Goal: Information Seeking & Learning: Learn about a topic

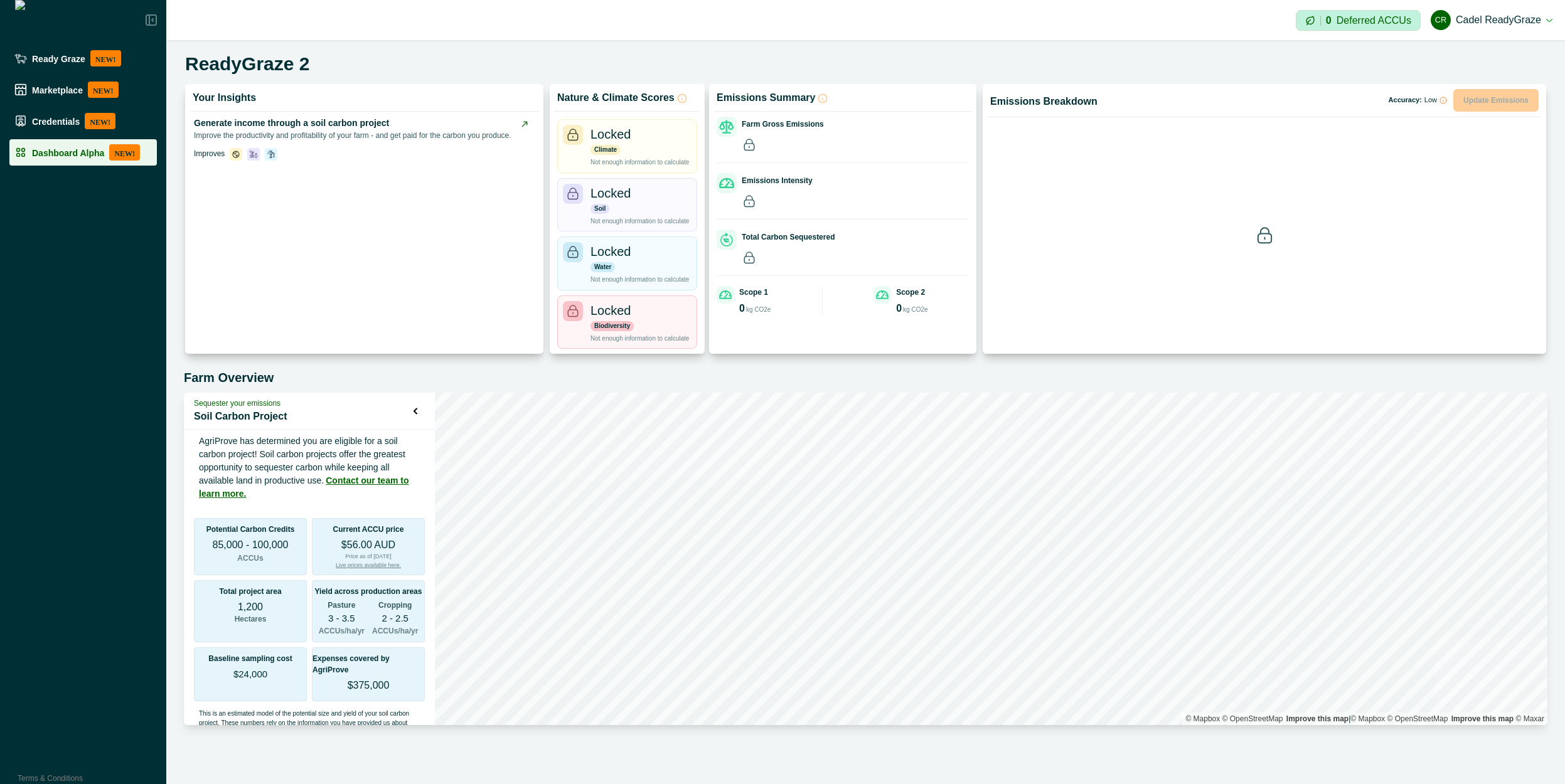
click at [51, 148] on p "Dashboard Alpha" at bounding box center [68, 153] width 72 height 10
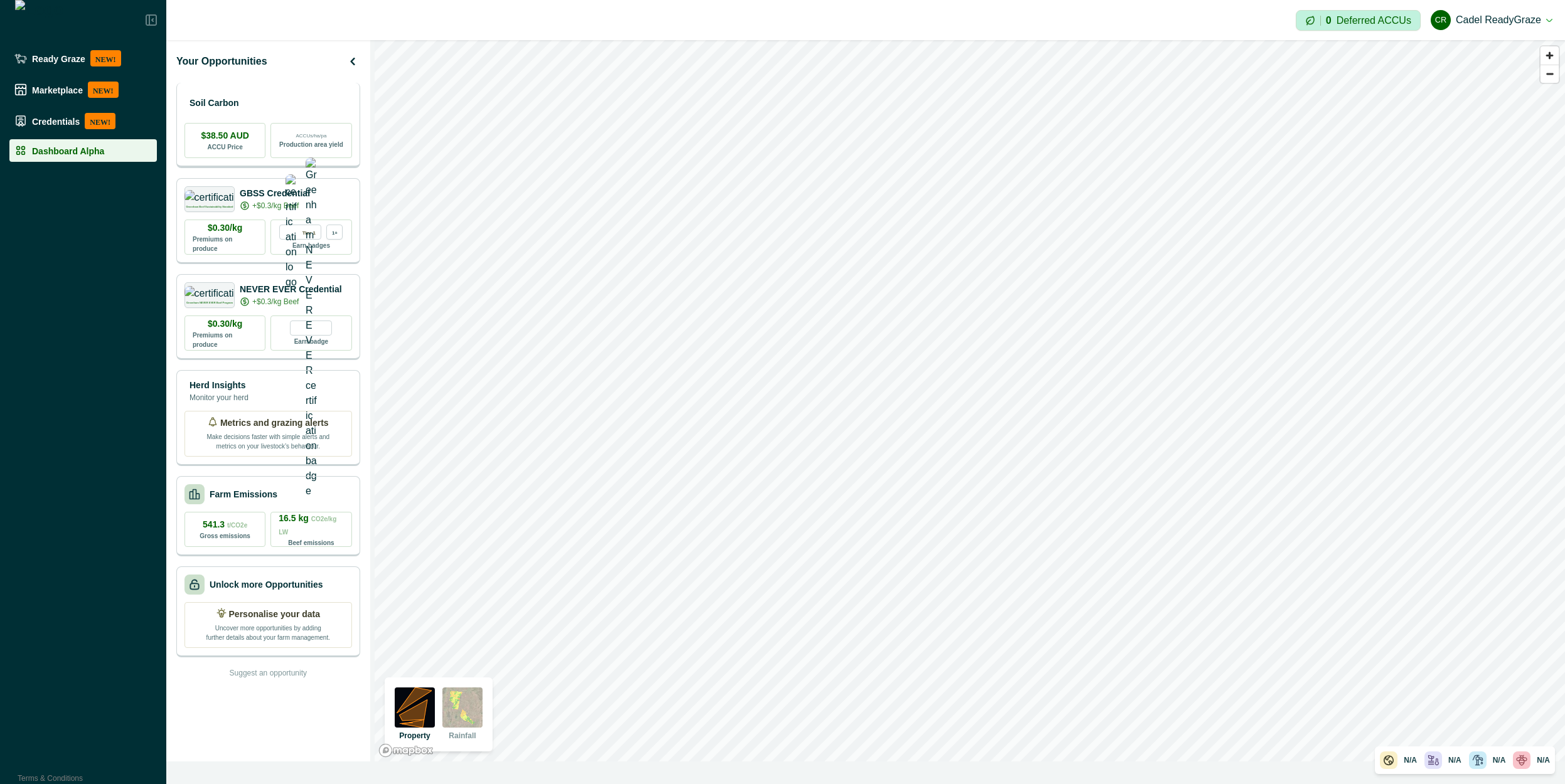
click at [264, 100] on div "Soil Carbon" at bounding box center [268, 103] width 167 height 25
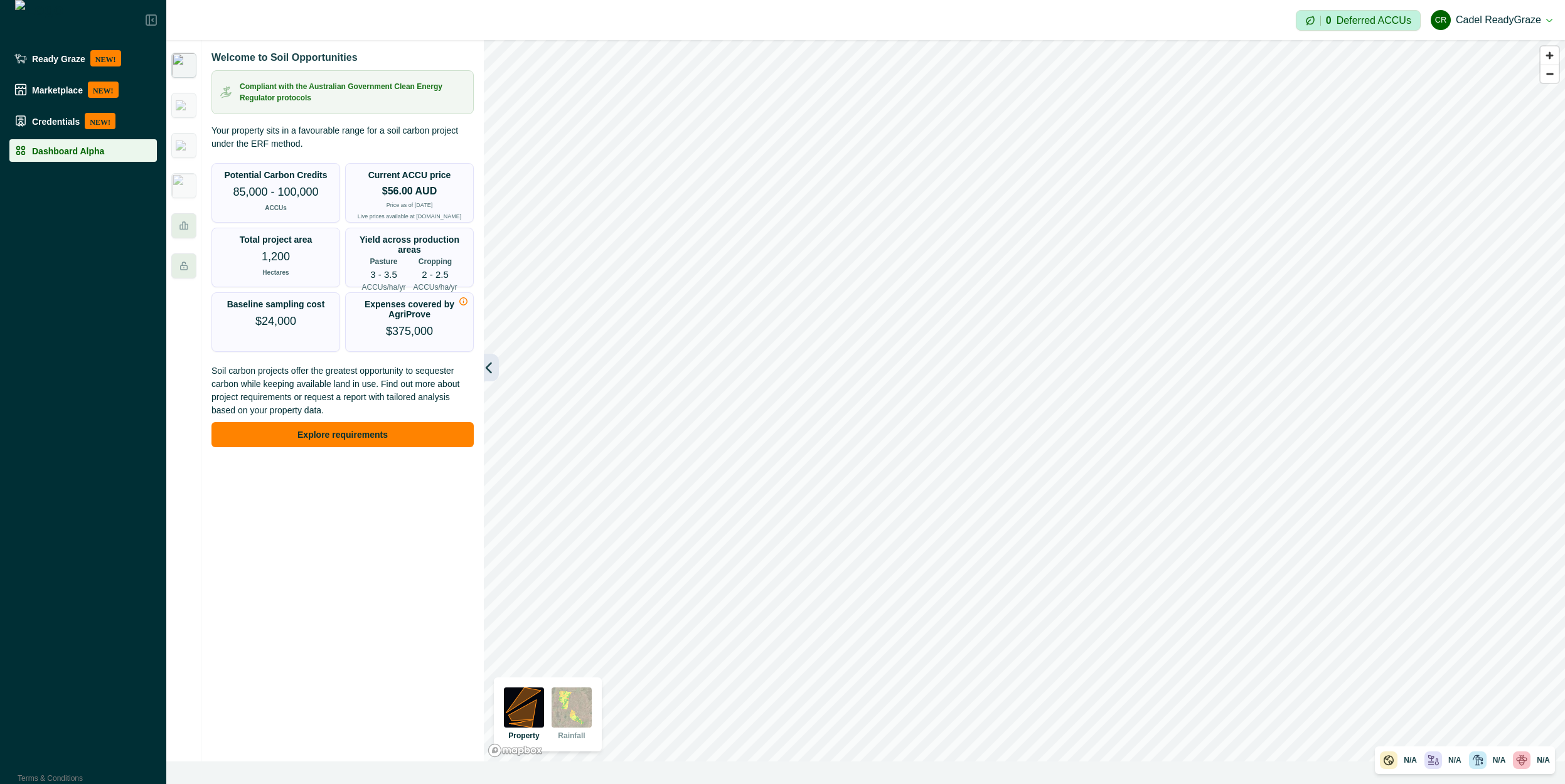
click at [491, 366] on icon "button" at bounding box center [488, 367] width 12 height 12
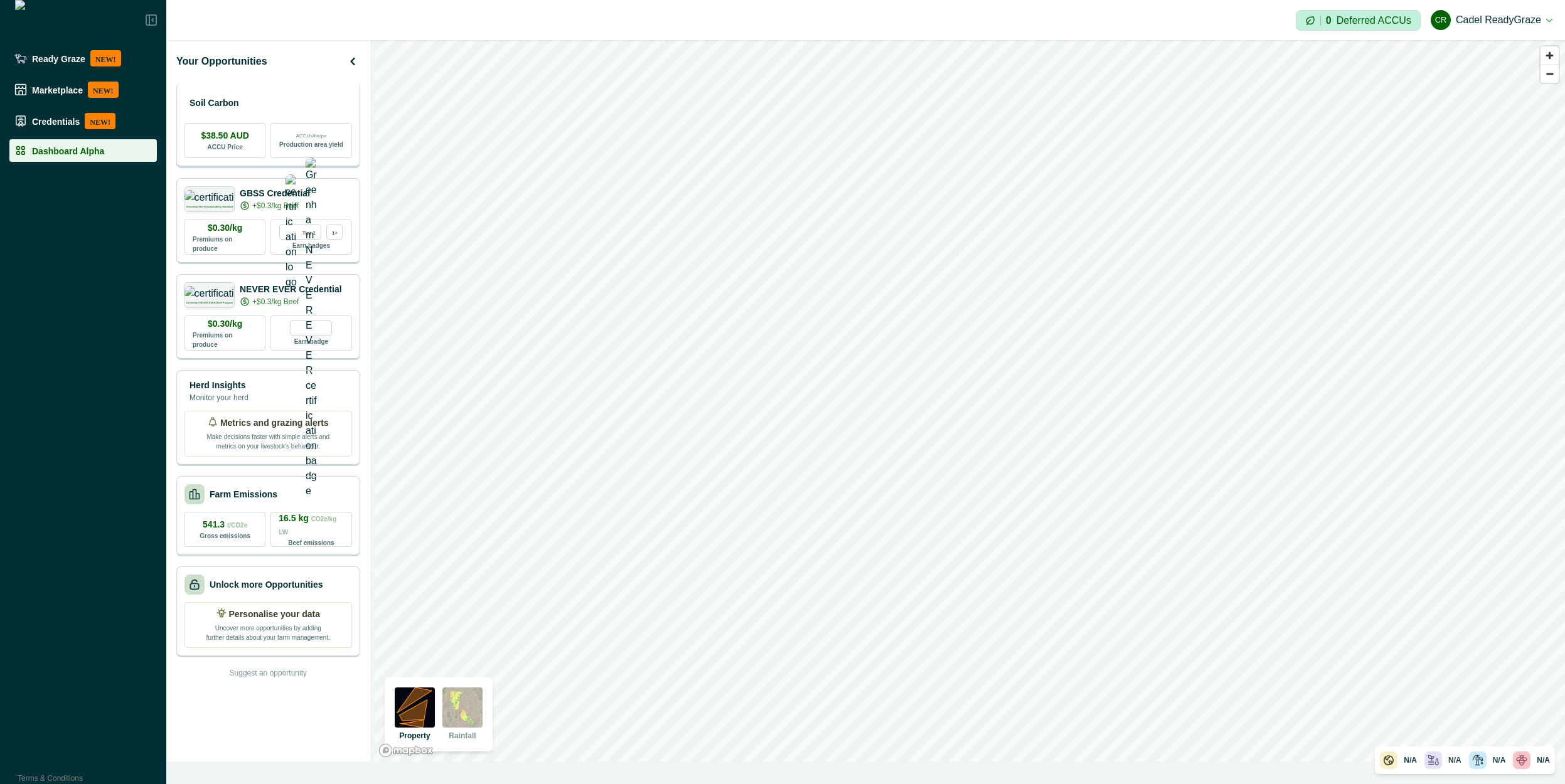
click at [293, 104] on div "Soil Carbon" at bounding box center [268, 103] width 167 height 25
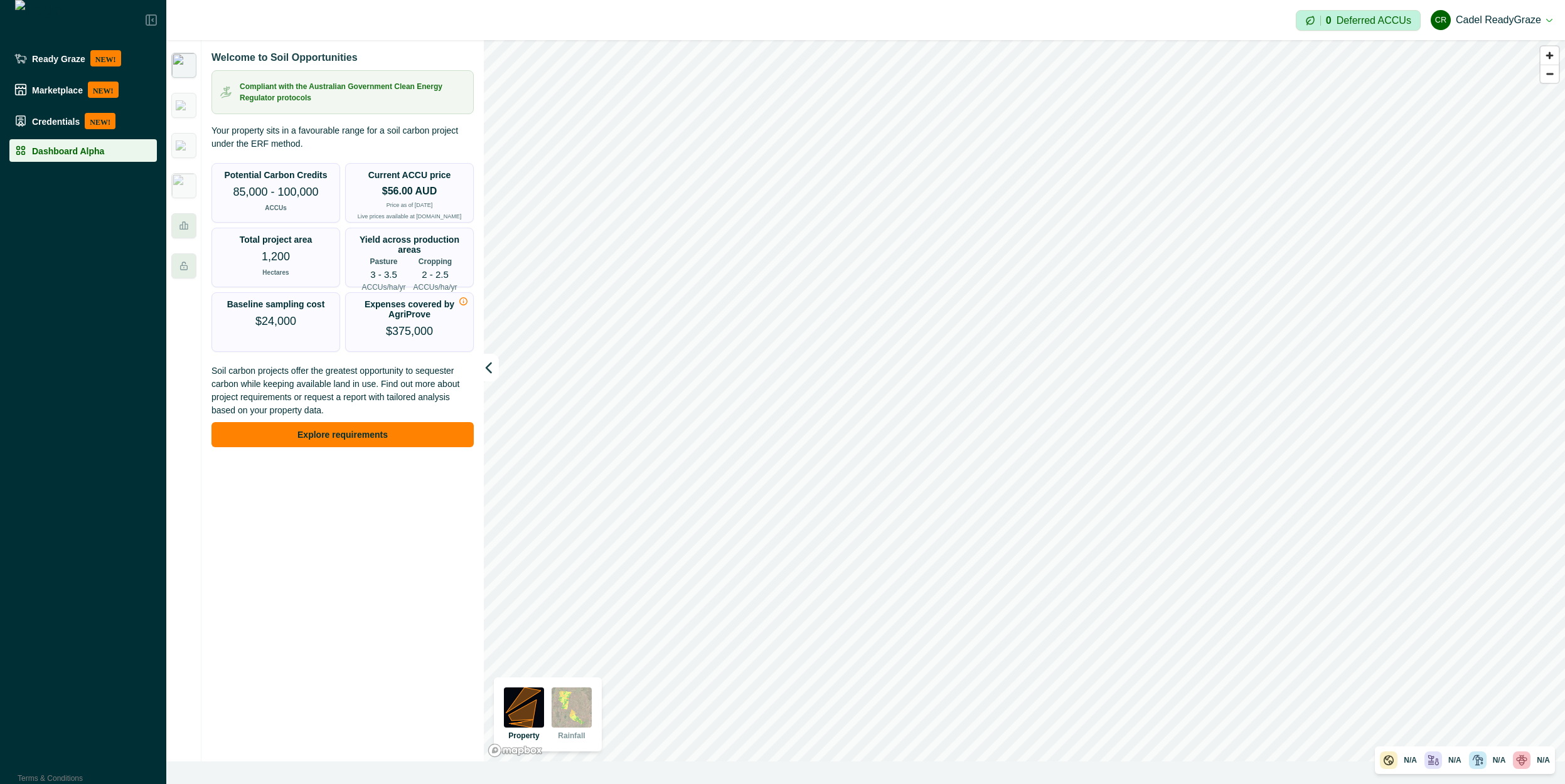
click at [343, 135] on p "Your property sits in a favourable range for a soil carbon project under the ER…" at bounding box center [343, 138] width 262 height 26
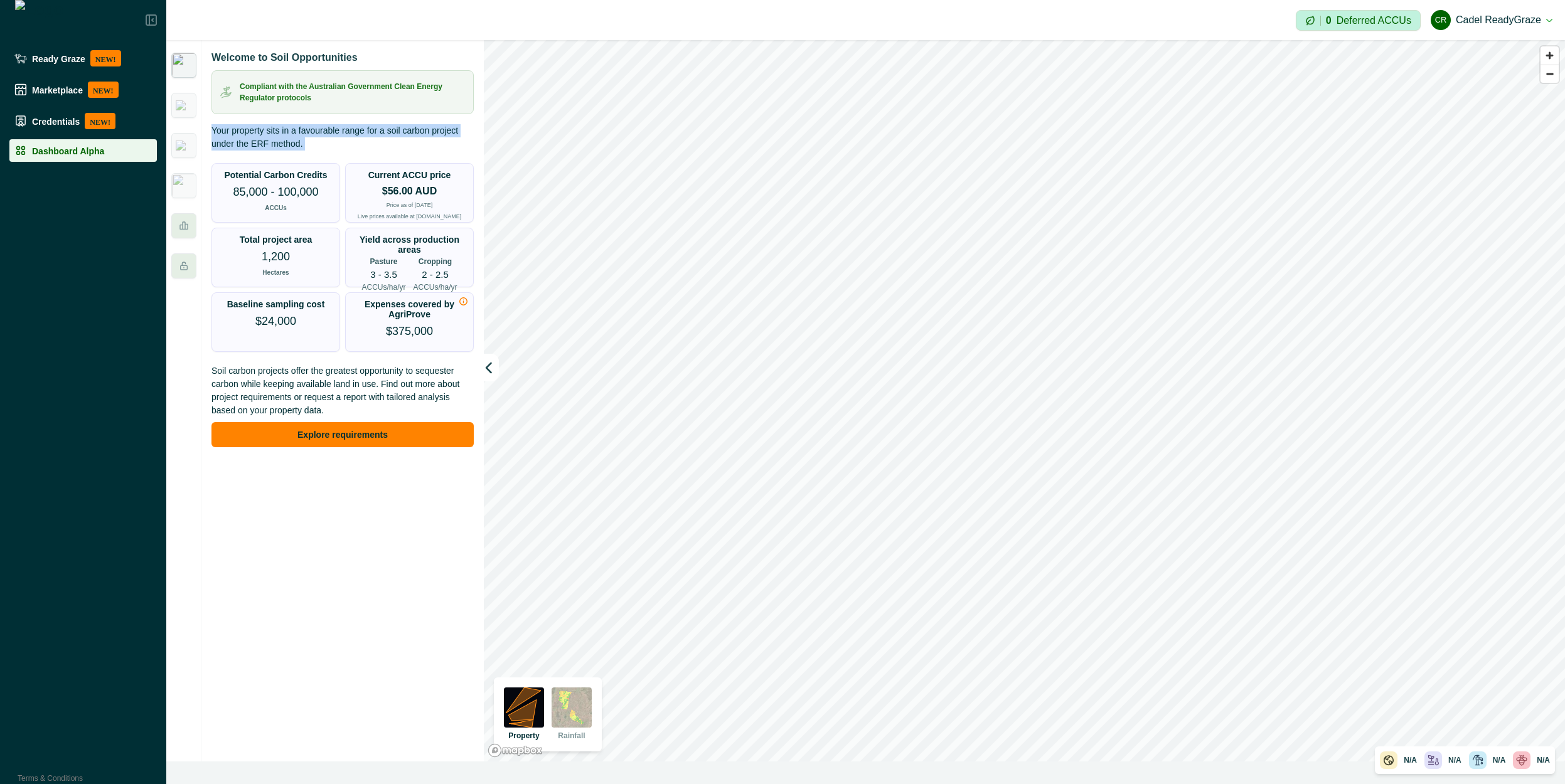
click at [343, 135] on p "Your property sits in a favourable range for a soil carbon project under the ER…" at bounding box center [343, 138] width 262 height 26
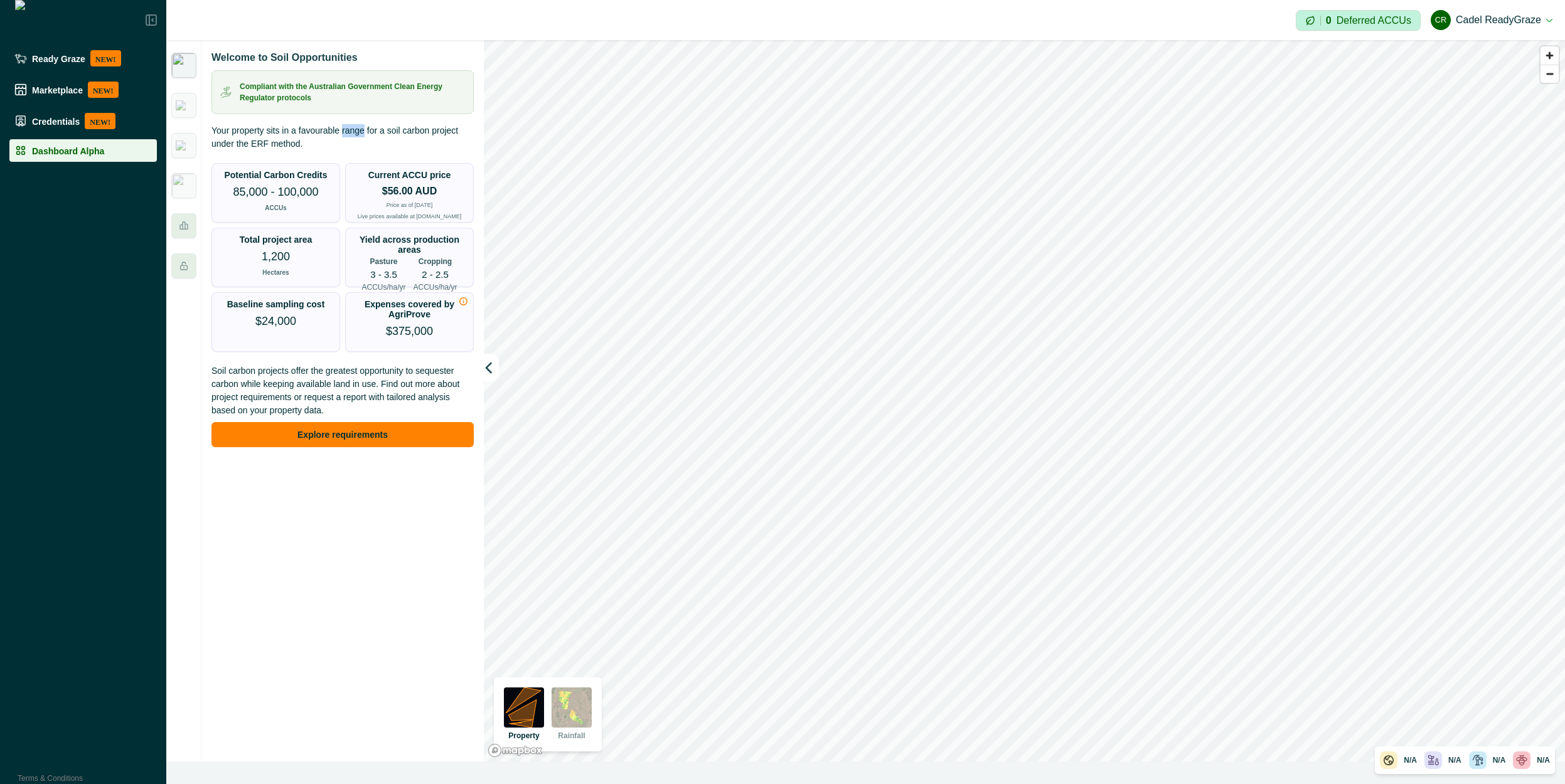
click at [343, 135] on p "Your property sits in a favourable range for a soil carbon project under the ER…" at bounding box center [343, 138] width 262 height 26
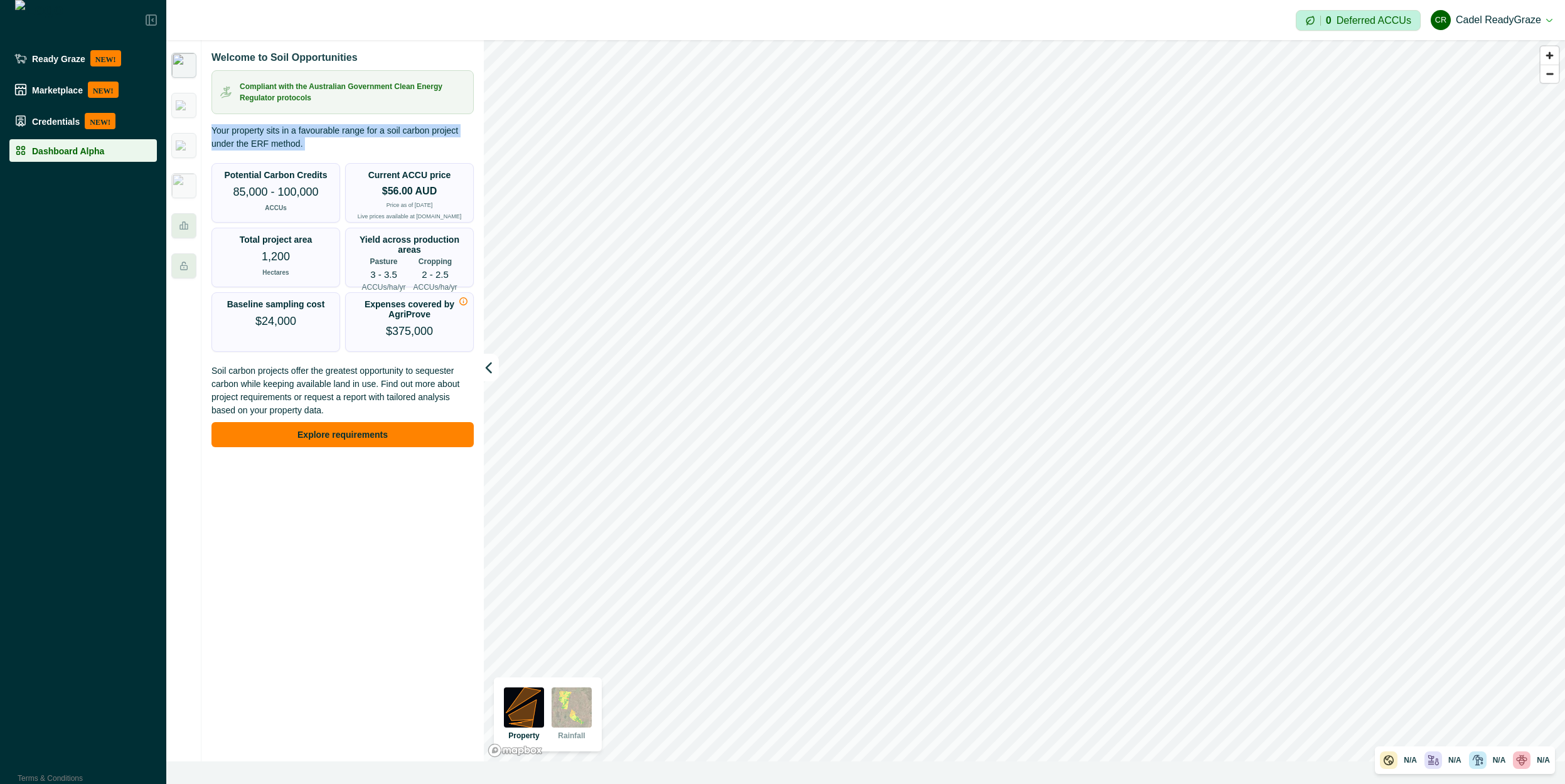
click at [343, 135] on p "Your property sits in a favourable range for a soil carbon project under the ER…" at bounding box center [343, 138] width 262 height 26
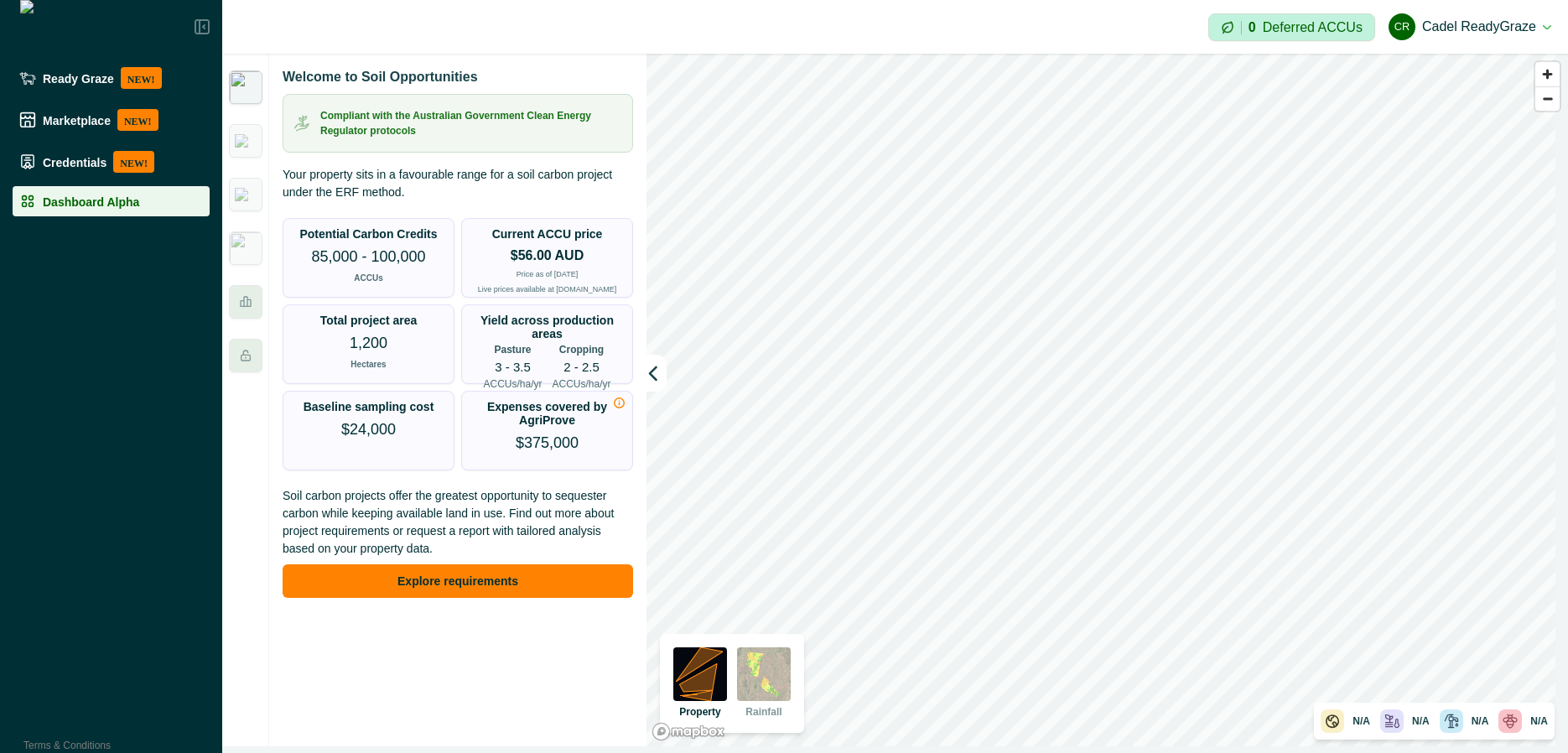
click at [195, 27] on icon at bounding box center [202, 27] width 14 height 14
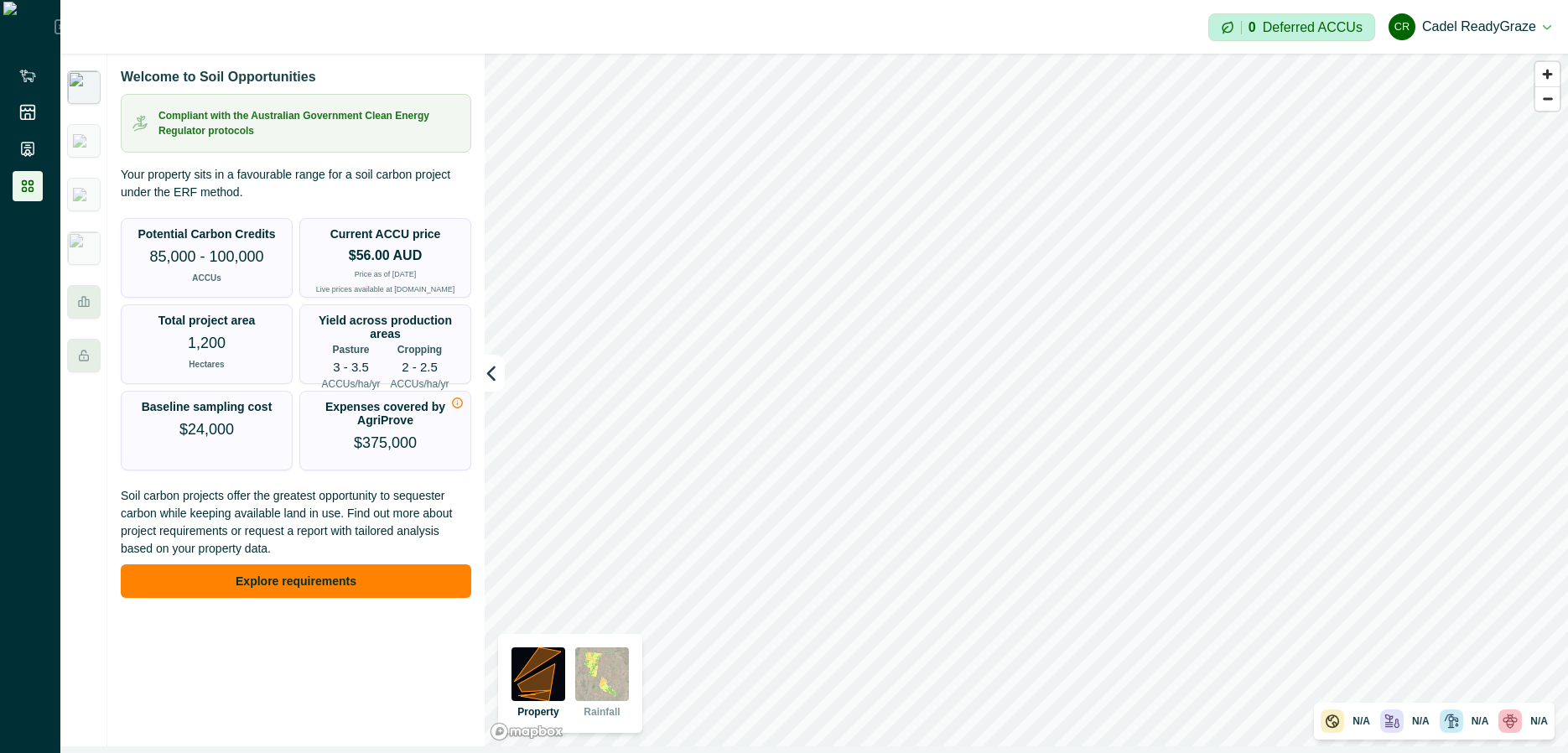
click at [54, 22] on icon at bounding box center [62, 27] width 15 height 15
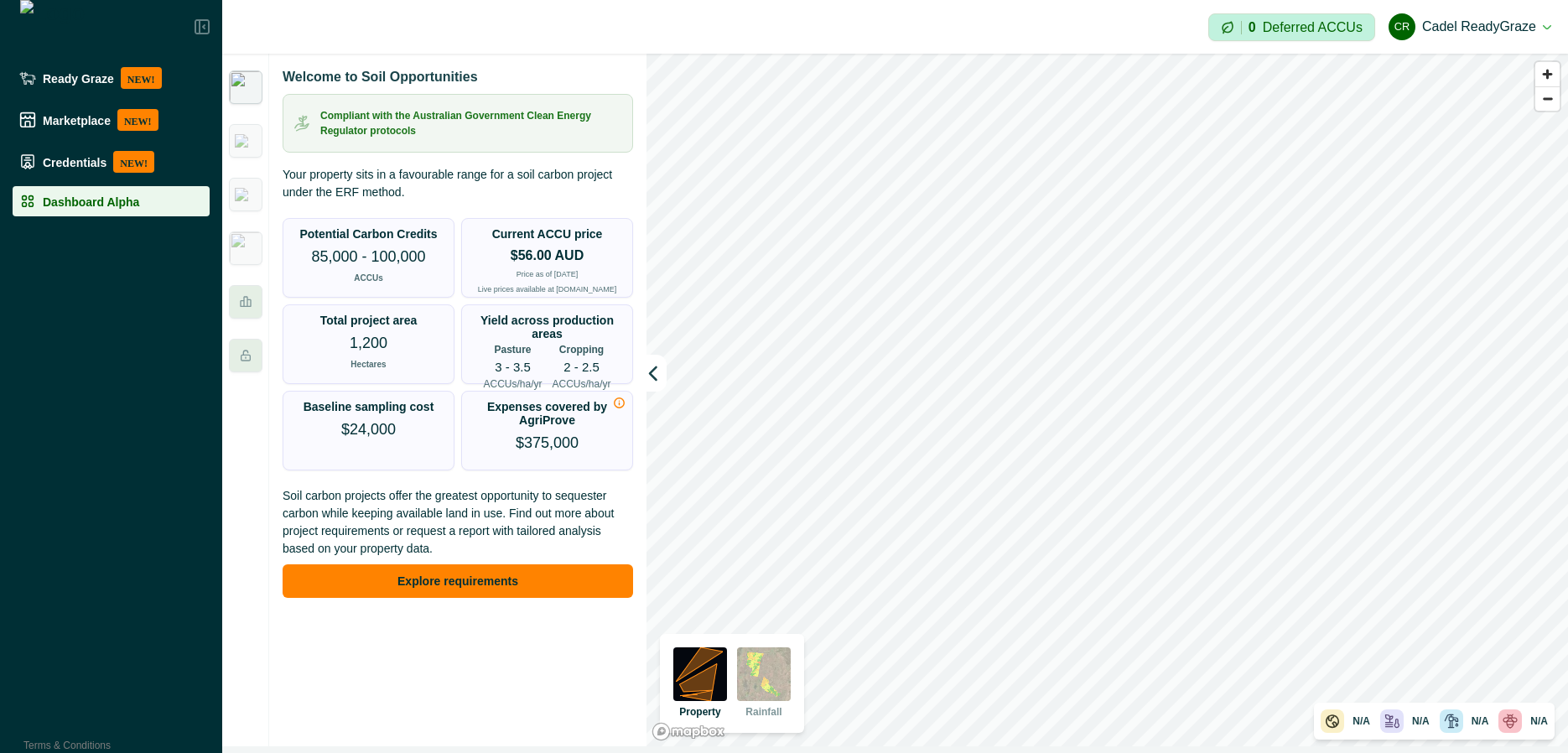
click at [207, 24] on icon at bounding box center [202, 27] width 15 height 15
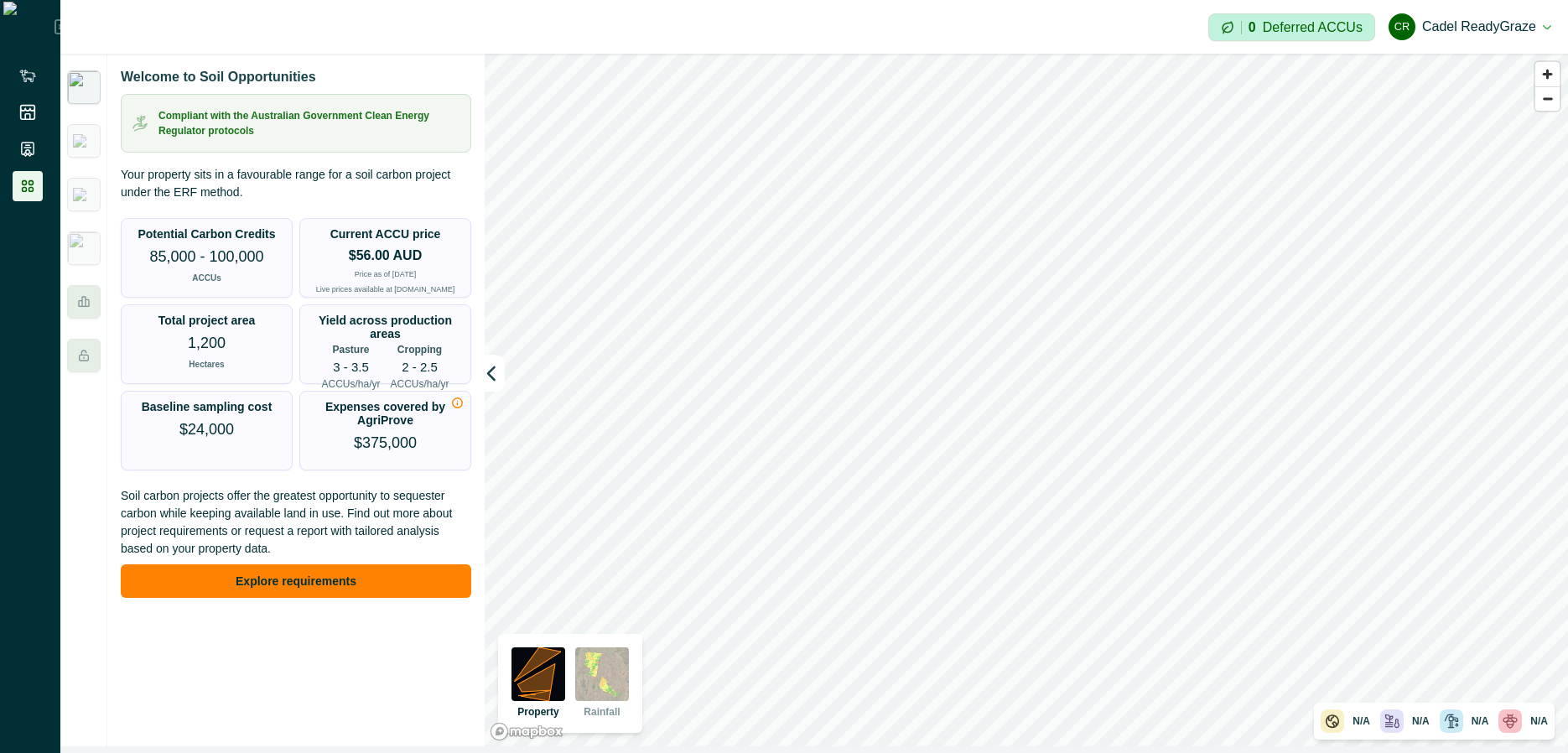
click at [60, 25] on icon at bounding box center [61, 26] width 2 height 3
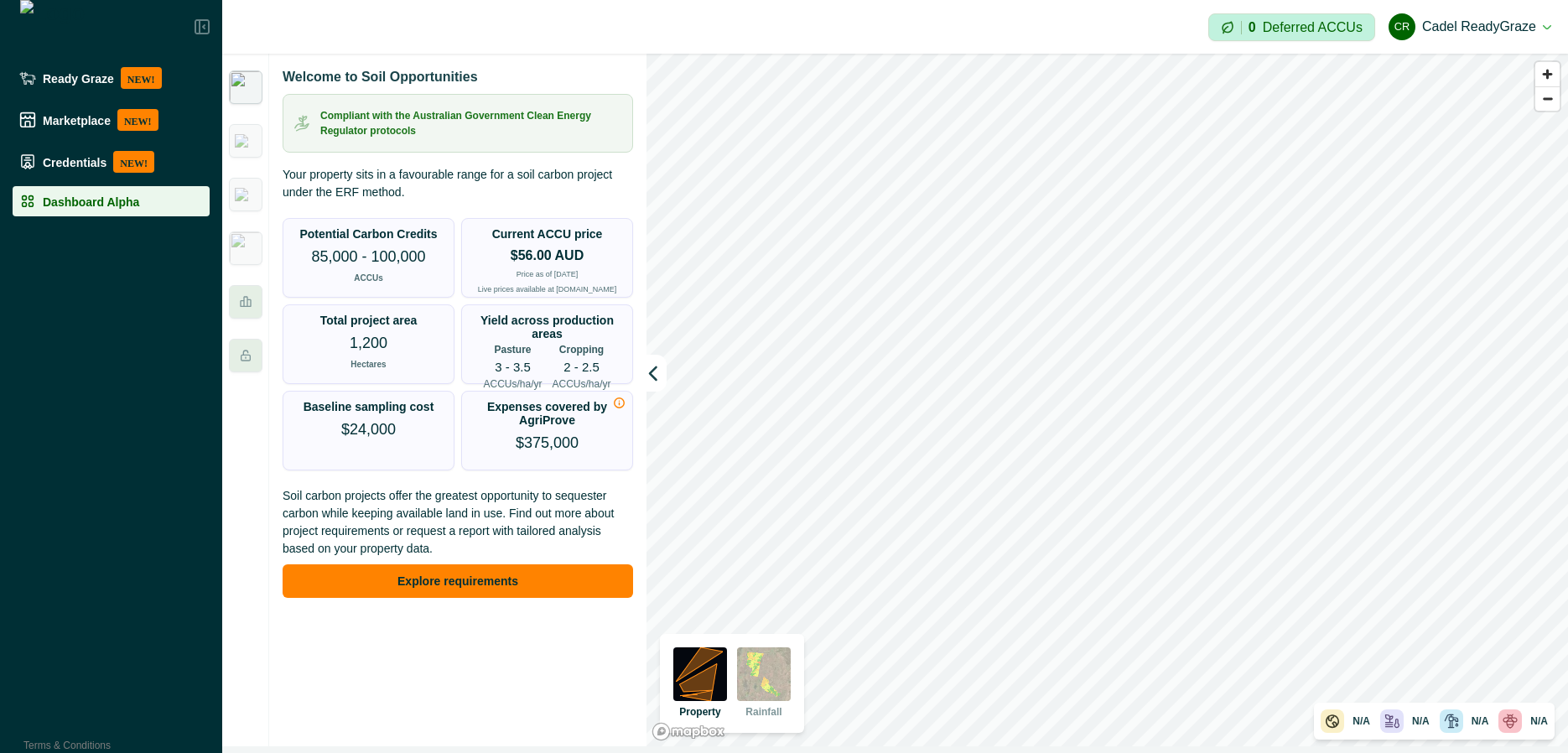
click at [192, 12] on div at bounding box center [111, 26] width 222 height 53
click at [207, 28] on icon at bounding box center [202, 27] width 15 height 15
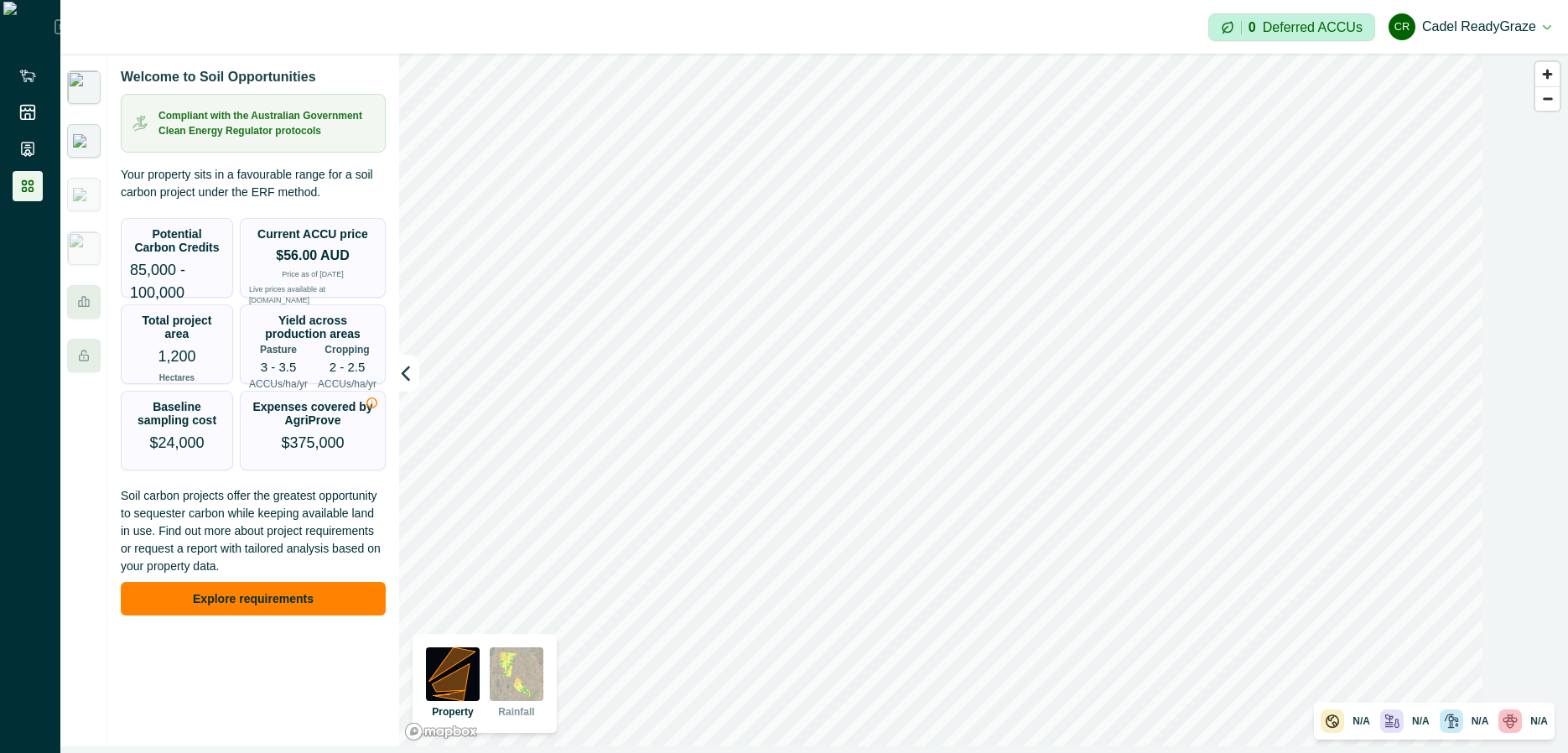
click at [78, 141] on img at bounding box center [83, 141] width 22 height 14
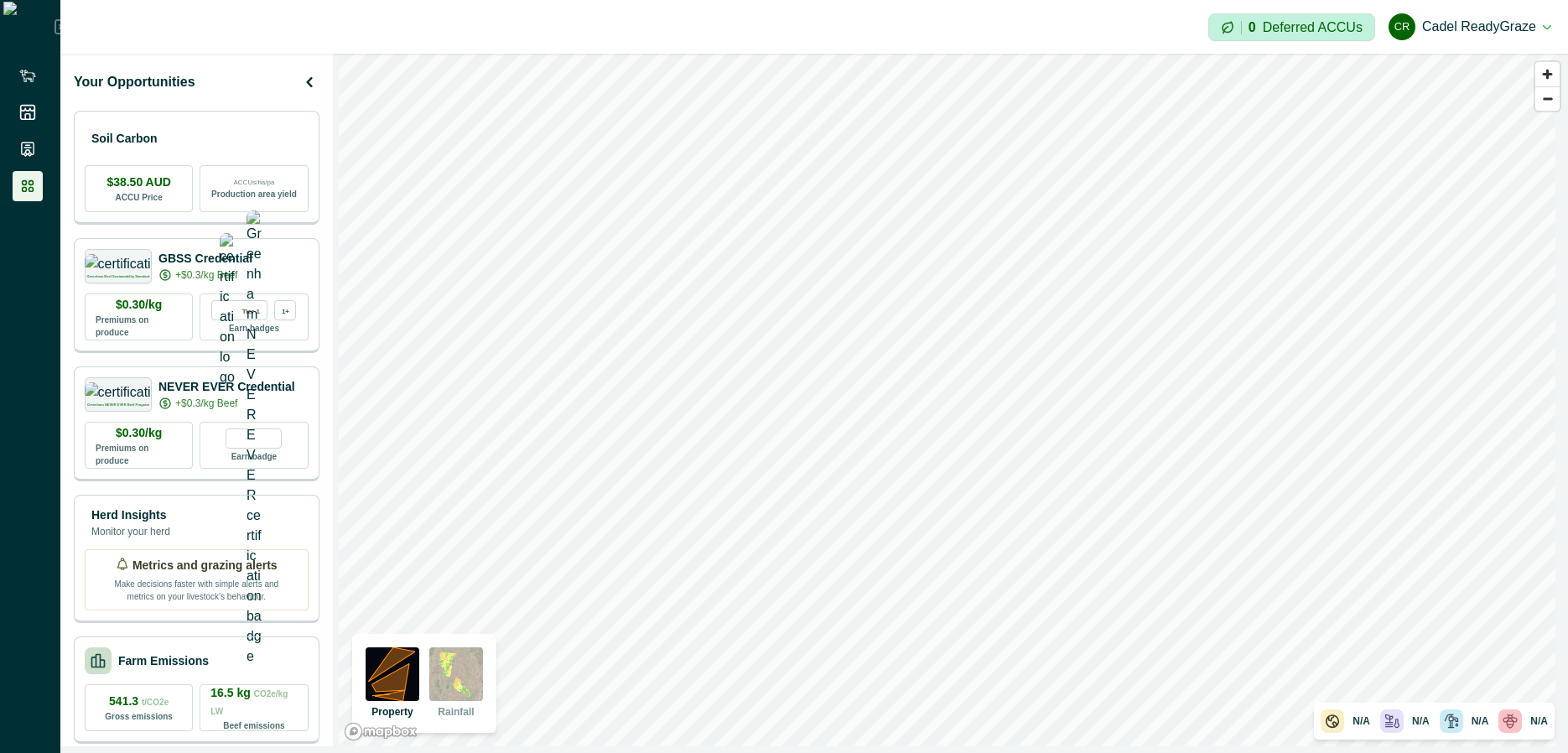
click at [311, 82] on div "Your Opportunities Soil Carbon $38.50 AUD ACCU Price ACCUs/ha/pa Production are…" at bounding box center [196, 400] width 273 height 693
click at [305, 82] on icon "button" at bounding box center [309, 82] width 20 height 20
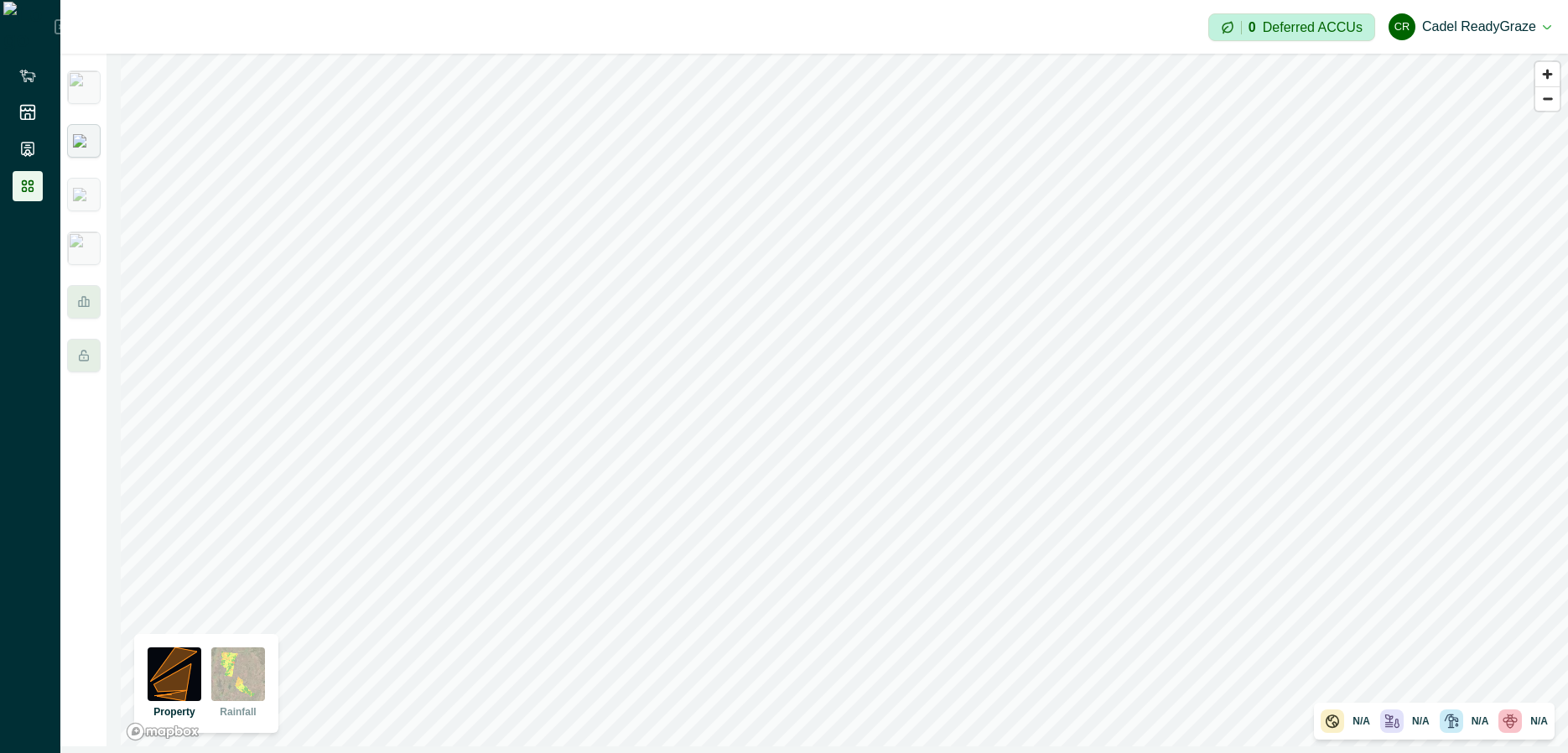
click at [84, 141] on img at bounding box center [83, 141] width 22 height 14
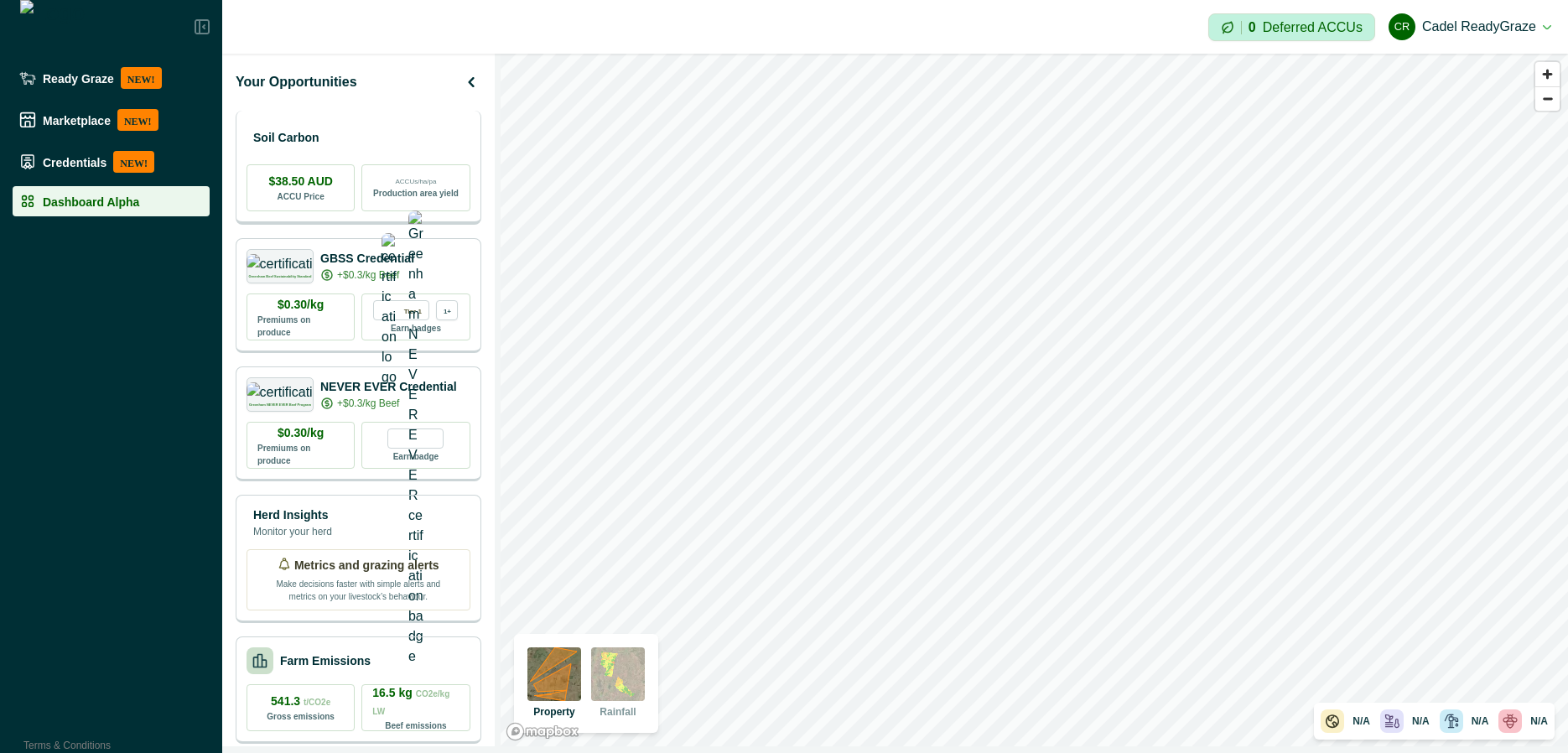
click at [394, 133] on div "Soil Carbon" at bounding box center [358, 137] width 223 height 34
click at [393, 145] on div "Soil Carbon" at bounding box center [358, 138] width 223 height 34
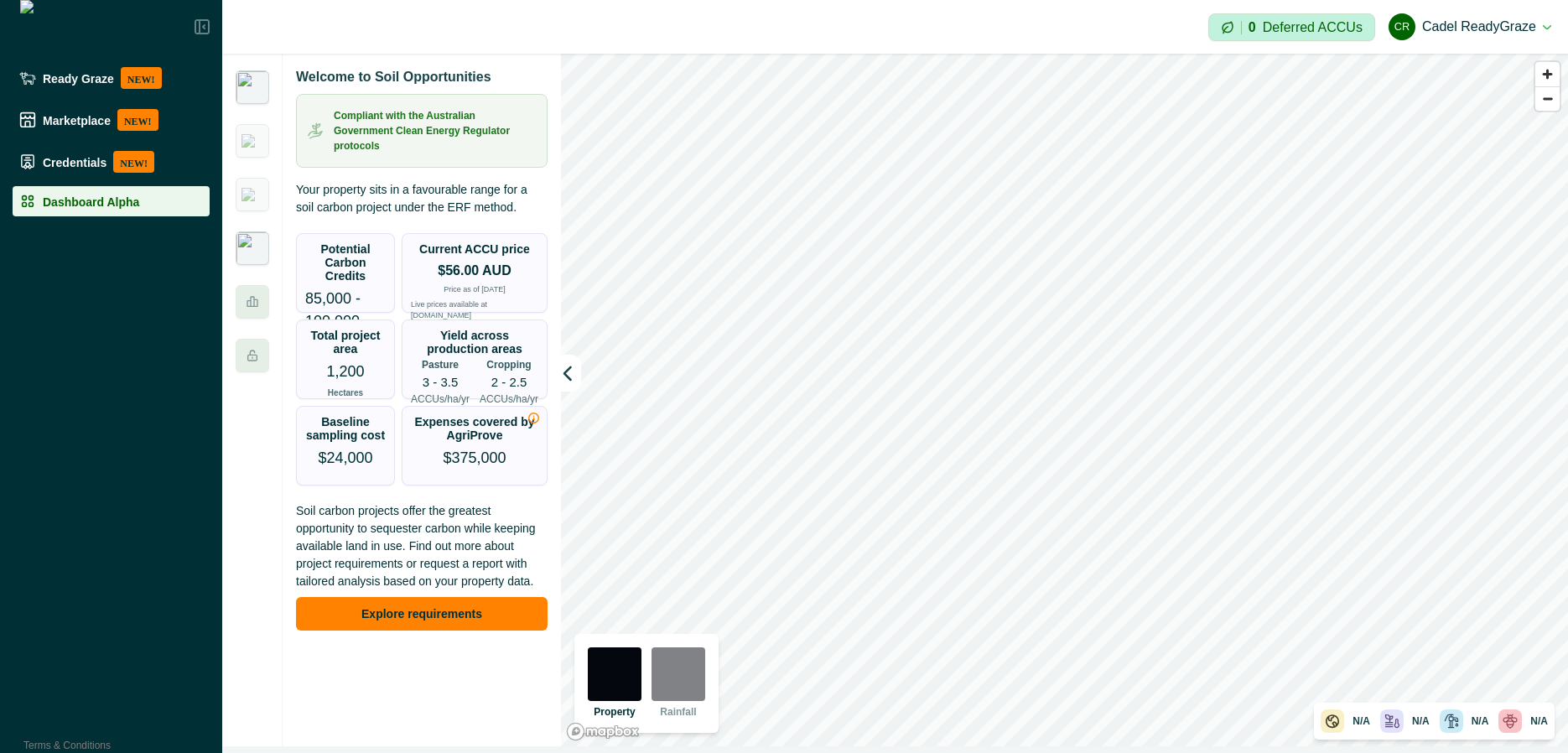
click at [250, 245] on img at bounding box center [252, 248] width 34 height 34
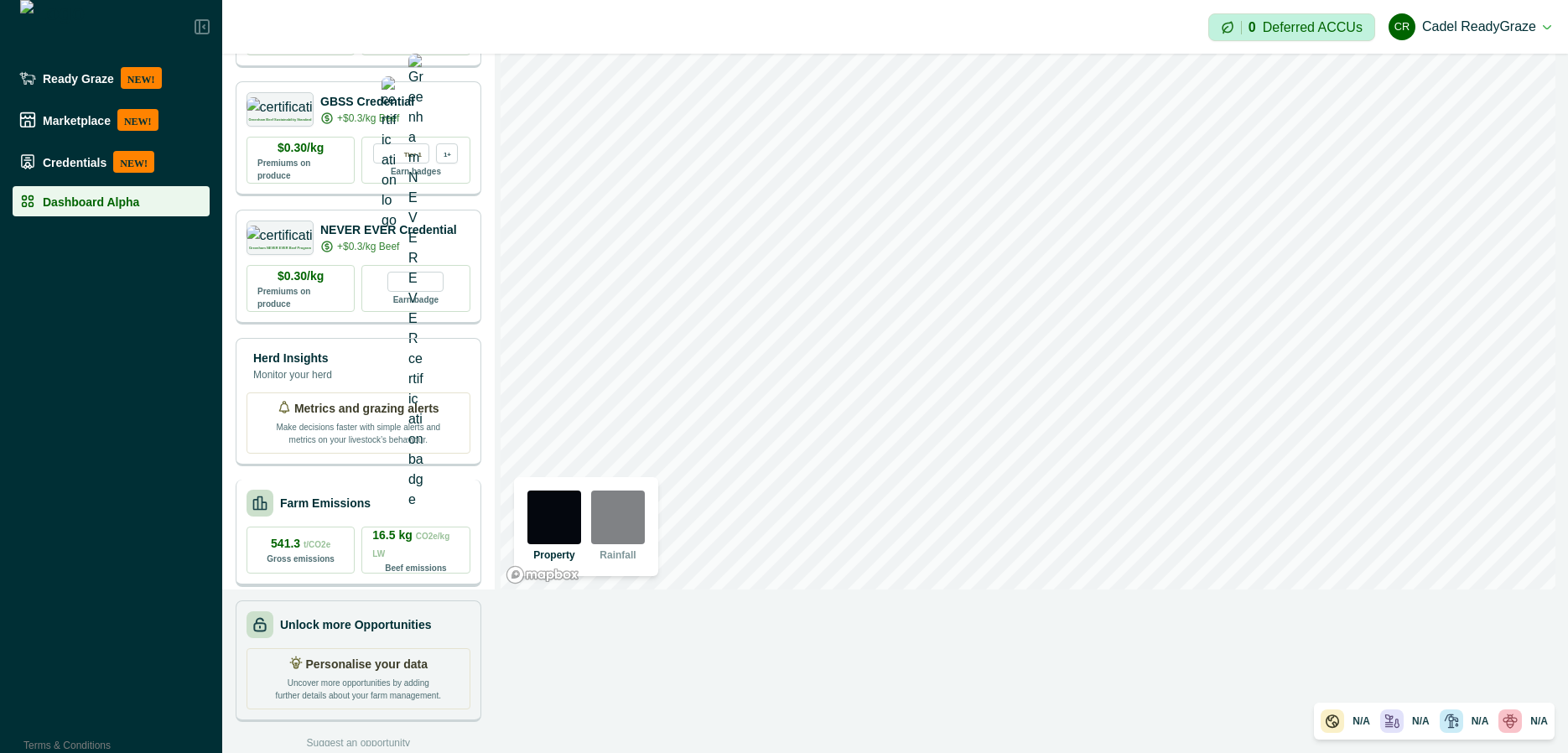
scroll to position [161, 0]
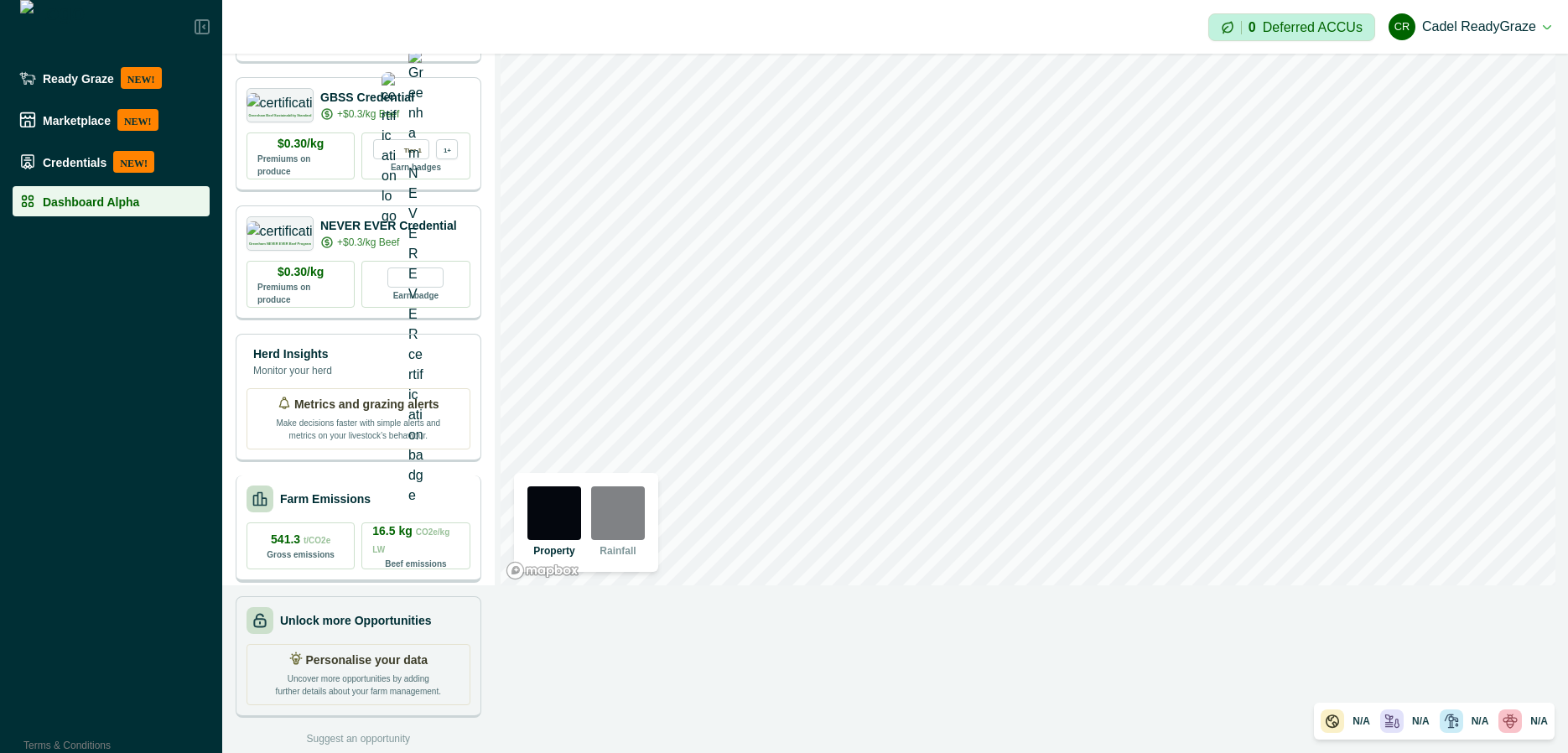
click at [349, 494] on p "Farm Emissions" at bounding box center [325, 499] width 91 height 17
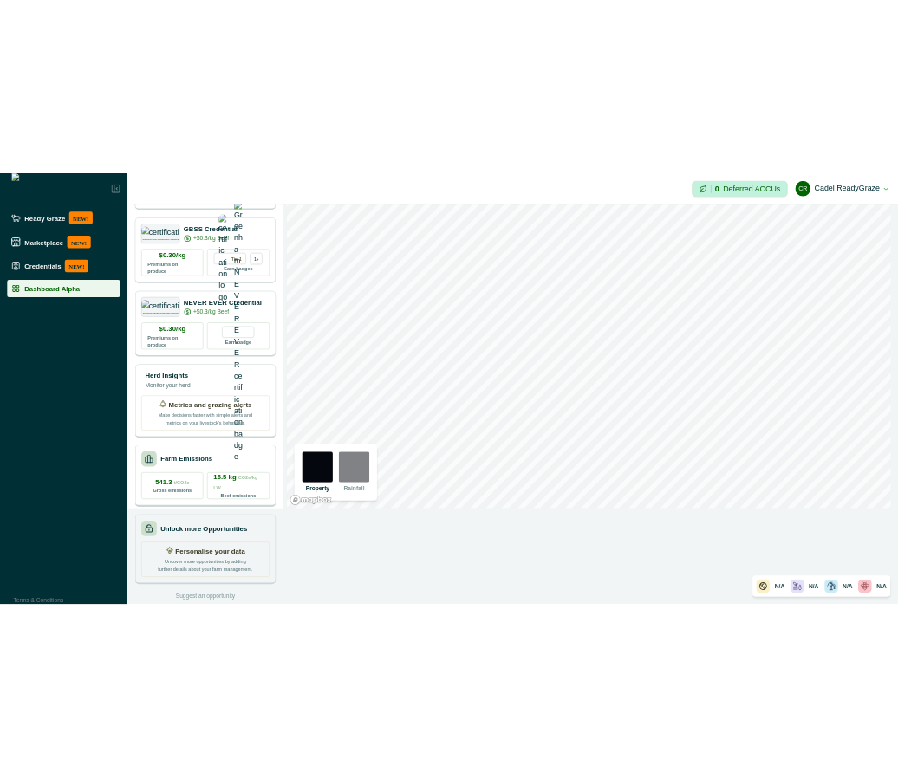
scroll to position [0, 0]
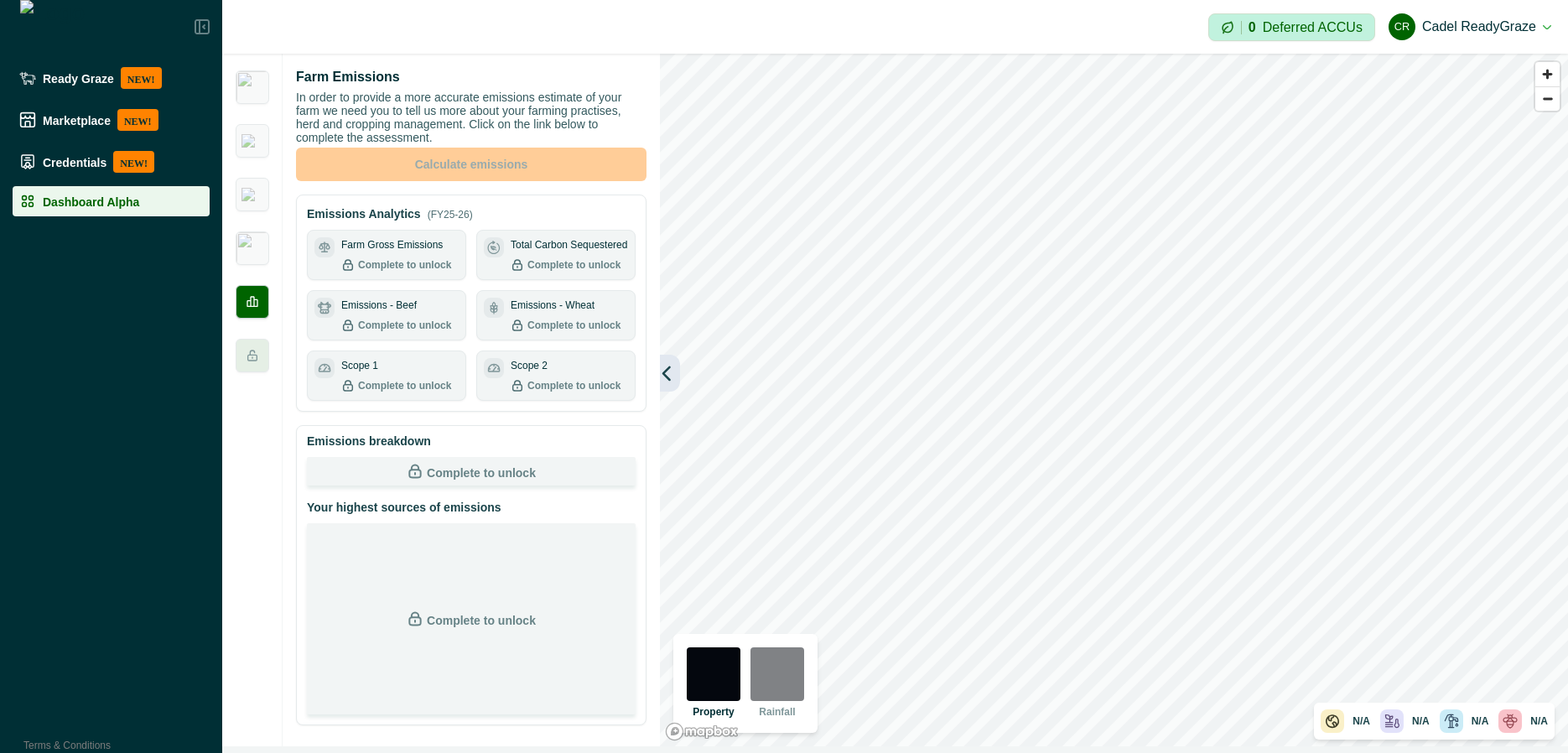
click at [671, 370] on icon "button" at bounding box center [666, 373] width 16 height 16
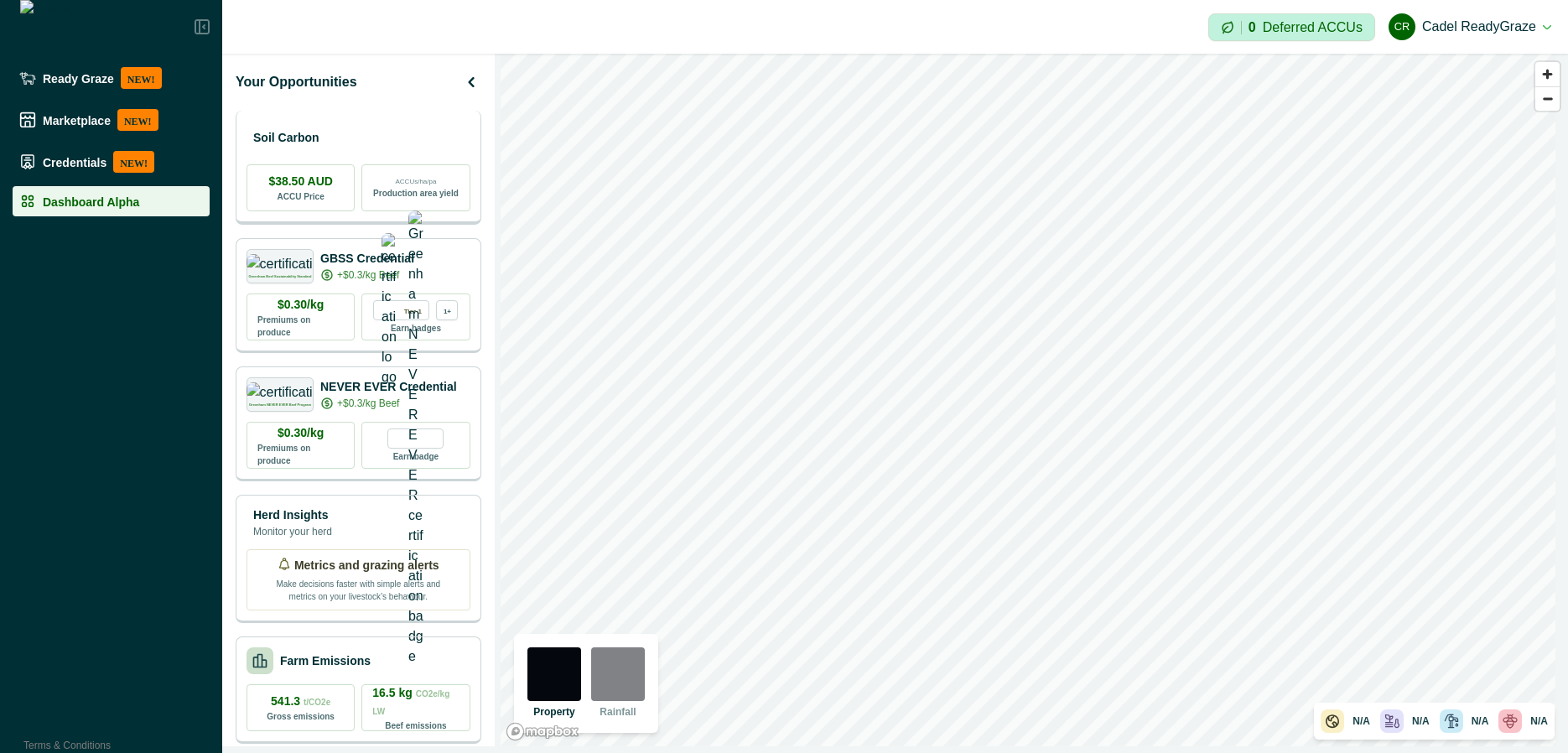
click at [359, 134] on div "Soil Carbon" at bounding box center [358, 137] width 223 height 34
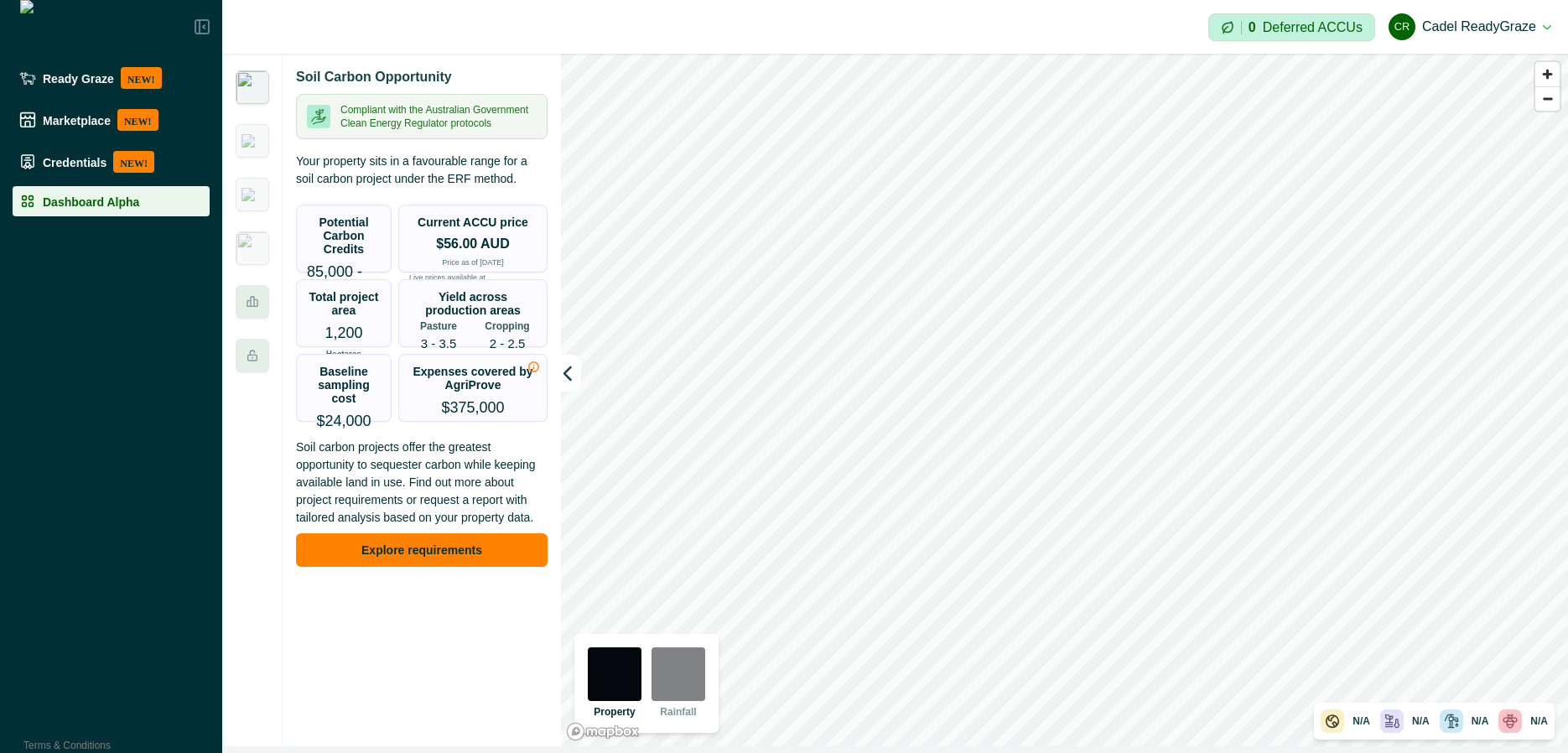
click at [339, 228] on p "Potential Carbon Credits" at bounding box center [343, 236] width 74 height 41
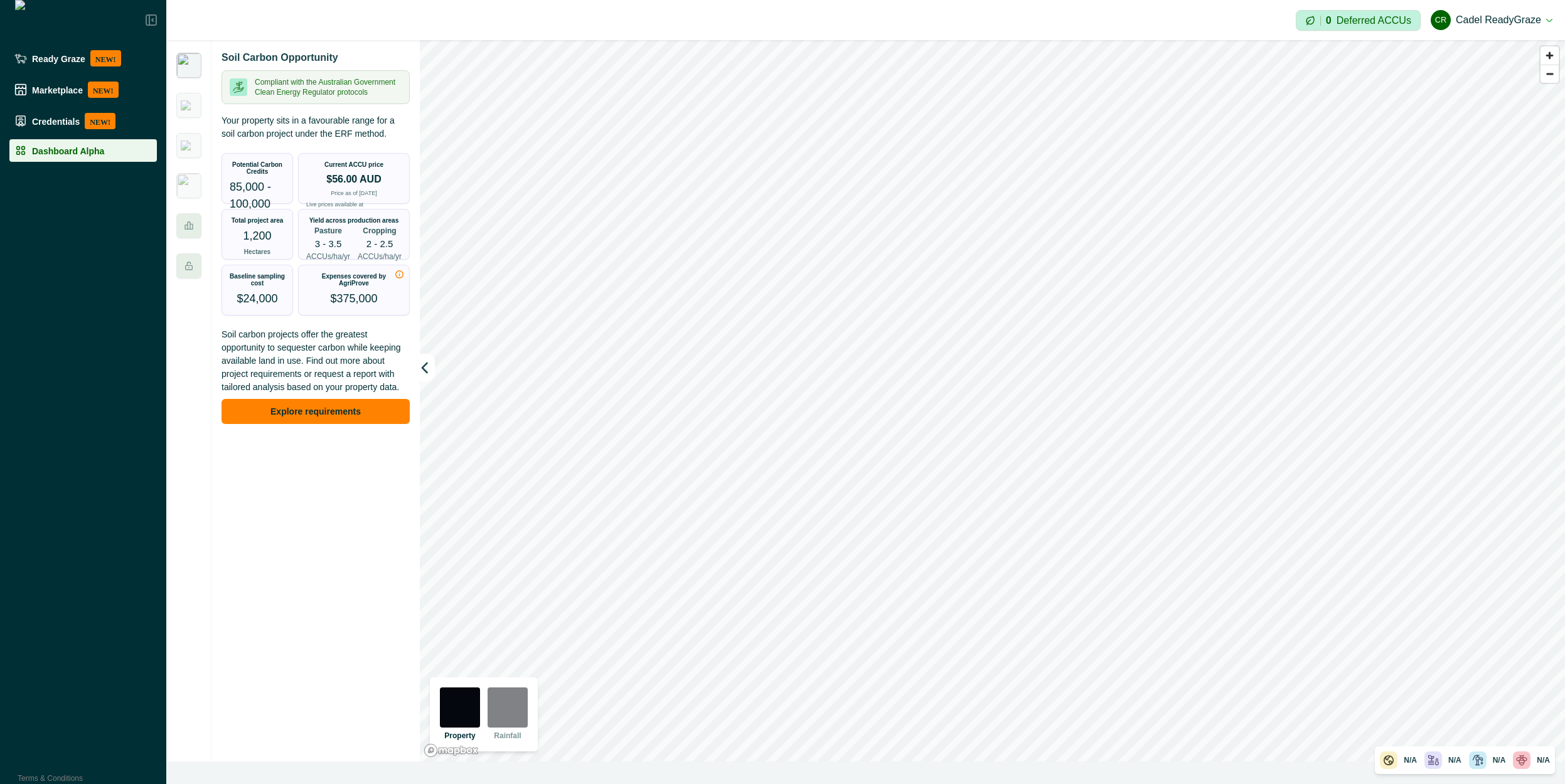
click at [266, 160] on div "Potential Carbon Credits 85,000 - 100,000 ACCUs" at bounding box center [257, 193] width 70 height 78
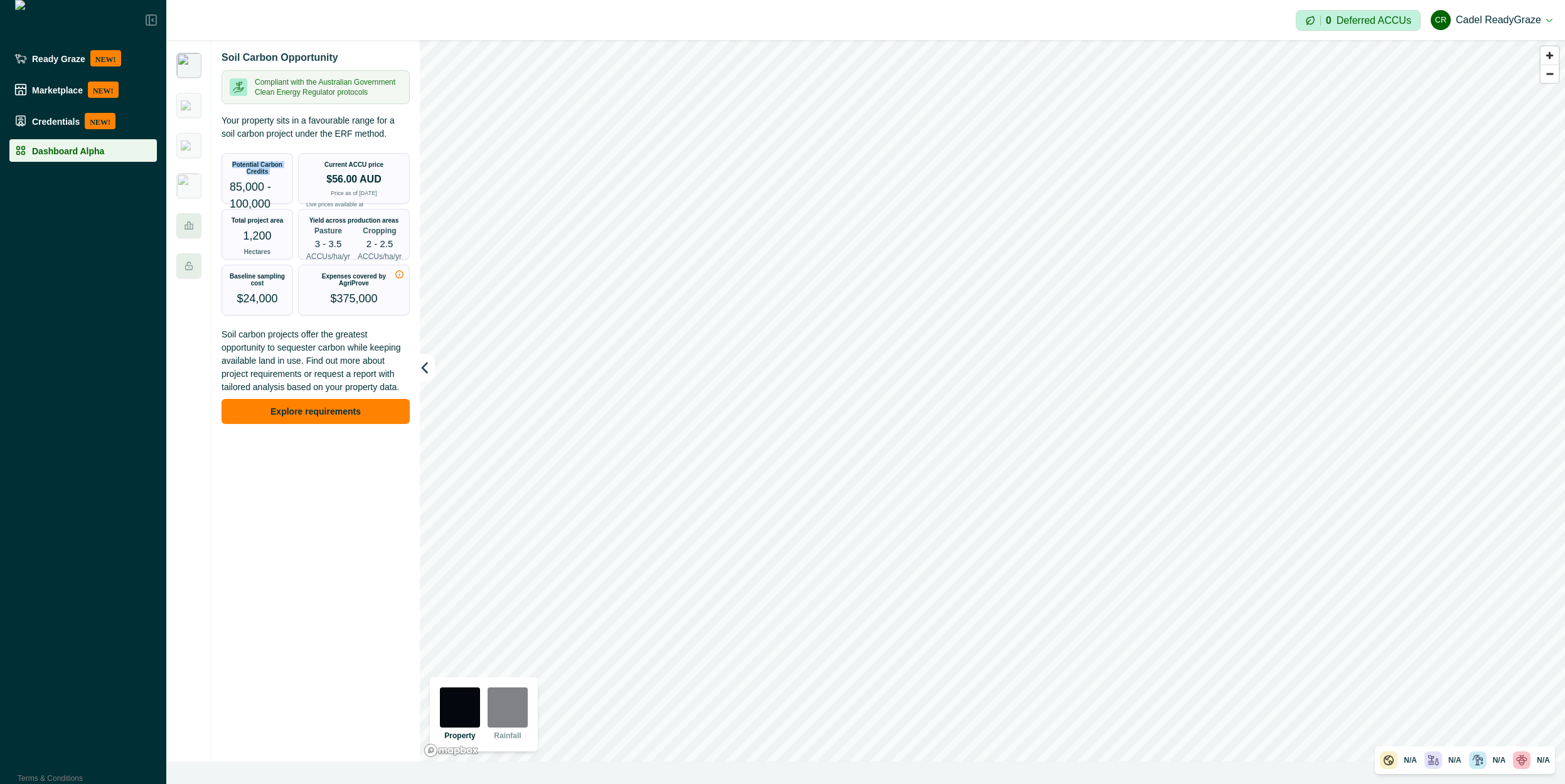
click at [266, 160] on div "Potential Carbon Credits 85,000 - 100,000 ACCUs" at bounding box center [257, 193] width 70 height 78
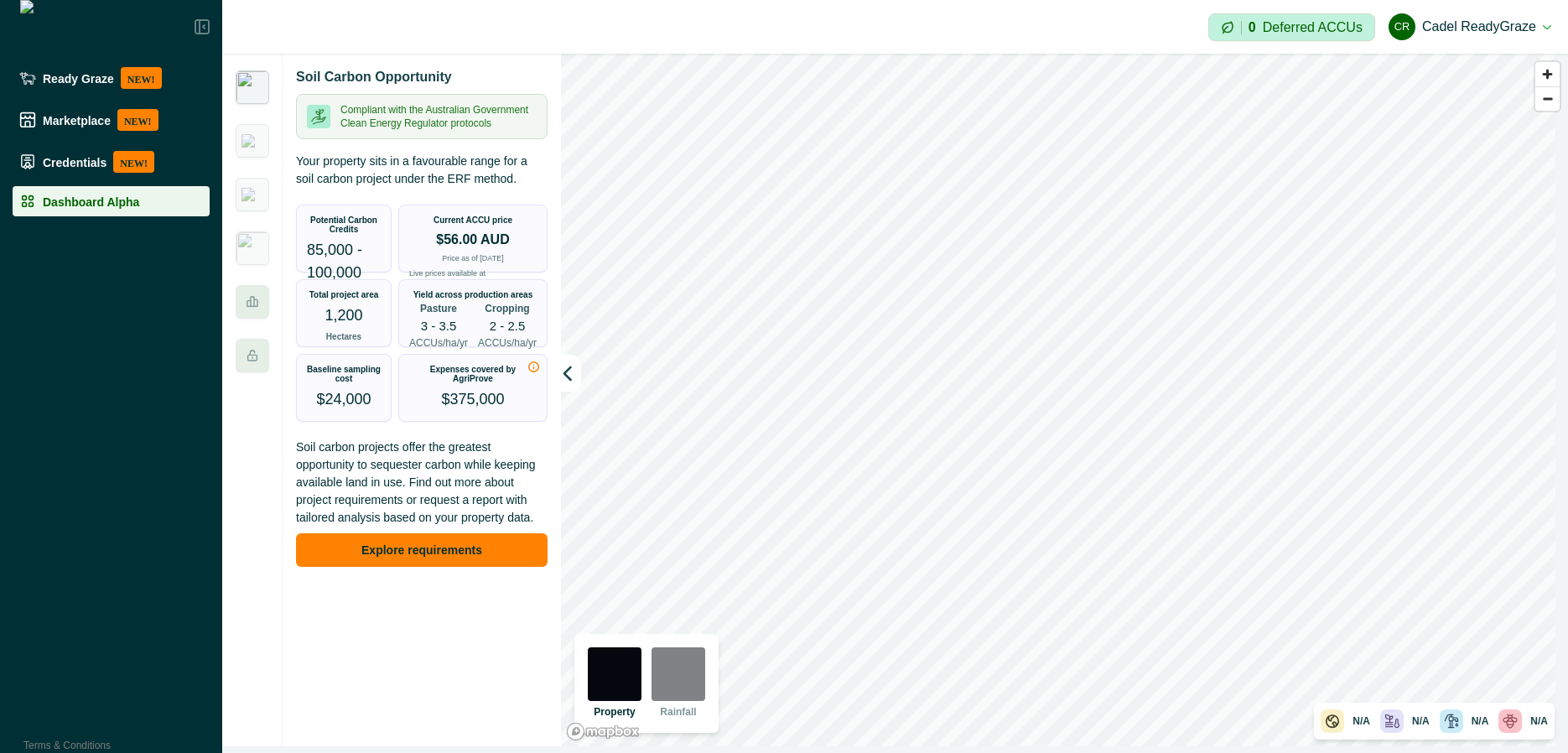
click at [502, 215] on div "Current ACCU price $56.00 AUD Price as of [DATE] Live prices available at [DOMA…" at bounding box center [473, 253] width 148 height 96
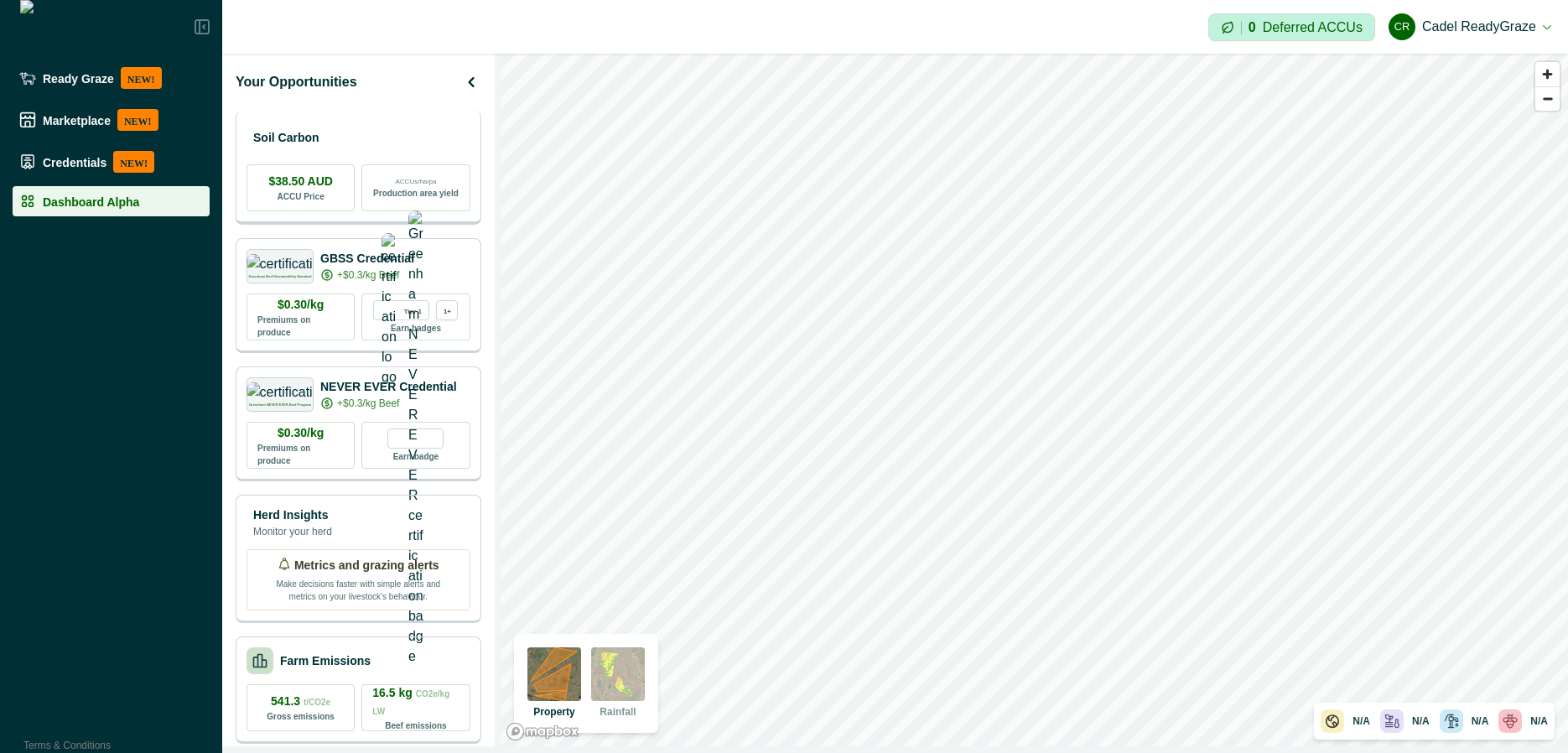
click at [411, 205] on div "ACCUs/ha/pa Production area yield" at bounding box center [416, 188] width 108 height 47
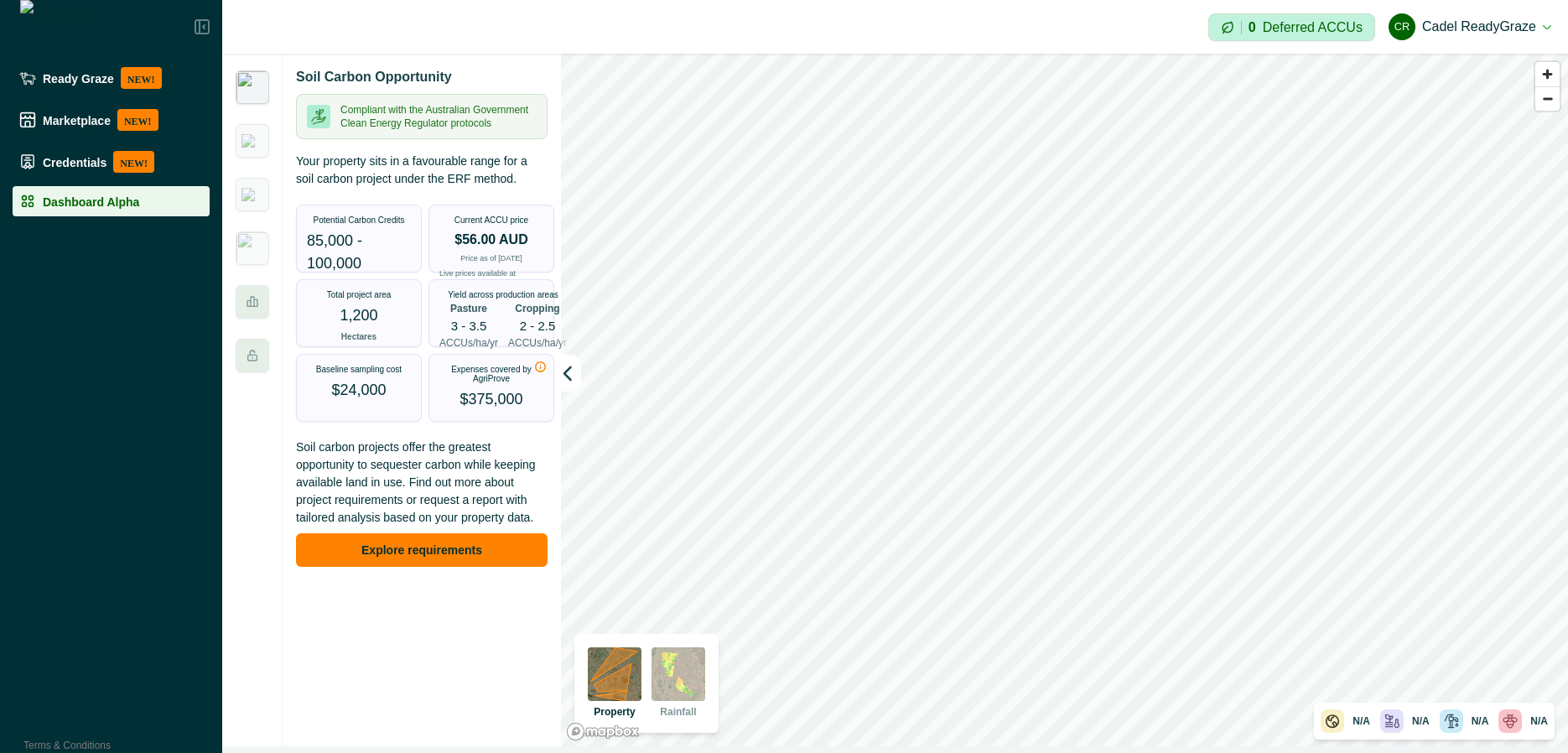
click at [363, 244] on p "85,000 - 100,000" at bounding box center [358, 252] width 104 height 45
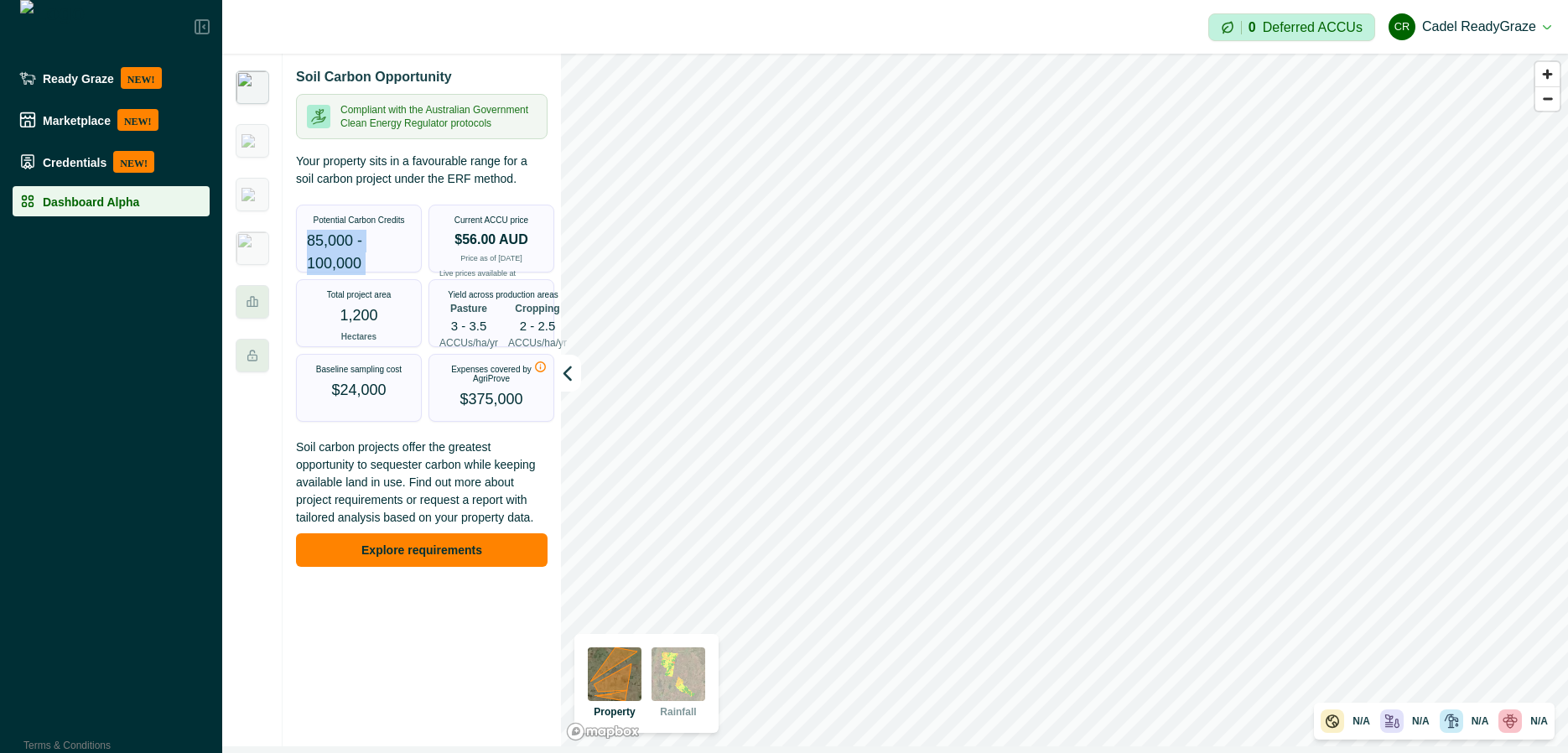
click at [363, 244] on p "85,000 - 100,000" at bounding box center [358, 252] width 104 height 45
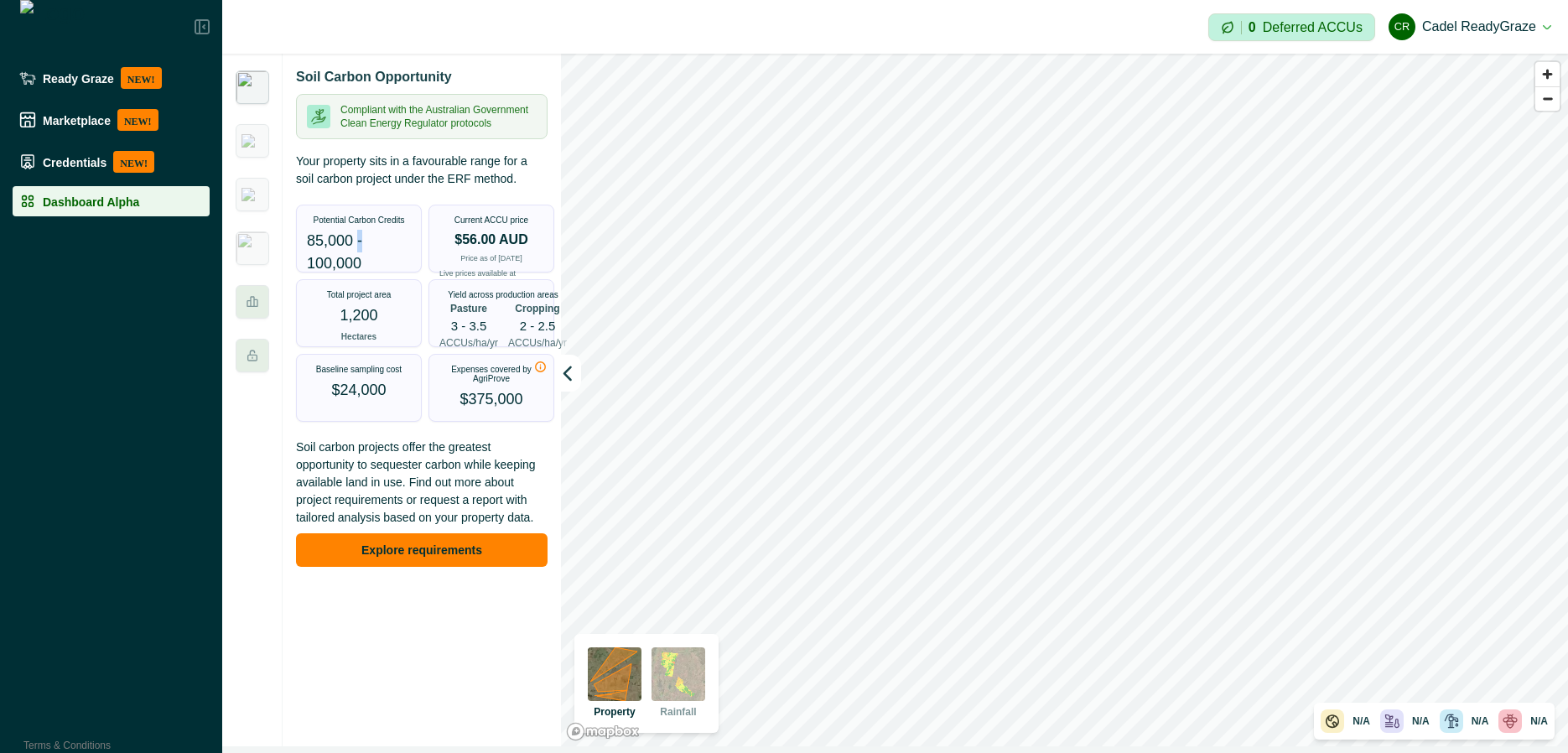
click at [363, 244] on p "85,000 - 100,000" at bounding box center [358, 252] width 104 height 45
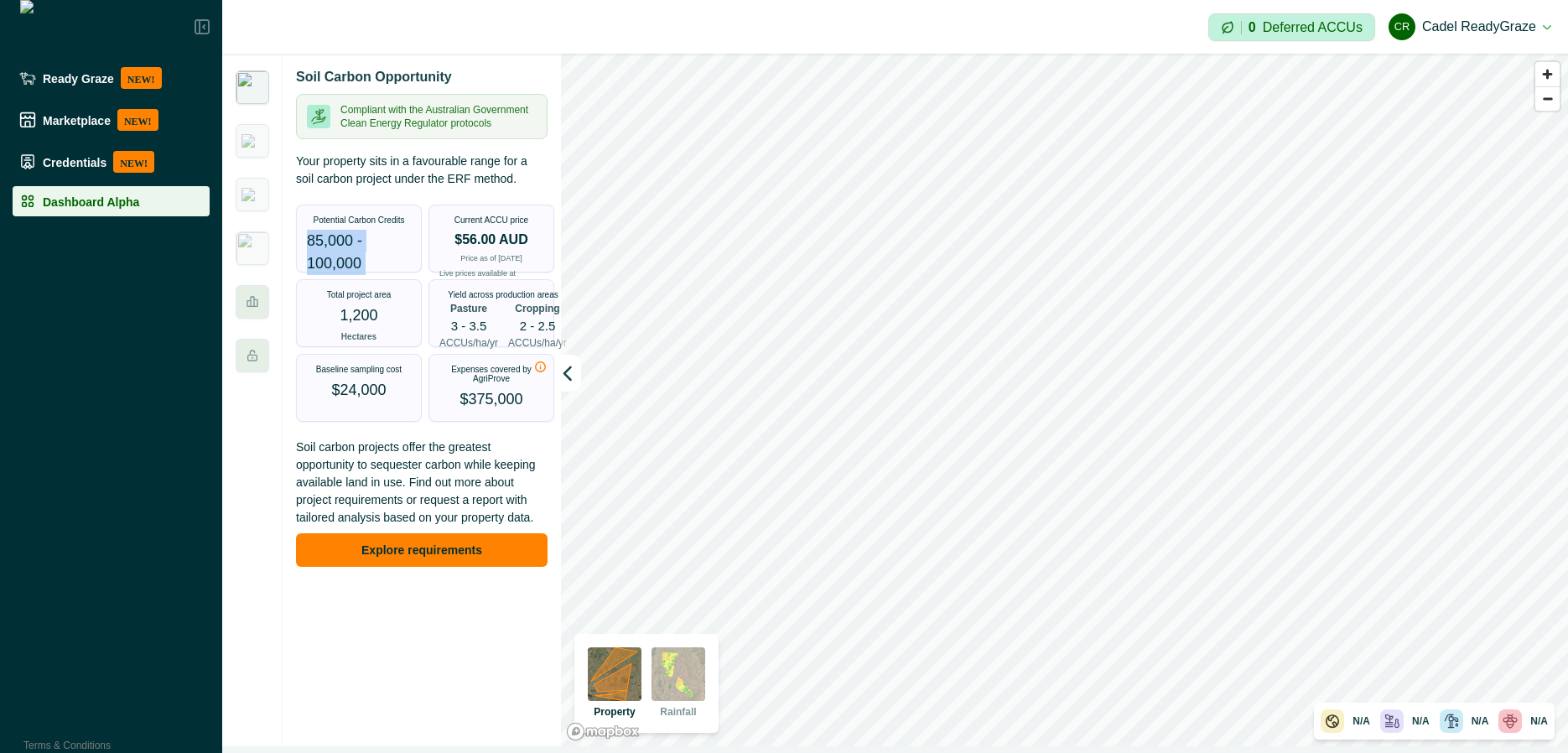
click at [363, 244] on p "85,000 - 100,000" at bounding box center [358, 252] width 104 height 45
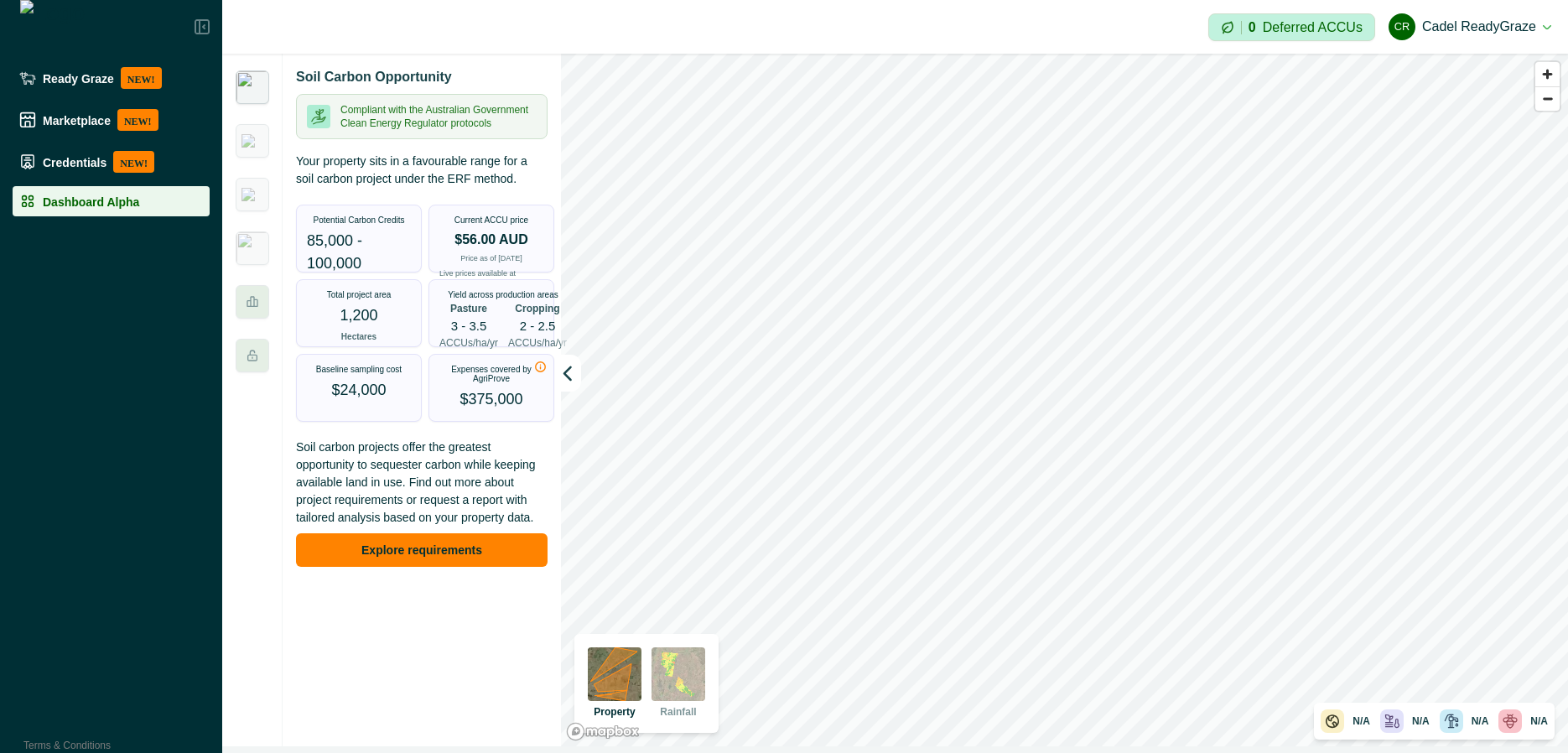
click at [429, 253] on div "Current ACCU price $56.00 AUD Price as of [DATE] Live prices available at [DOMA…" at bounding box center [491, 253] width 124 height 96
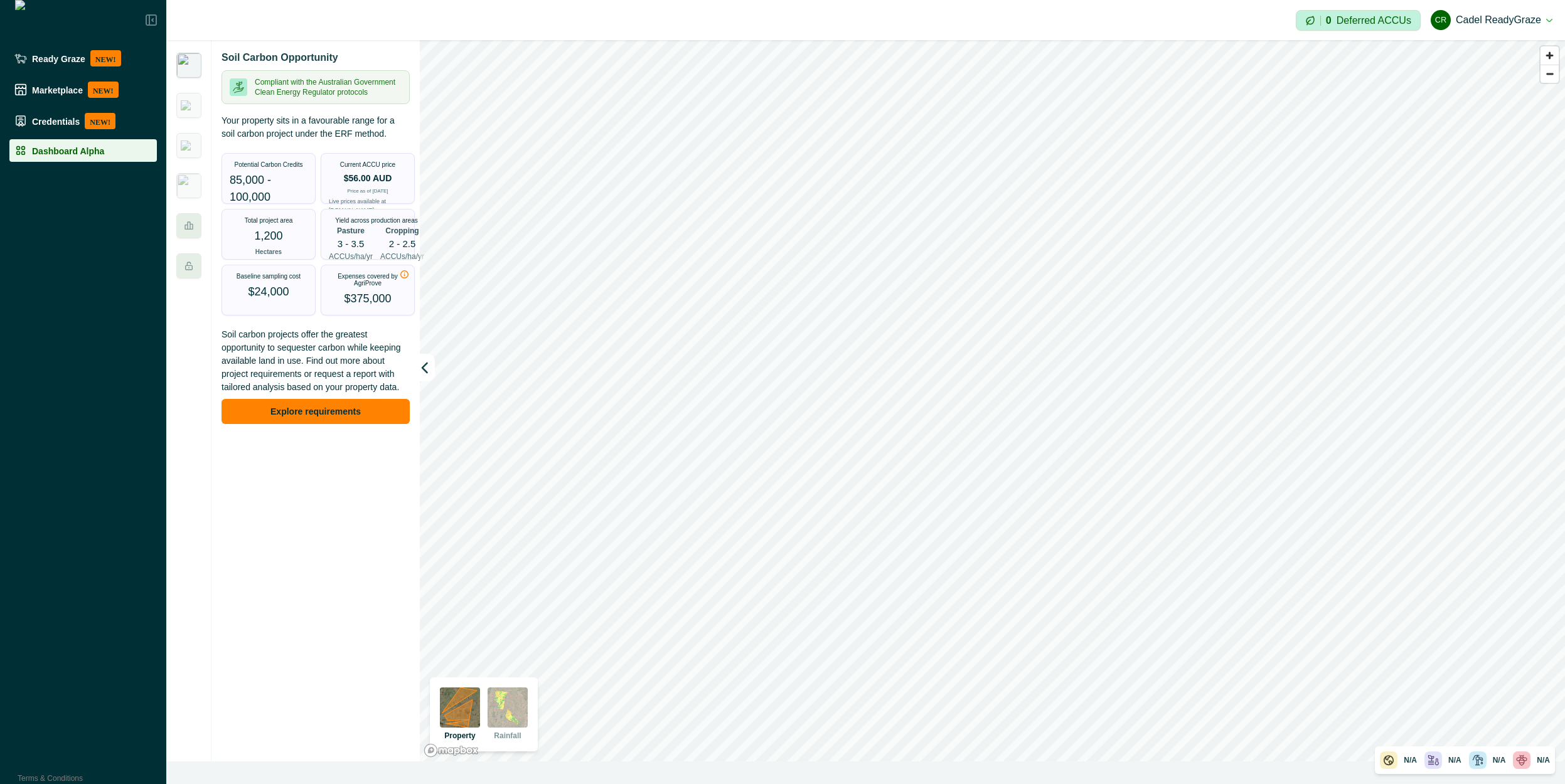
click at [366, 191] on p "Price as of [DATE]" at bounding box center [367, 191] width 41 height 7
click at [267, 178] on p "85,000 - 100,000" at bounding box center [268, 188] width 77 height 34
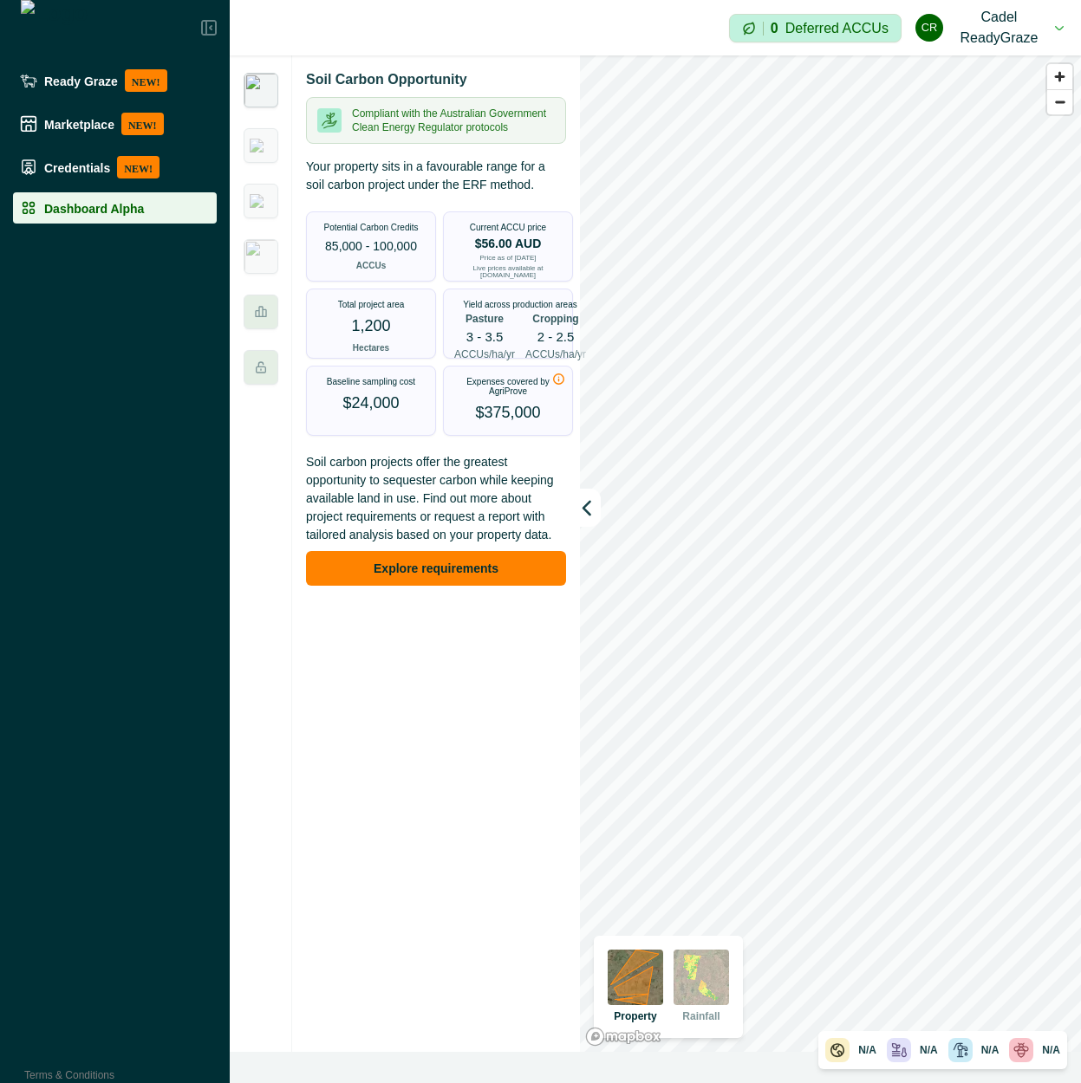
click at [212, 13] on div at bounding box center [115, 27] width 230 height 55
click at [212, 19] on div at bounding box center [115, 27] width 230 height 55
click at [205, 29] on icon at bounding box center [209, 28] width 14 height 14
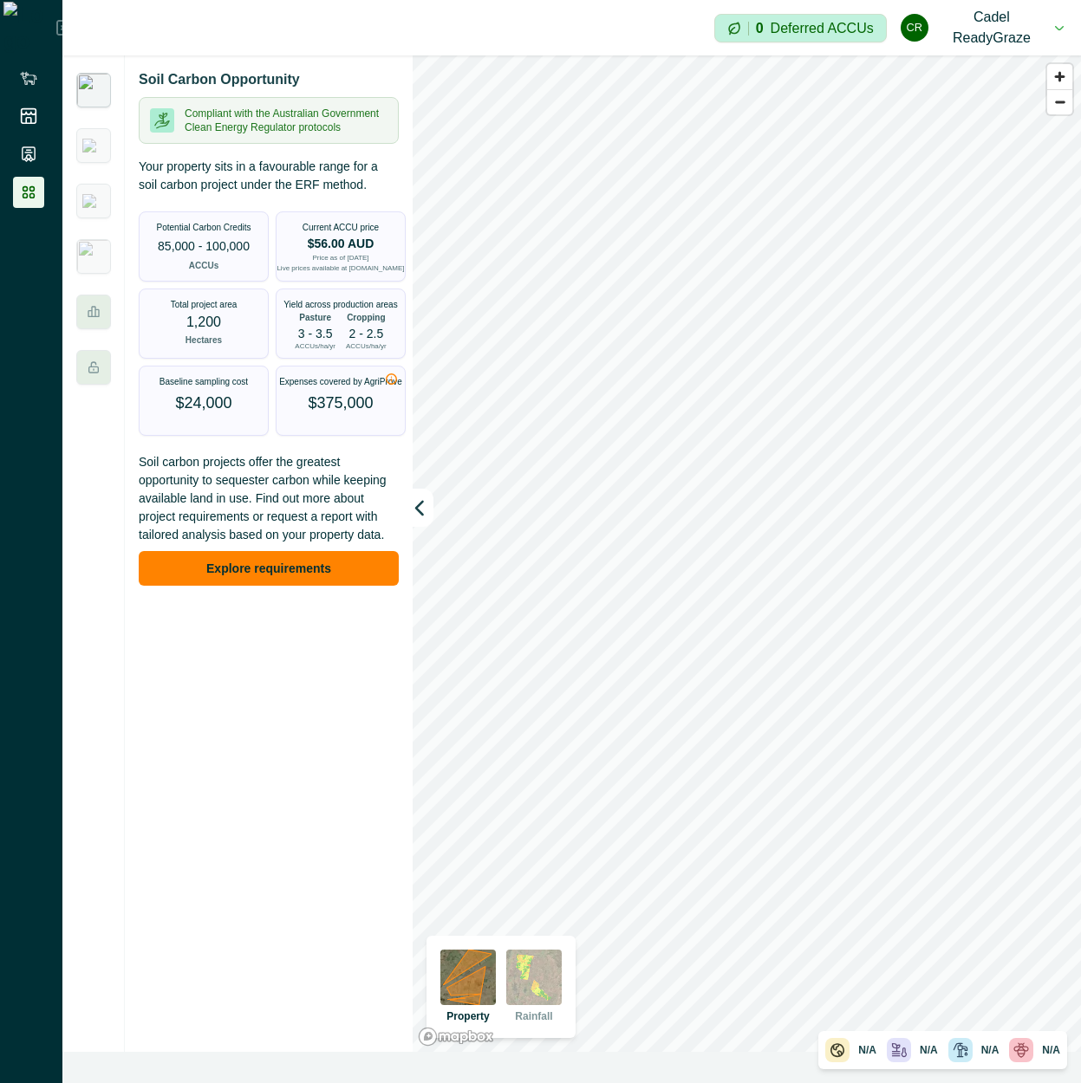
click at [375, 352] on div "Yield across production areas Pasture 3 - 3.5 ACCUs/ha/yr Cropping 2 - 2.5 ACCU…" at bounding box center [340, 324] width 128 height 71
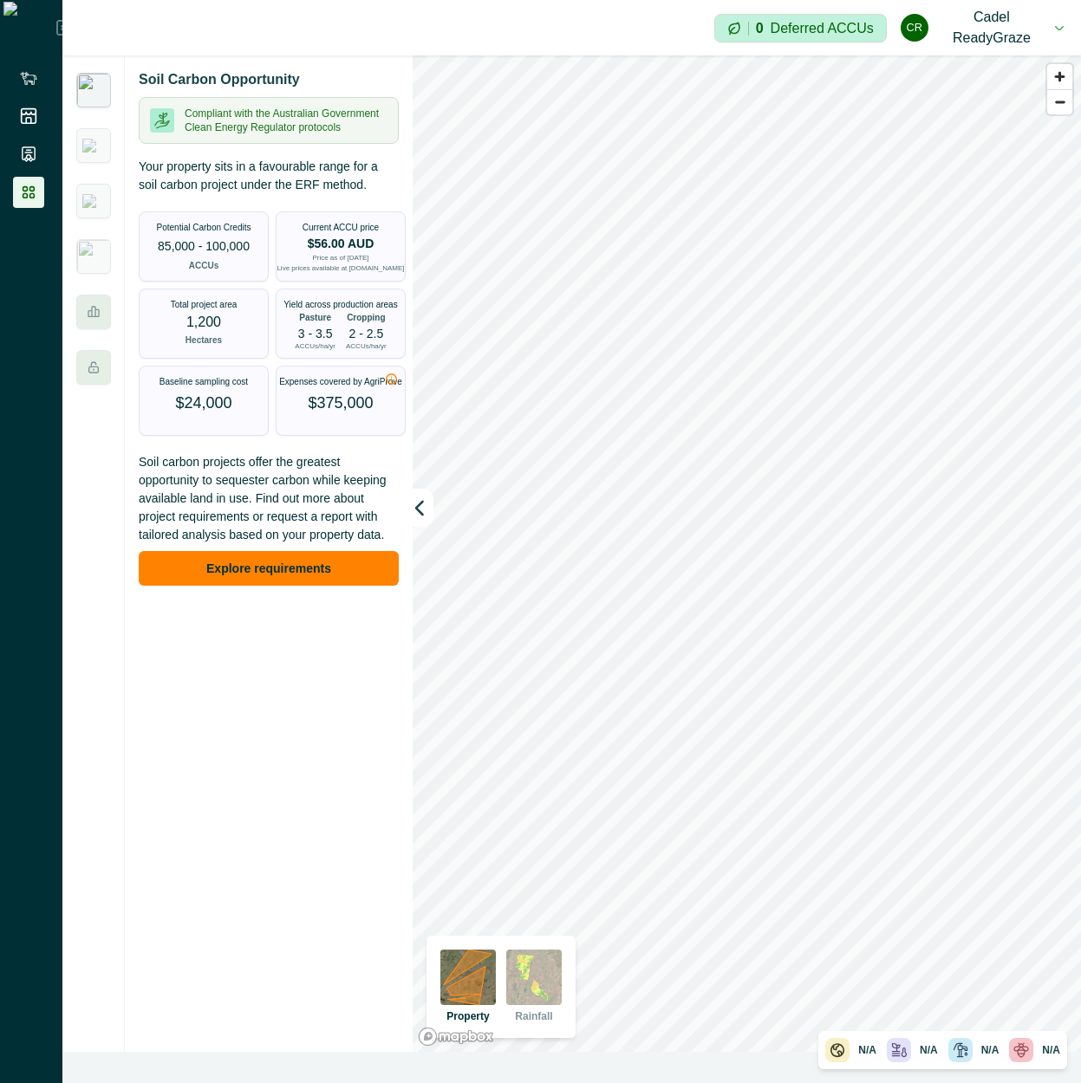
click at [373, 344] on p "ACCUs/ha/yr" at bounding box center [366, 346] width 41 height 7
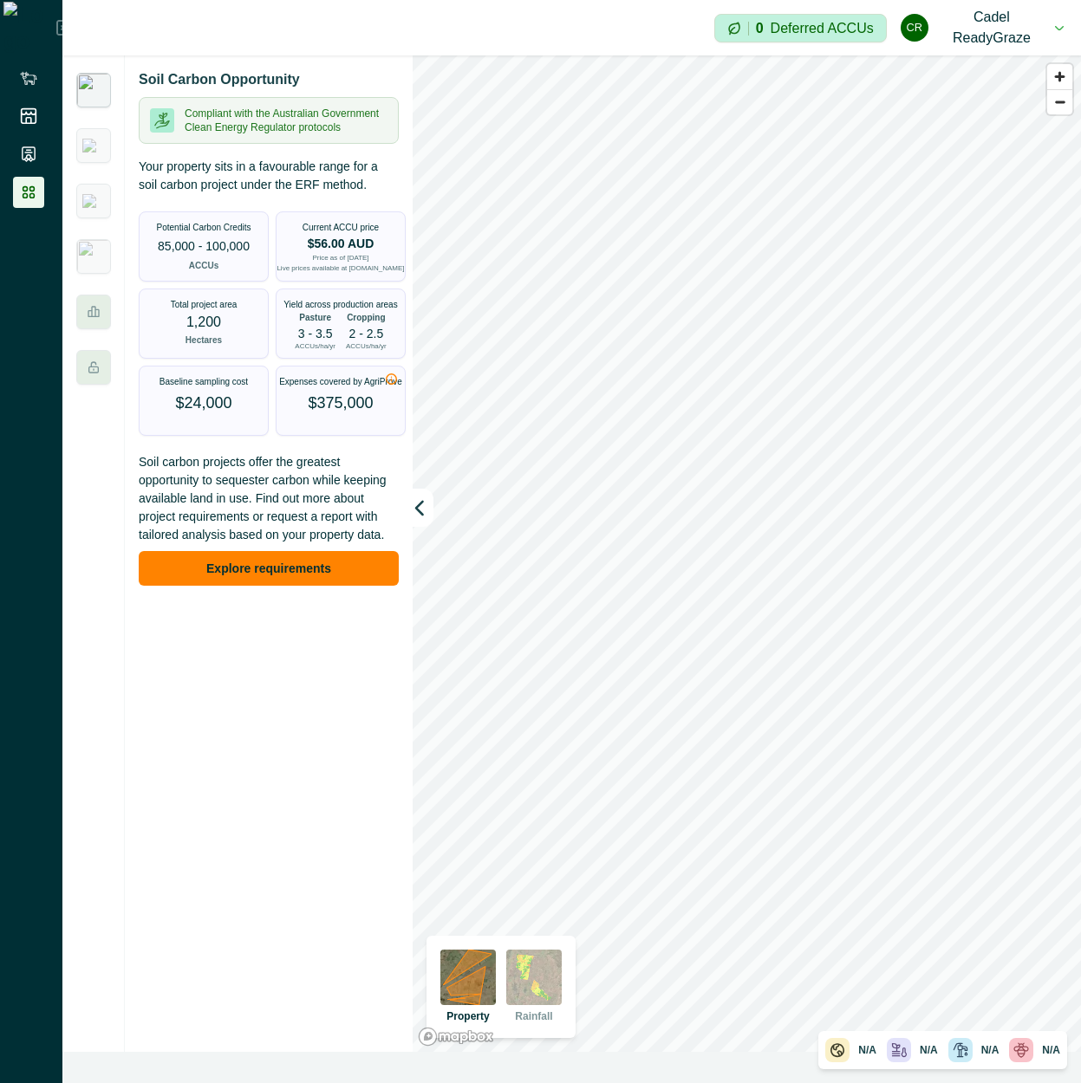
click at [339, 352] on div "Yield across production areas Pasture 3 - 3.5 ACCUs/ha/yr Cropping 2 - 2.5 ACCU…" at bounding box center [340, 324] width 128 height 71
click at [207, 720] on div "Soil Carbon Opportunity Compliant with the Australian Government Clean Energy R…" at bounding box center [269, 553] width 288 height 997
click at [276, 777] on div "Soil Carbon Opportunity Compliant with the Australian Government Clean Energy R…" at bounding box center [269, 553] width 288 height 997
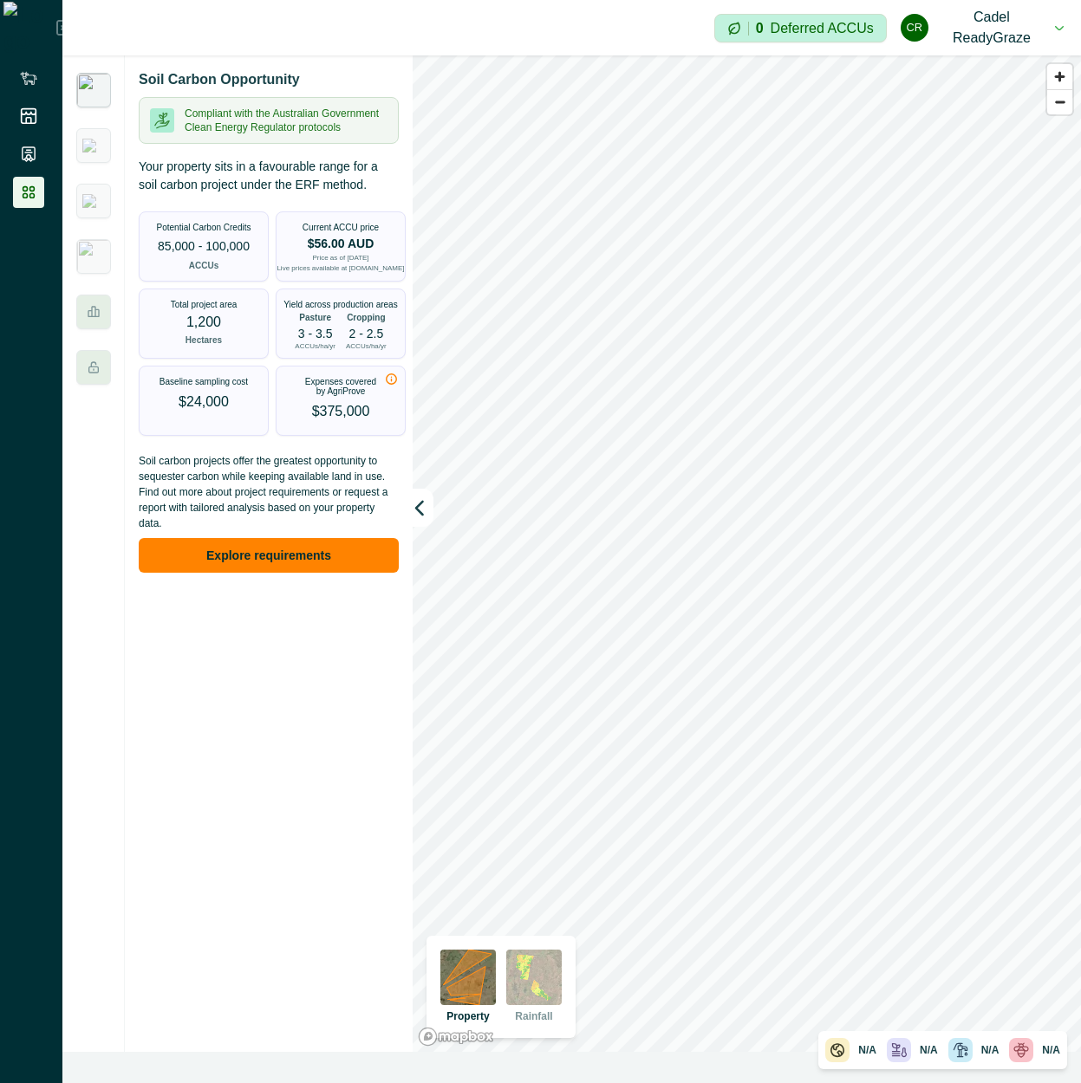
click at [258, 690] on div "Soil Carbon Opportunity Compliant with the Australian Government Clean Energy R…" at bounding box center [269, 553] width 288 height 997
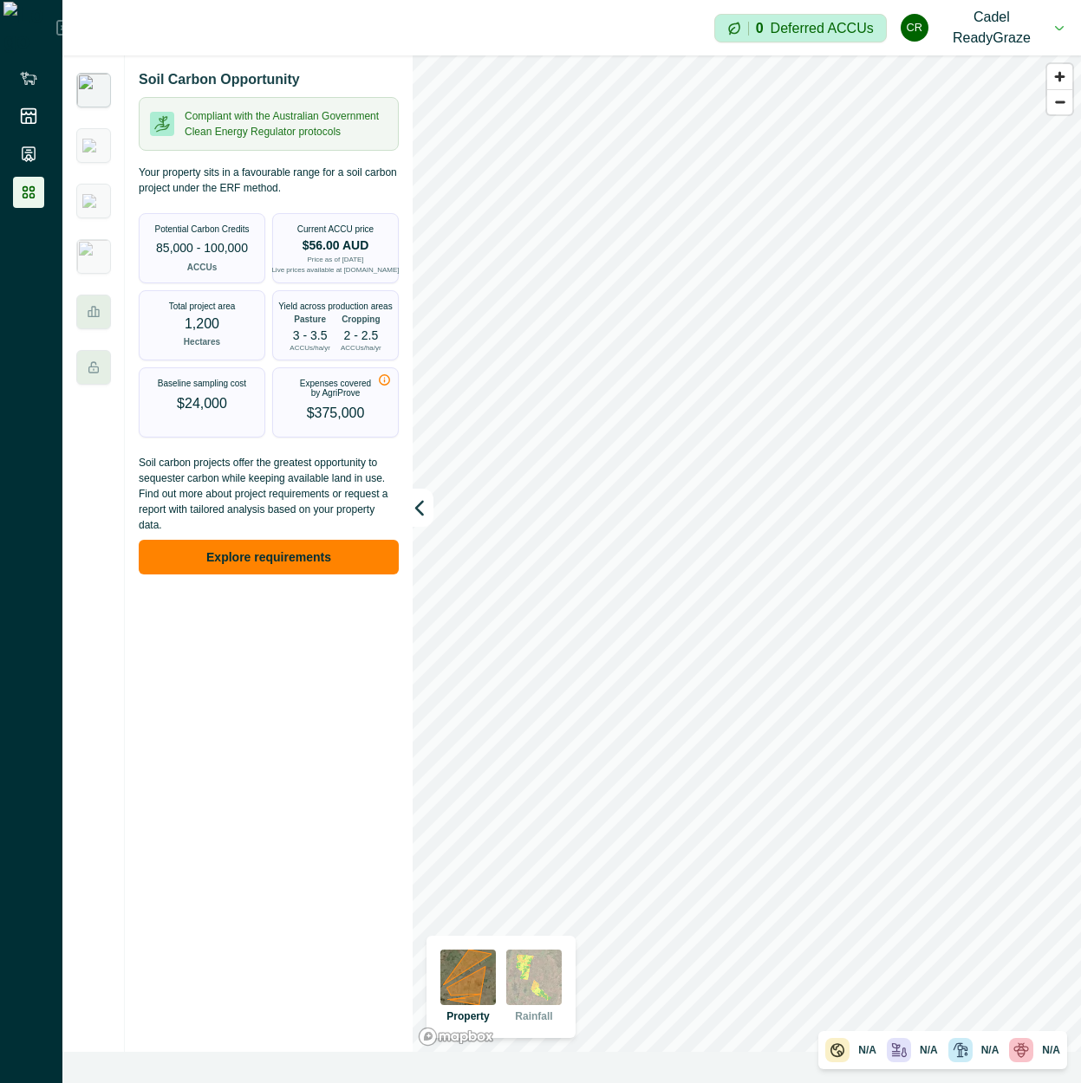
click at [218, 690] on div "Soil Carbon Opportunity Compliant with the Australian Government Clean Energy R…" at bounding box center [269, 553] width 288 height 997
click at [220, 690] on div "Soil Carbon Opportunity Compliant with the Australian Government Clean Energy R…" at bounding box center [269, 553] width 288 height 997
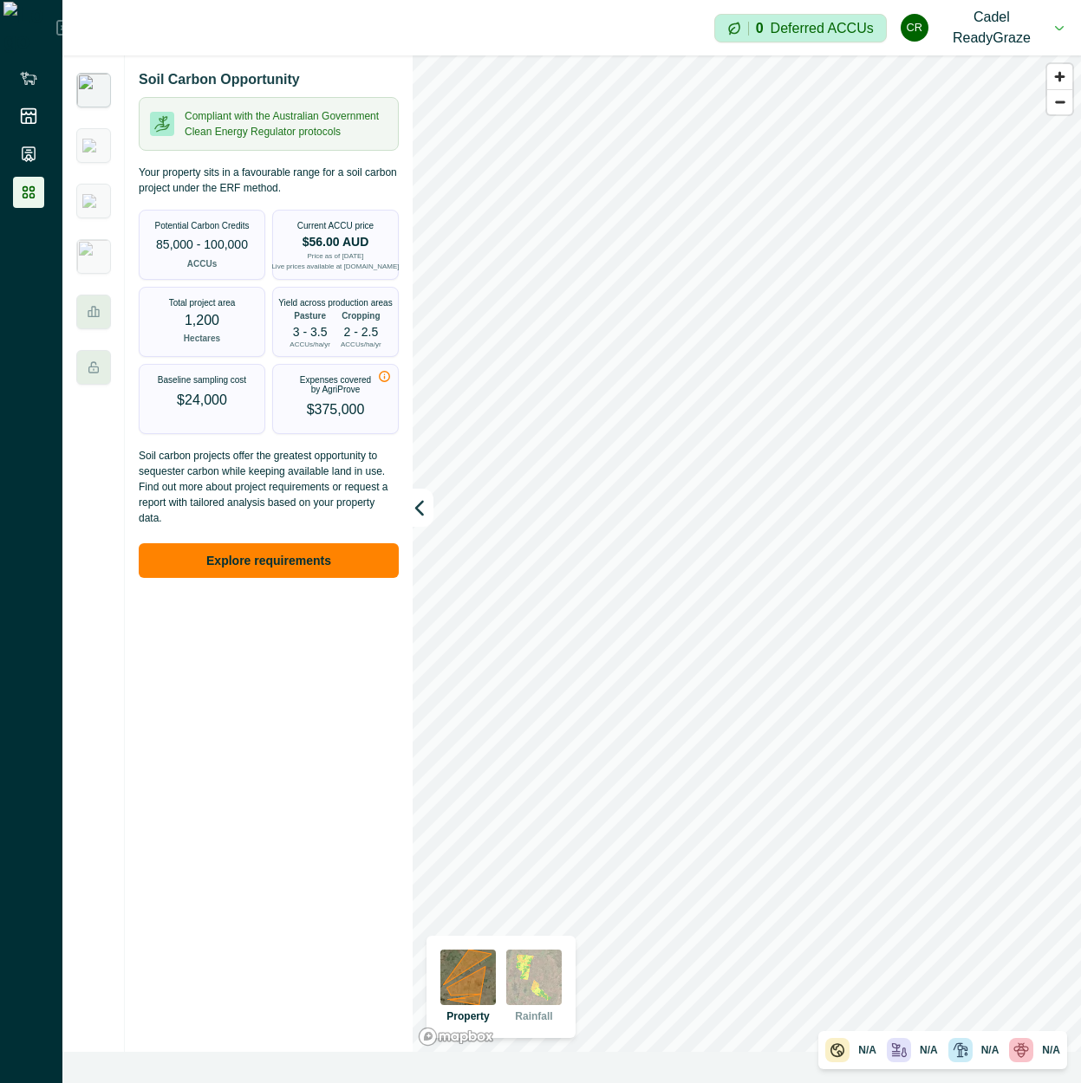
click at [218, 679] on div "Soil Carbon Opportunity Compliant with the Australian Government Clean Energy R…" at bounding box center [269, 553] width 288 height 997
click at [361, 249] on div "$56.00 AUD Price as of [DATE] Live prices available at [DOMAIN_NAME]" at bounding box center [335, 253] width 120 height 35
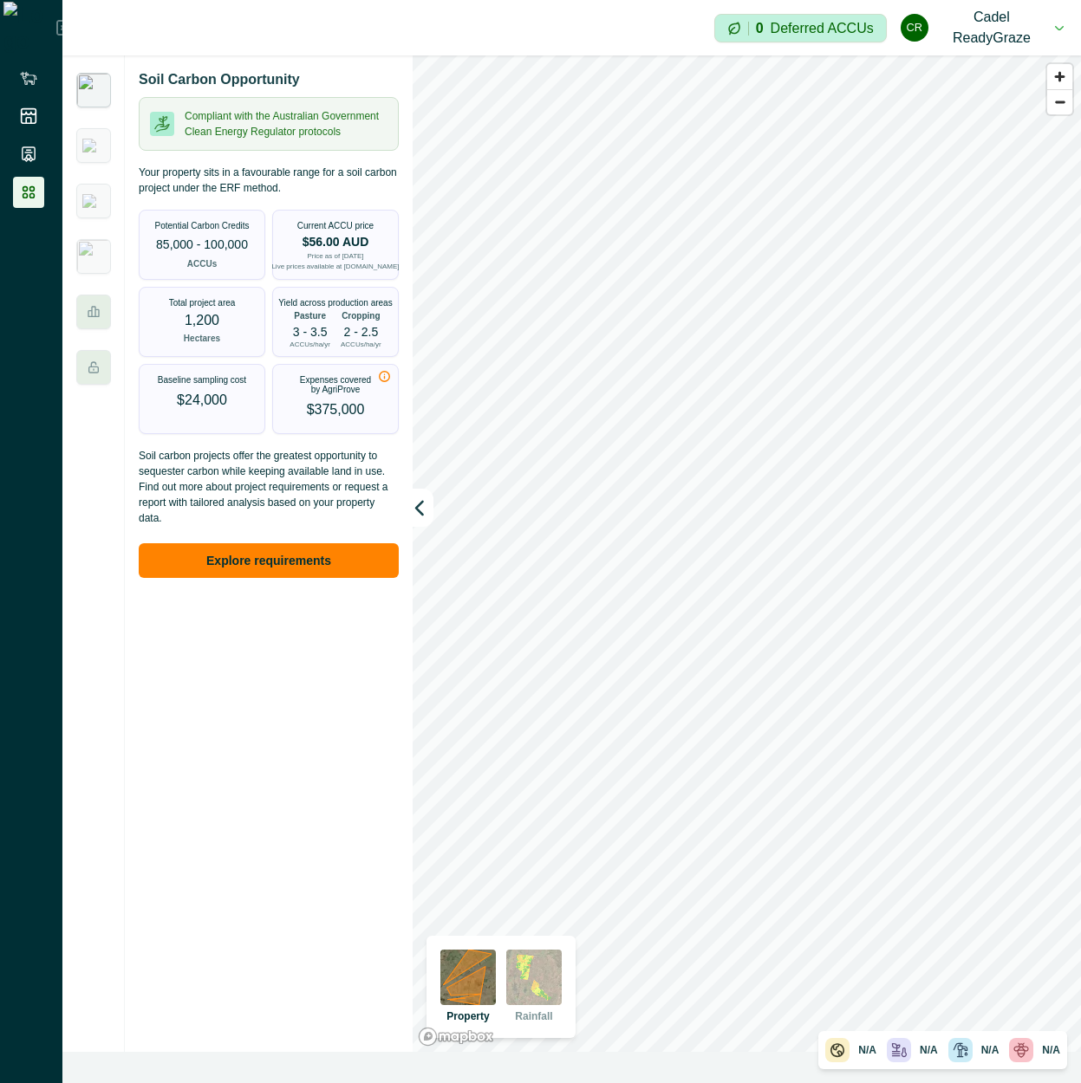
click at [288, 357] on div "Yield across production areas Pasture 3 - 3.5 ACCUs/ha/yr Cropping 2 - 2.5 ACCU…" at bounding box center [335, 323] width 125 height 71
click at [91, 82] on img at bounding box center [93, 90] width 35 height 35
click at [278, 559] on button "Explore requirements" at bounding box center [269, 560] width 260 height 35
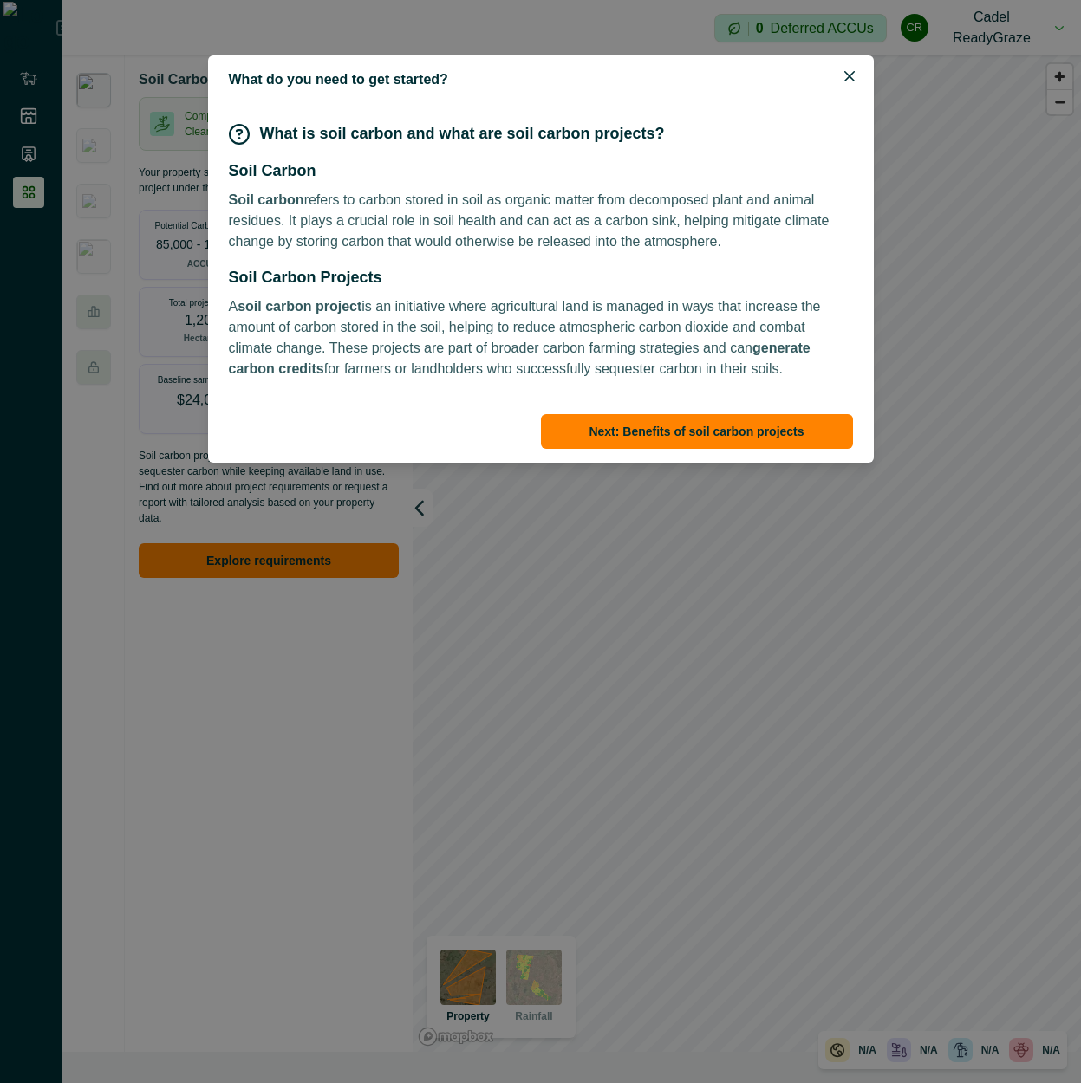
click at [545, 322] on p "A soil carbon project is an initiative where agricultural land is managed in wa…" at bounding box center [541, 337] width 624 height 83
click at [728, 426] on button "Next: Benefits of soil carbon projects" at bounding box center [697, 431] width 312 height 35
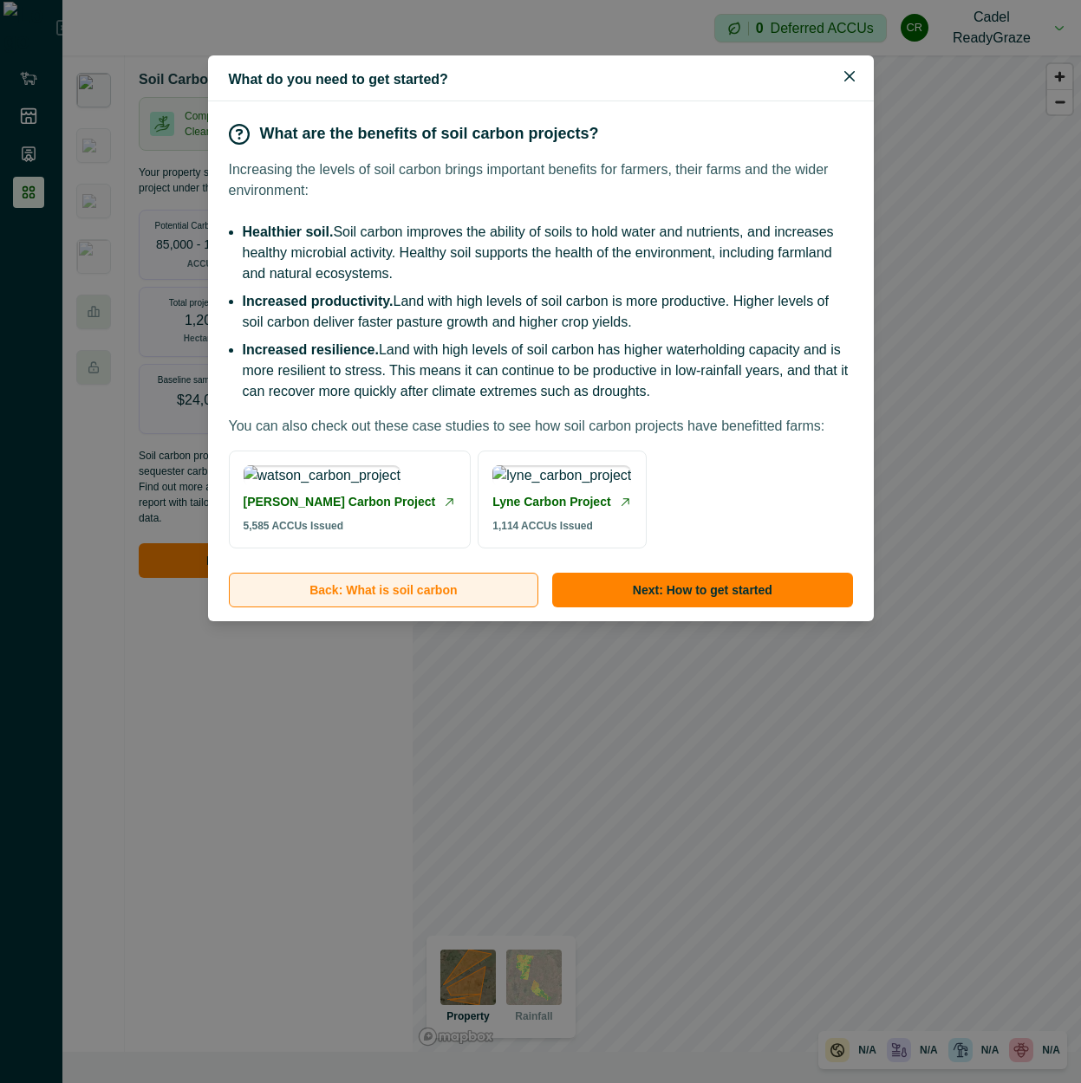
click at [380, 608] on button "Back: What is soil carbon" at bounding box center [384, 590] width 310 height 35
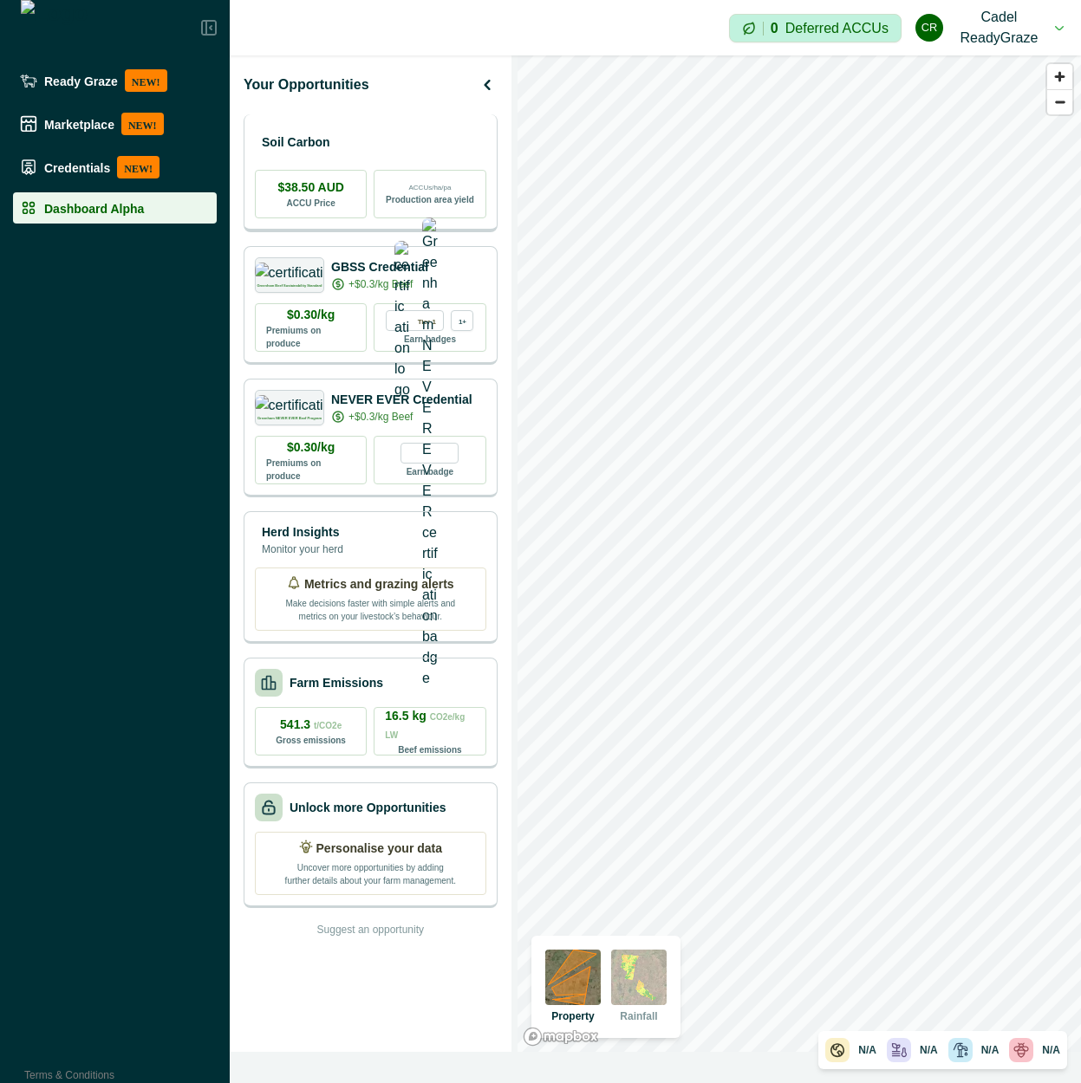
click at [422, 136] on div "Soil Carbon" at bounding box center [370, 142] width 231 height 35
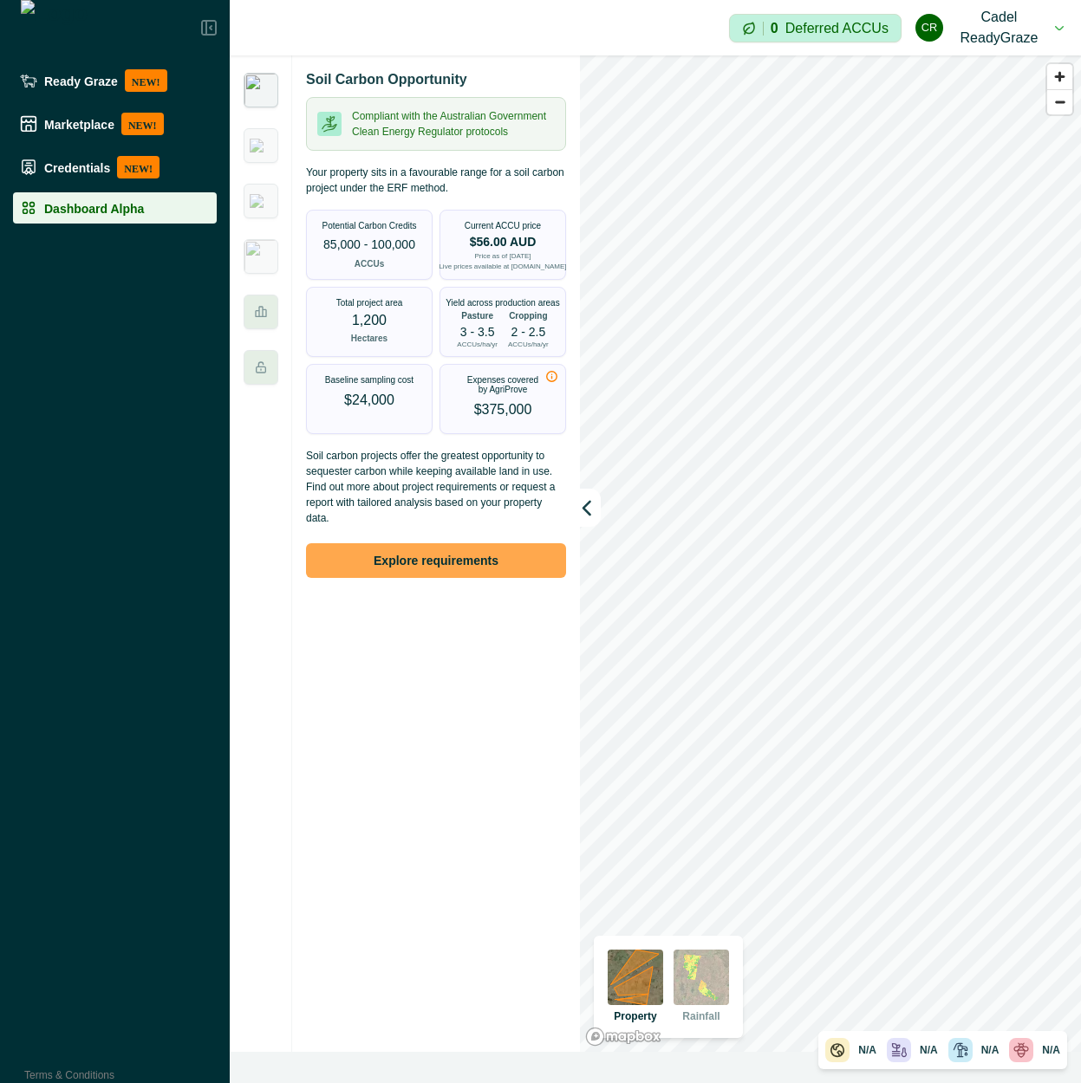
click at [435, 560] on button "Explore requirements" at bounding box center [436, 560] width 260 height 35
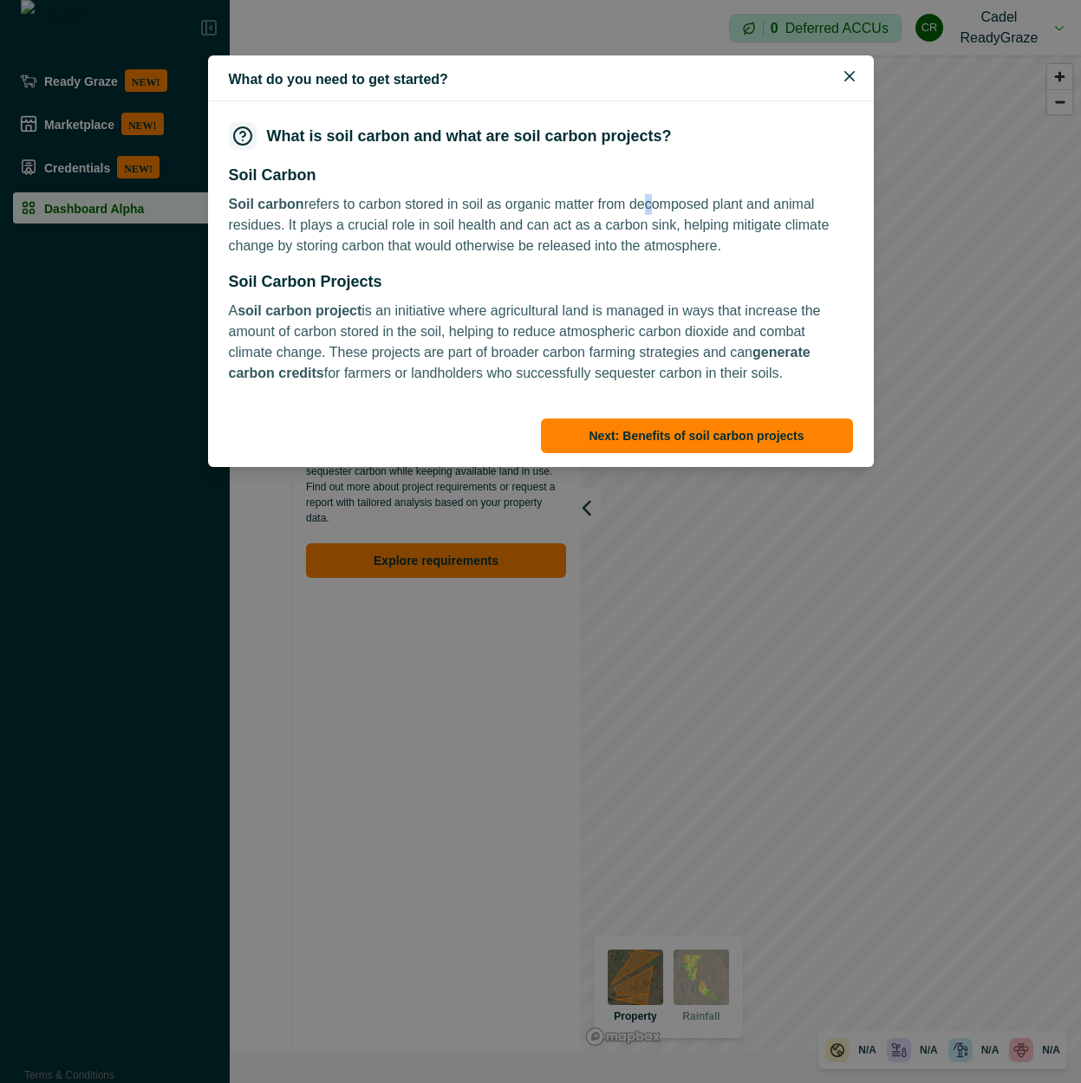
drag, startPoint x: 634, startPoint y: 202, endPoint x: 652, endPoint y: 220, distance: 25.1
click at [634, 184] on div "Soil Carbon Soil carbon refers to carbon stored in soil as organic matter from …" at bounding box center [541, 210] width 624 height 93
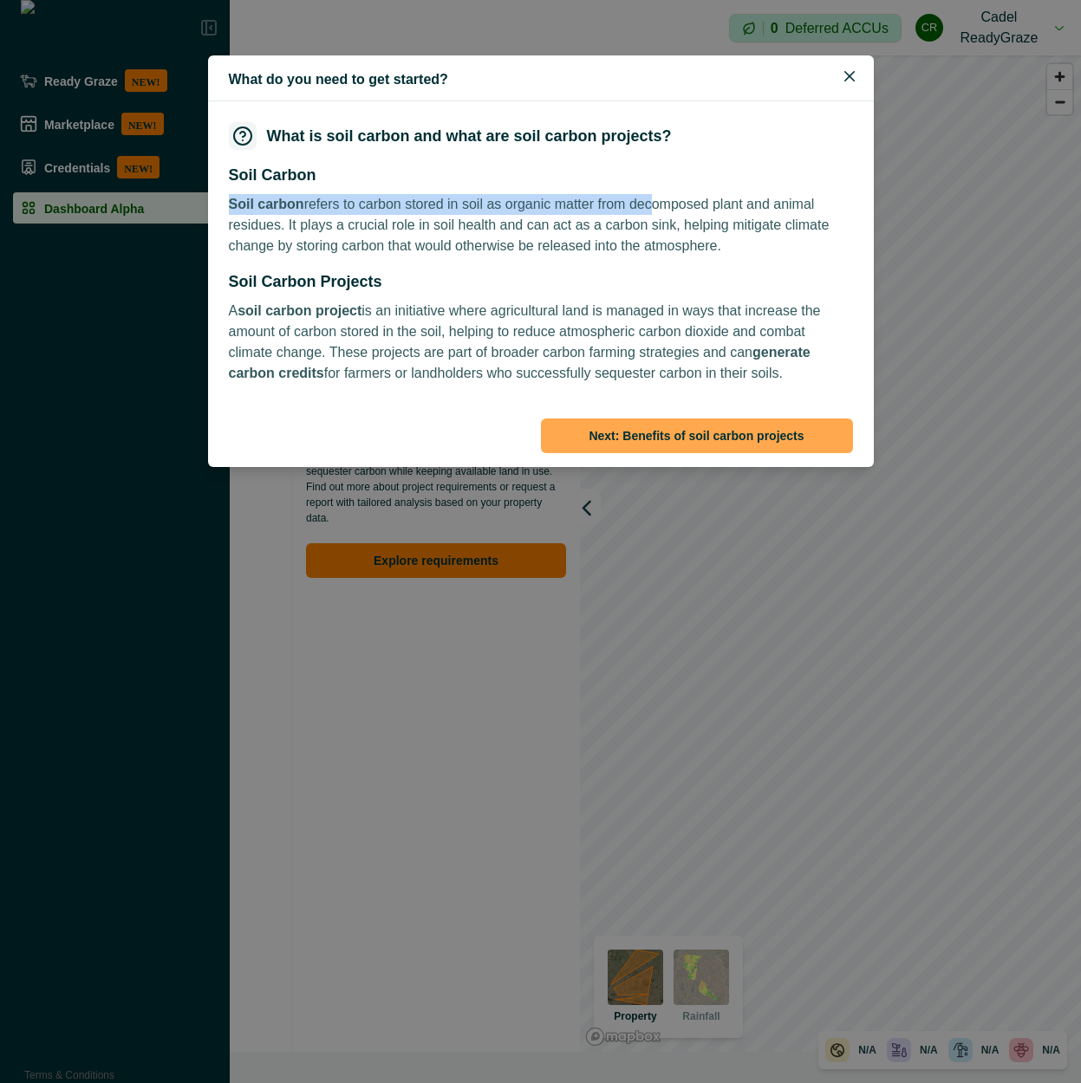
click at [647, 432] on button "Next: Benefits of soil carbon projects" at bounding box center [697, 436] width 312 height 35
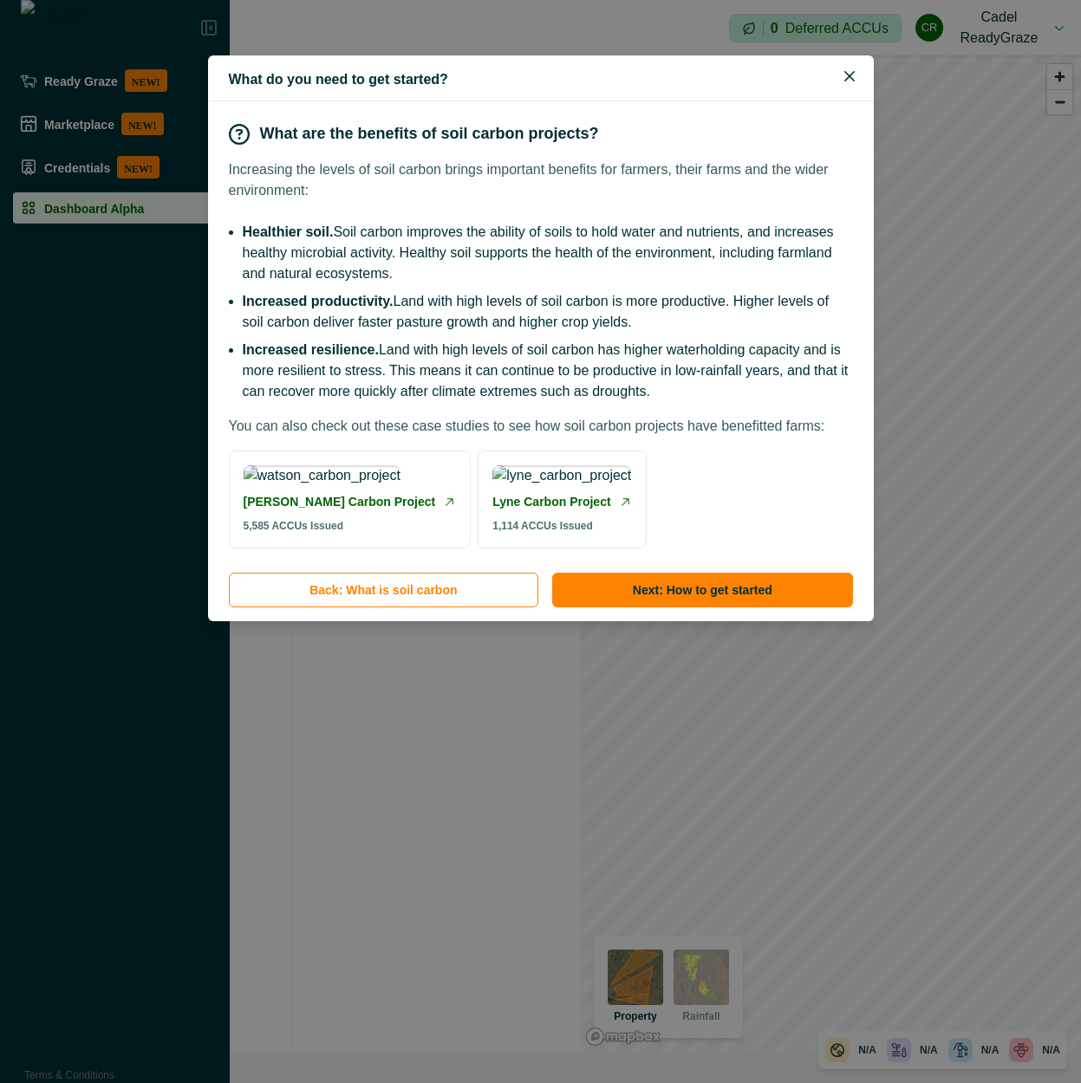
click at [651, 323] on li "Increased productivity. Land with high levels of soil carbon is more productive…" at bounding box center [548, 312] width 610 height 42
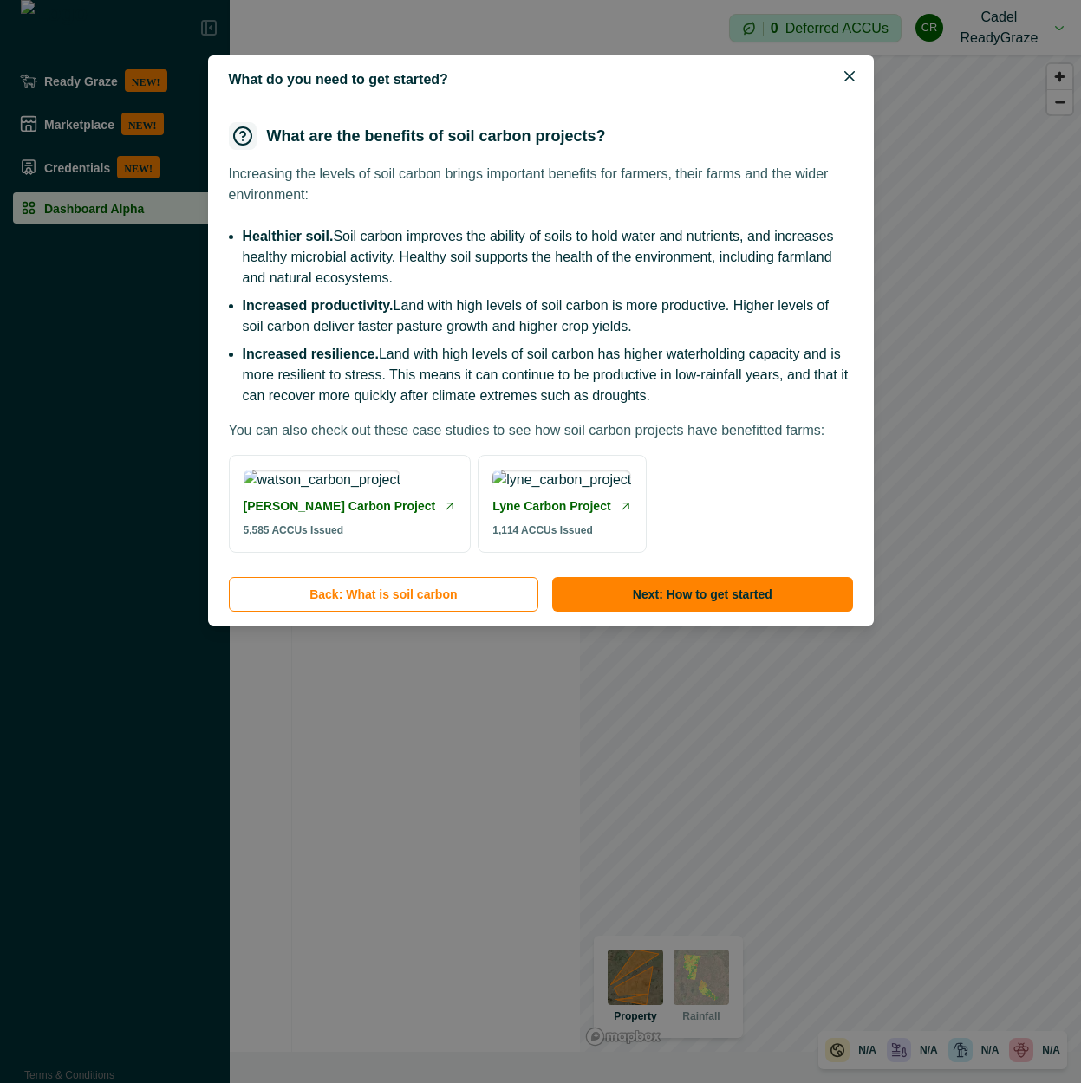
click at [257, 274] on li "Healthier soil. Soil carbon improves the ability of soils to hold water and nut…" at bounding box center [548, 257] width 610 height 62
click at [610, 516] on link "Lyne Carbon Project" at bounding box center [551, 506] width 118 height 18
click at [357, 516] on link "[PERSON_NAME] Carbon Project" at bounding box center [340, 506] width 192 height 18
click at [749, 612] on button "Next: How to get started" at bounding box center [702, 594] width 300 height 35
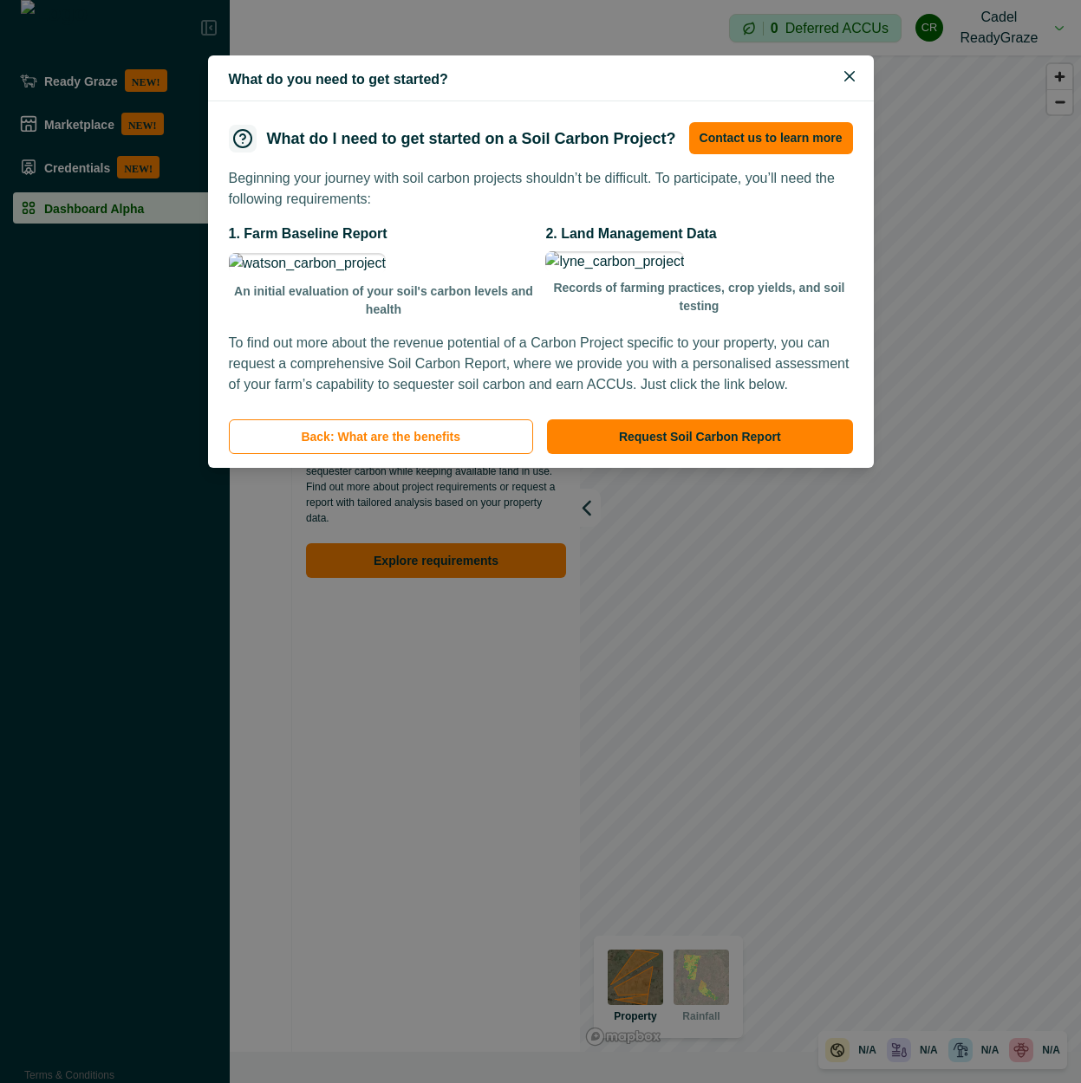
click at [677, 204] on p "Beginning your journey with soil carbon projects shouldn’t be difficult. To par…" at bounding box center [541, 189] width 624 height 42
click at [796, 145] on button "Contact us to learn more" at bounding box center [771, 138] width 164 height 32
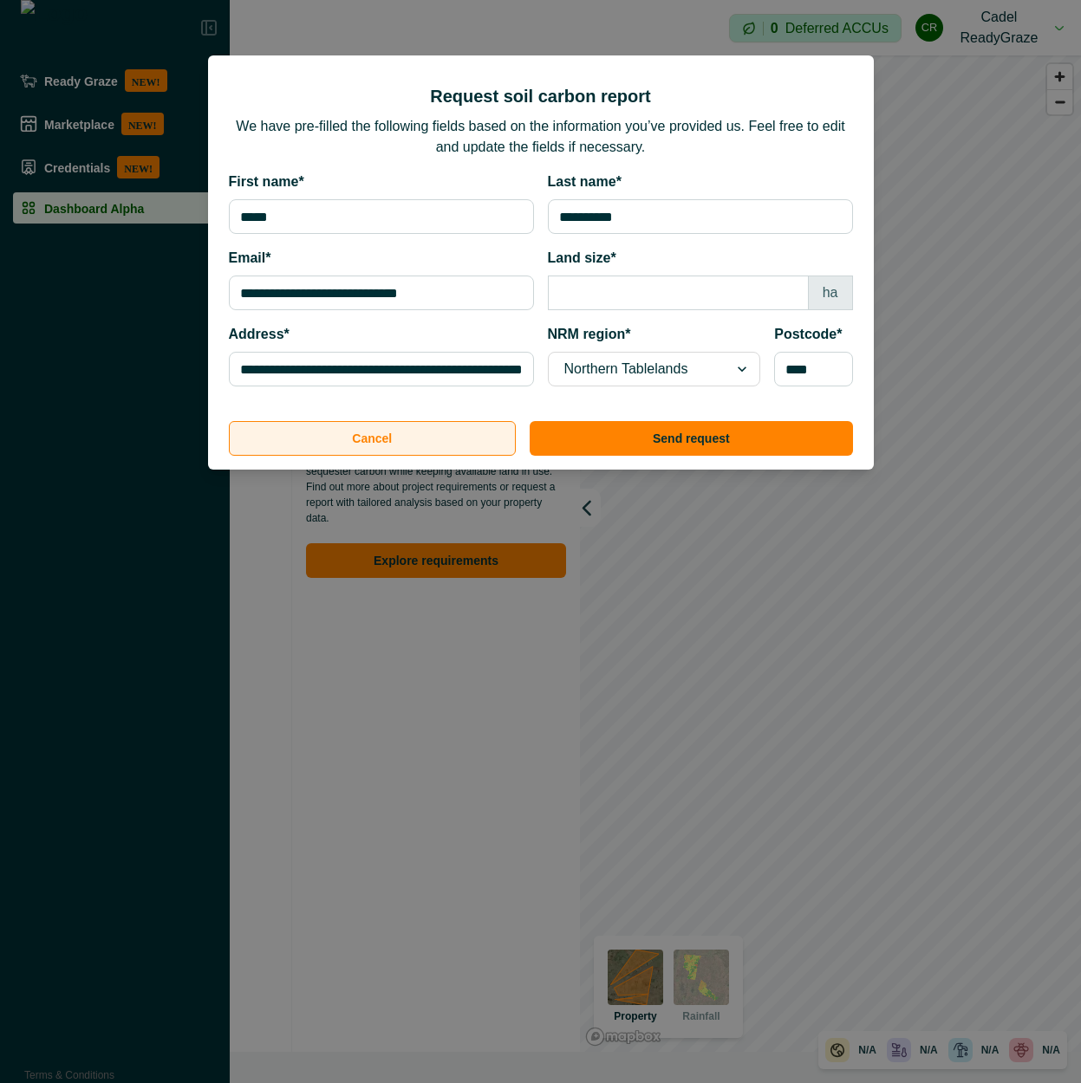
click at [405, 445] on button "Cancel" at bounding box center [373, 438] width 288 height 35
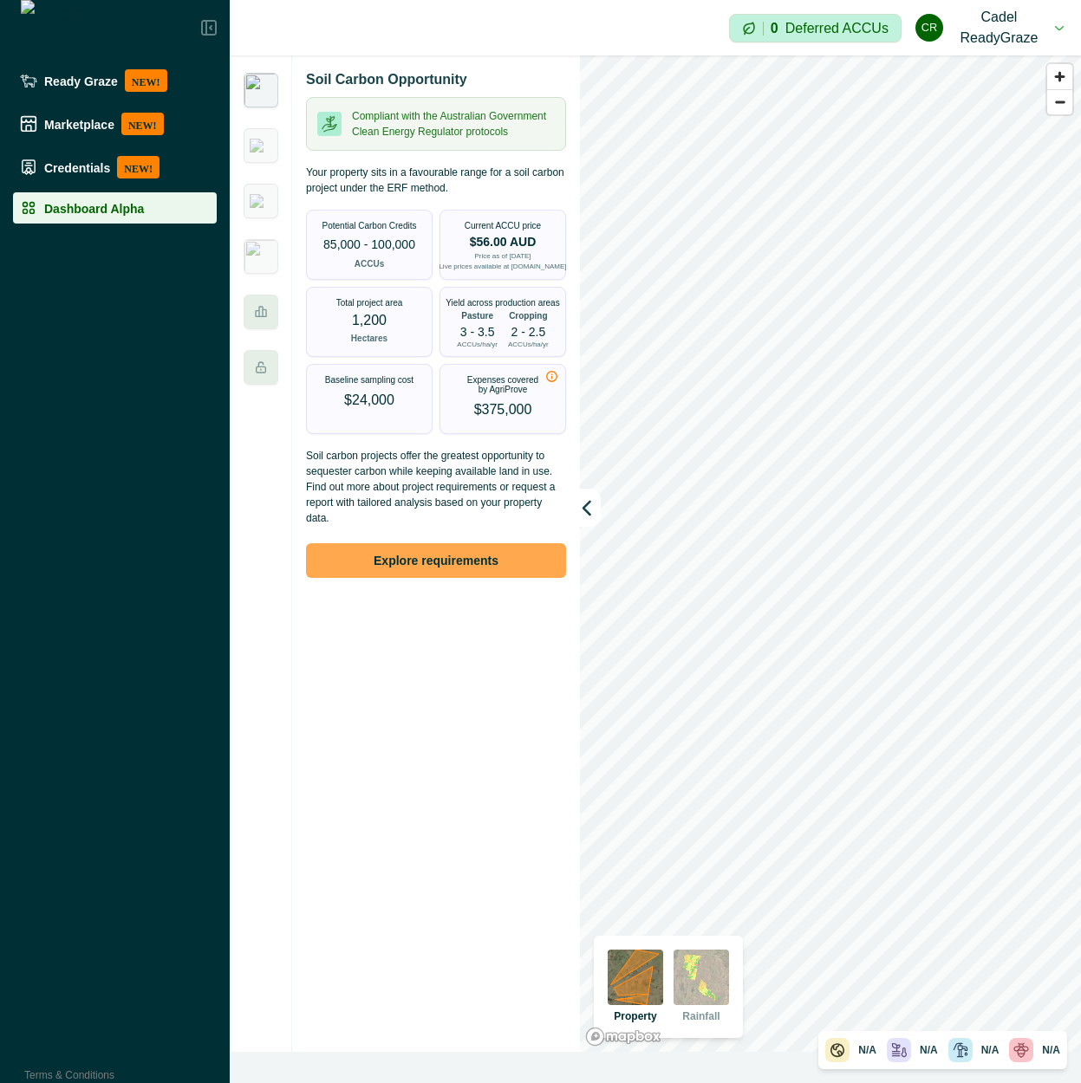
click at [491, 549] on button "Explore requirements" at bounding box center [436, 560] width 260 height 35
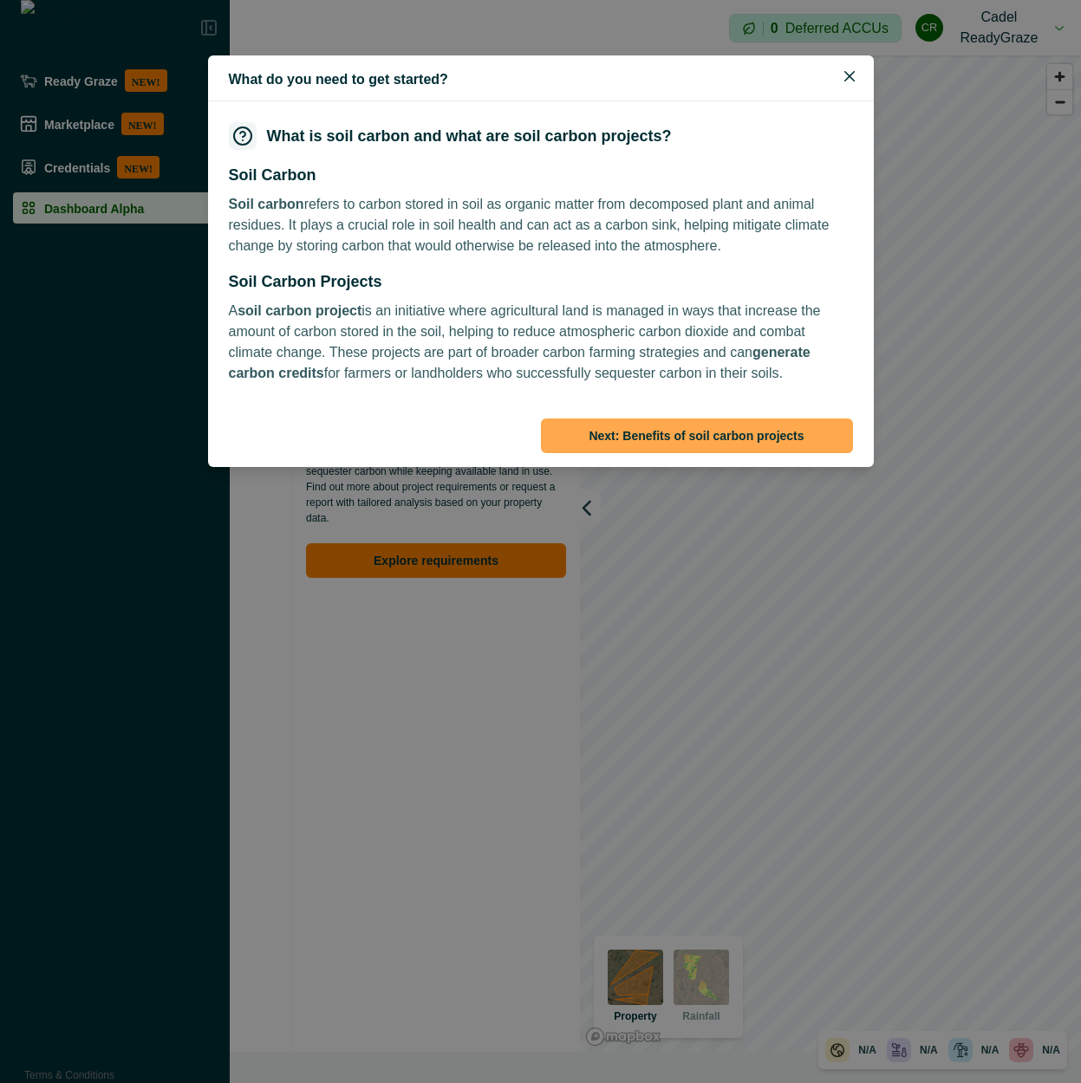
click at [725, 437] on button "Next: Benefits of soil carbon projects" at bounding box center [697, 436] width 312 height 35
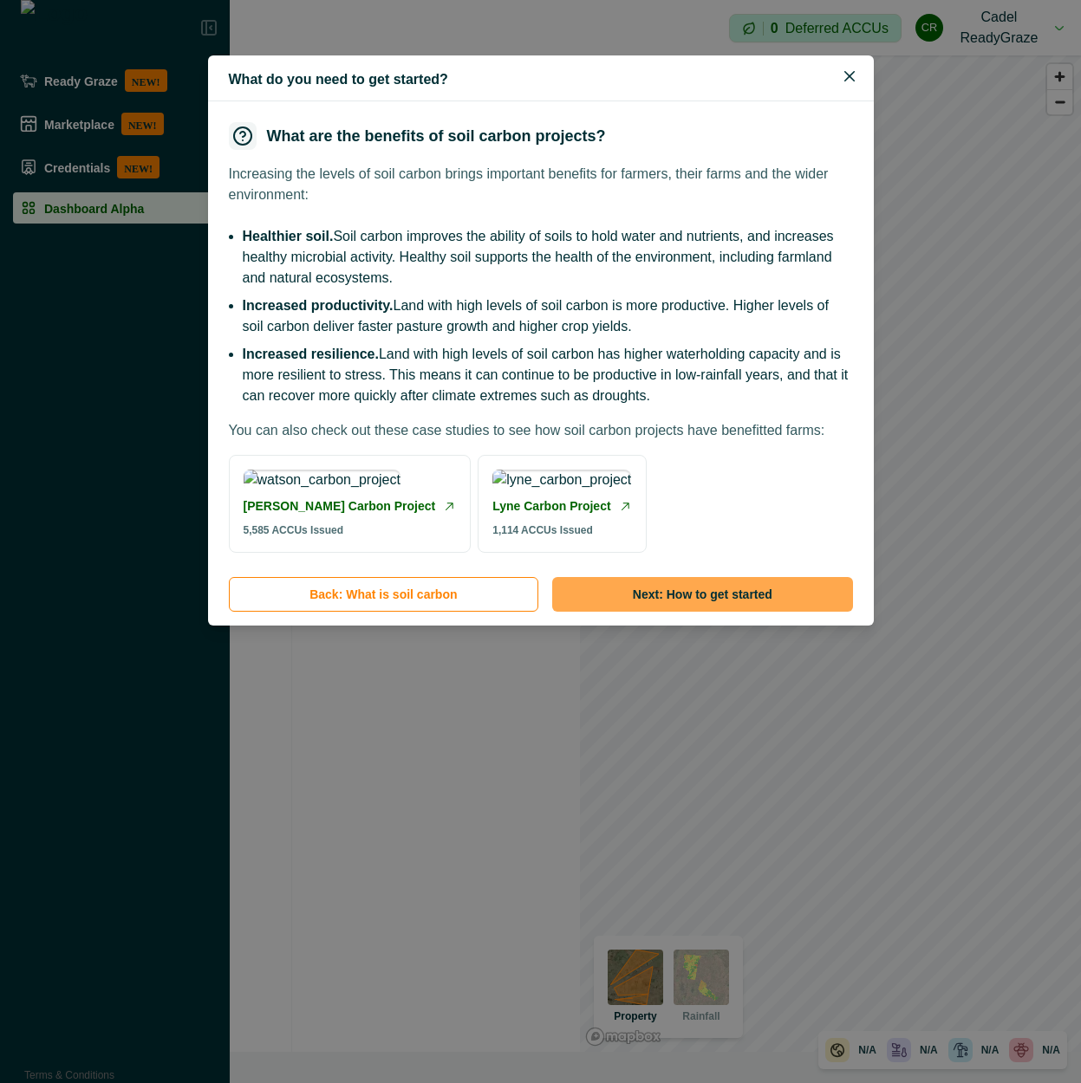
click at [728, 612] on button "Next: How to get started" at bounding box center [702, 594] width 300 height 35
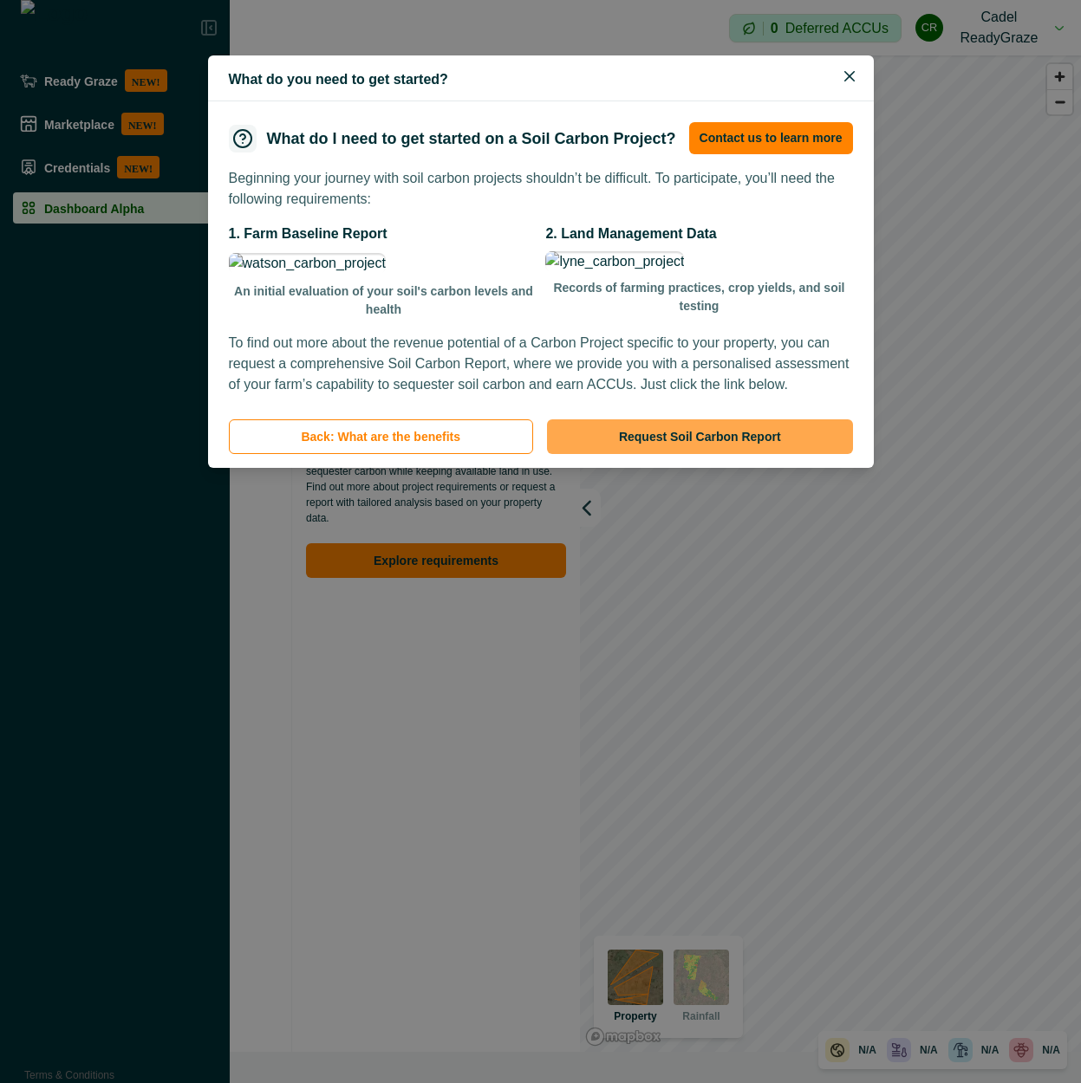
click at [746, 454] on button "Request Soil Carbon Report" at bounding box center [700, 436] width 306 height 35
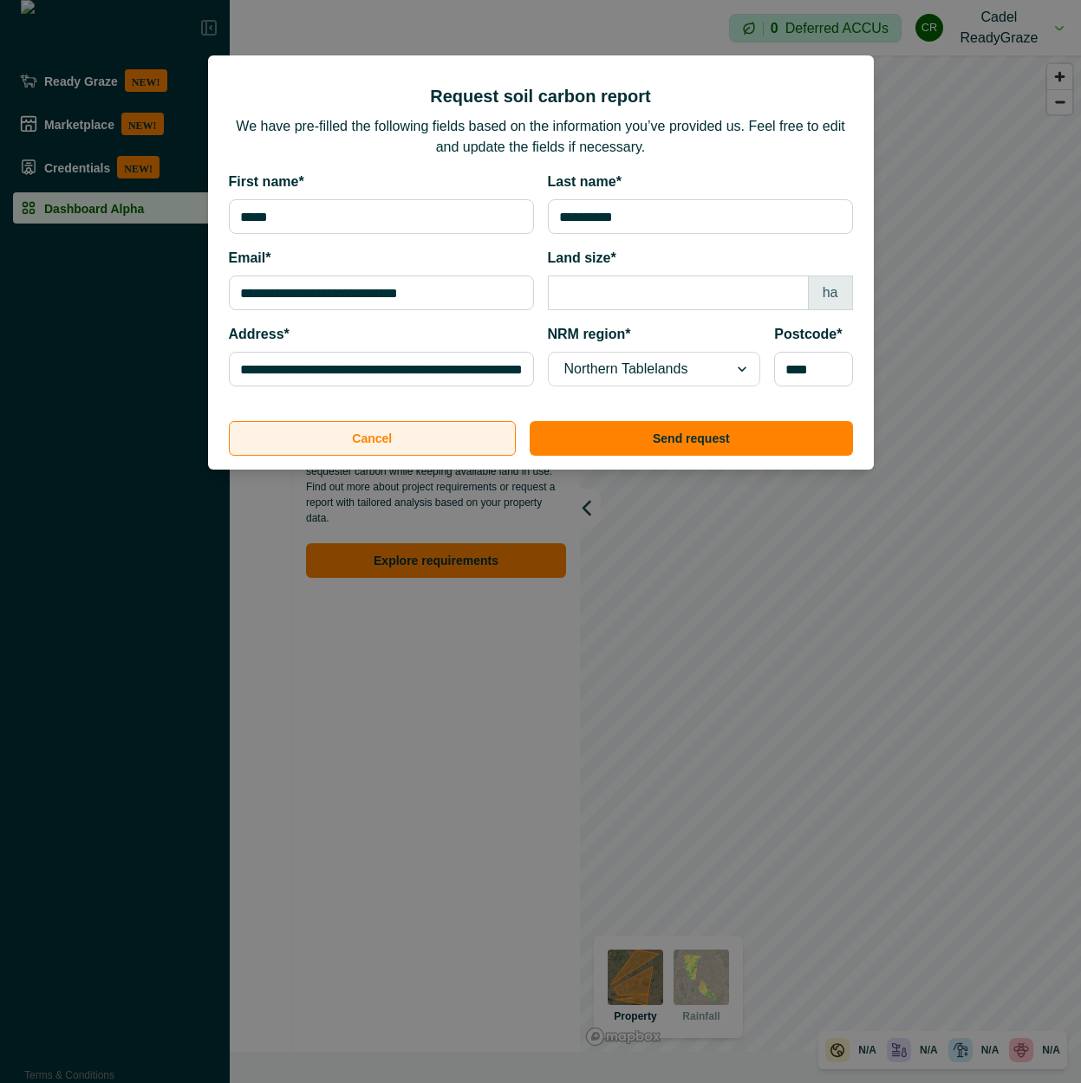
click at [474, 439] on button "Cancel" at bounding box center [373, 438] width 288 height 35
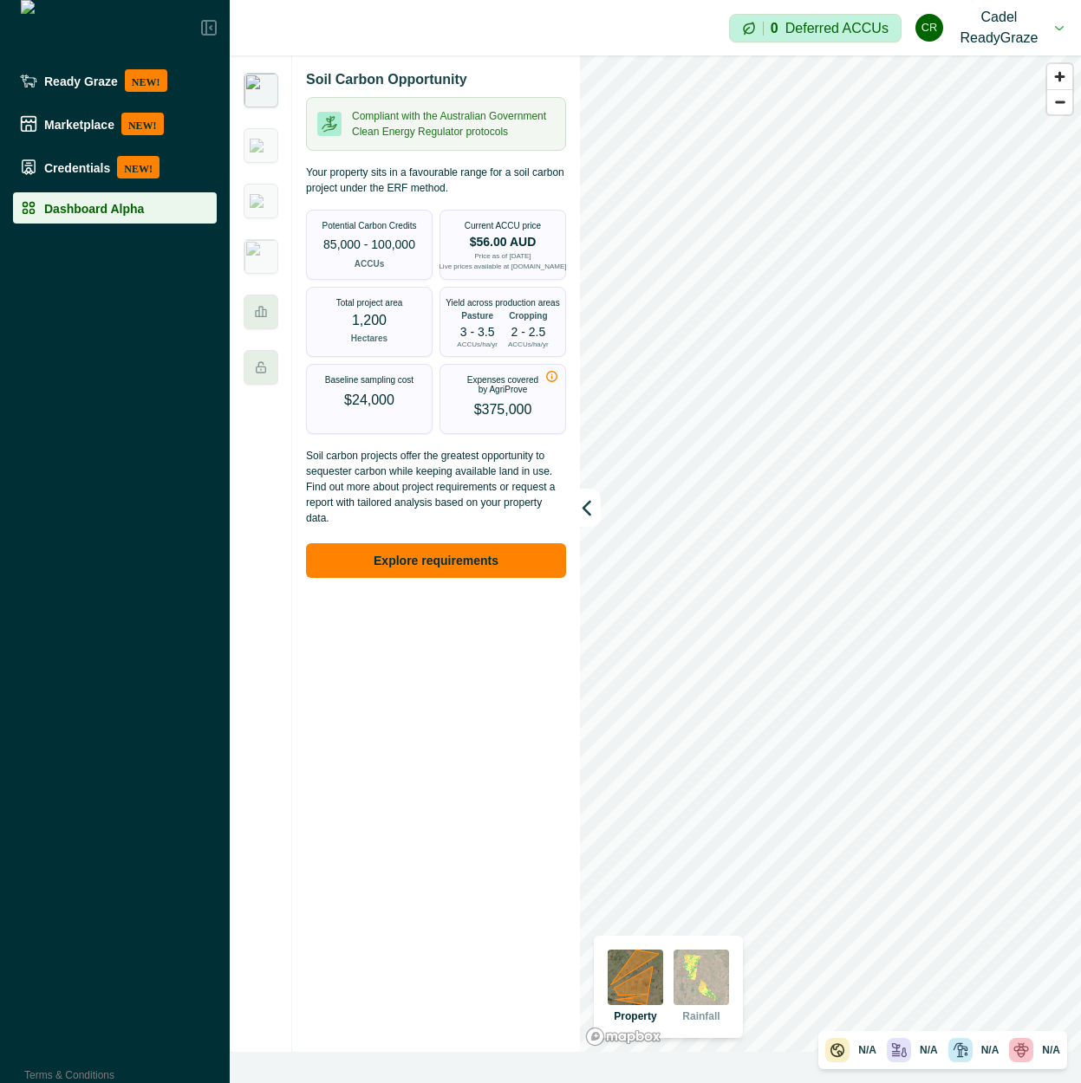
click at [1048, 26] on button "[PERSON_NAME] ReadyGraze" at bounding box center [989, 27] width 148 height 55
click at [519, 13] on div "Impersonation Mode 0 Deferred ACCUs [PERSON_NAME] ReadyGraze Sign out" at bounding box center [655, 27] width 851 height 55
click at [1031, 29] on button "[PERSON_NAME] ReadyGraze" at bounding box center [989, 27] width 148 height 55
click at [979, 91] on button "Sign out" at bounding box center [966, 84] width 192 height 29
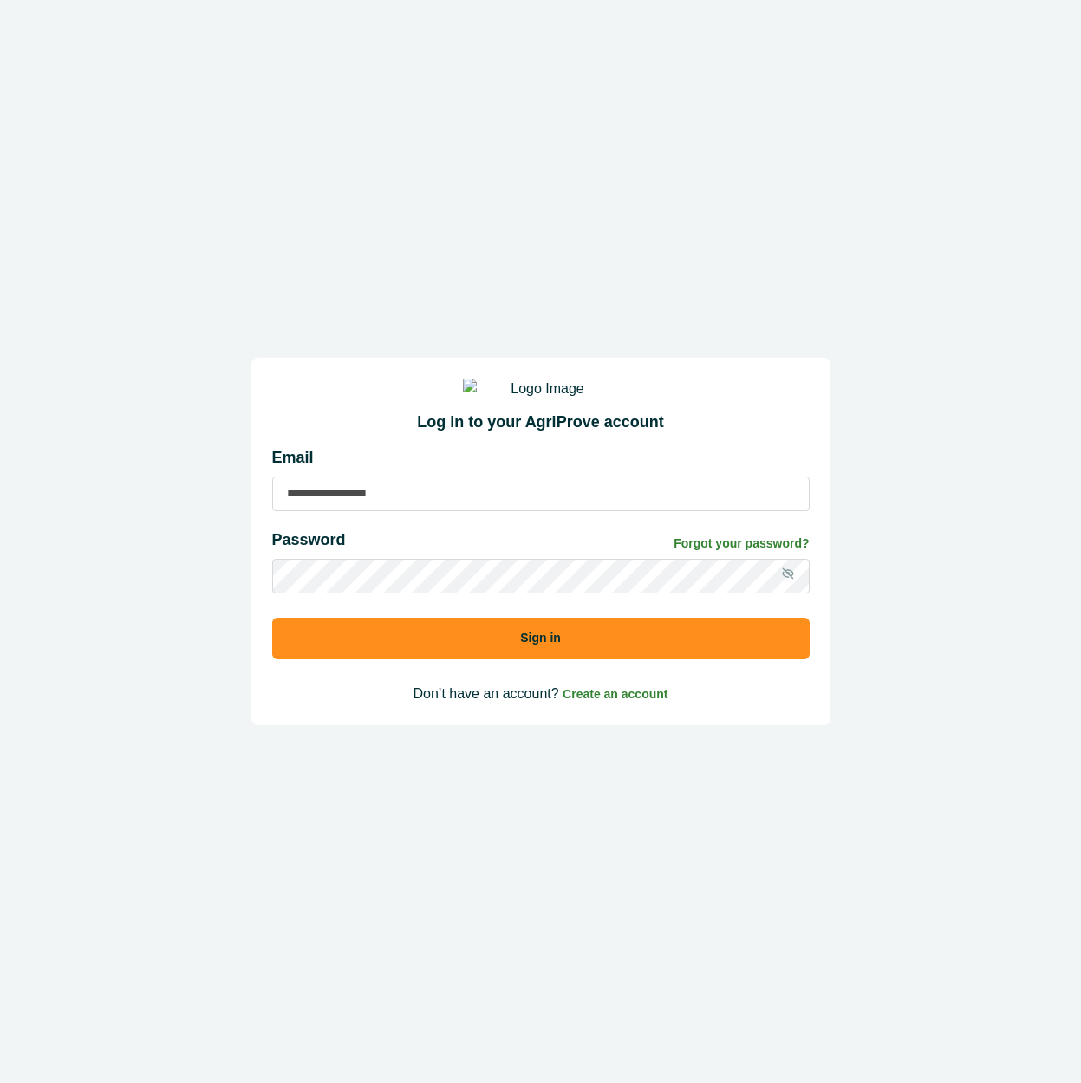
click at [399, 511] on input at bounding box center [540, 494] width 537 height 35
click at [488, 509] on input at bounding box center [540, 494] width 537 height 35
paste input "**********"
type input "**********"
click at [272, 618] on button "Sign in" at bounding box center [540, 639] width 537 height 42
